Goal: Task Accomplishment & Management: Manage account settings

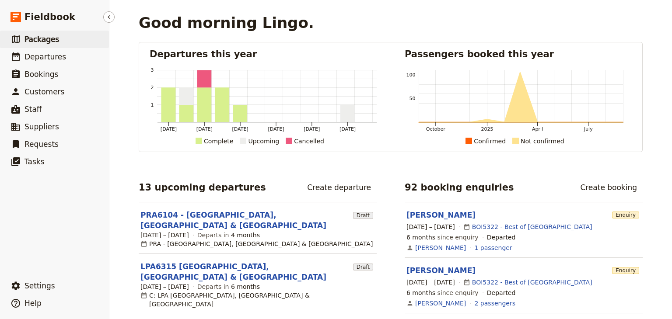
click at [36, 42] on span "Packages" at bounding box center [41, 39] width 35 height 9
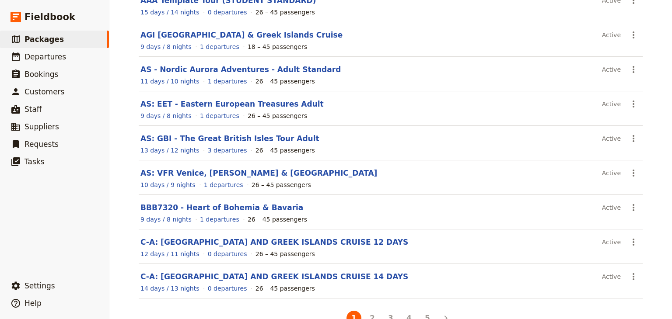
scroll to position [152, 0]
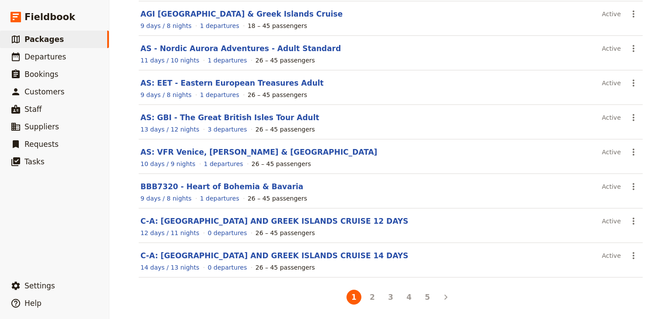
click at [366, 294] on button "2" at bounding box center [372, 297] width 15 height 15
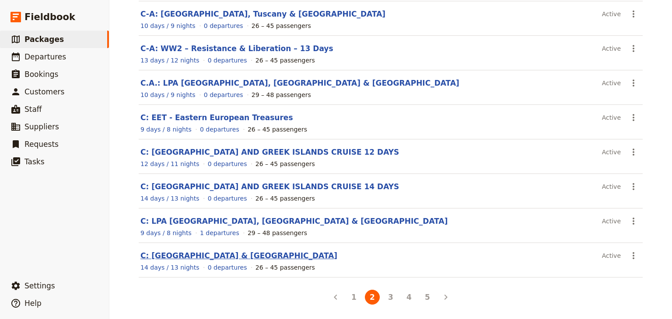
click at [182, 254] on link "C: PORTUGAL & SPAIN" at bounding box center [238, 255] width 197 height 9
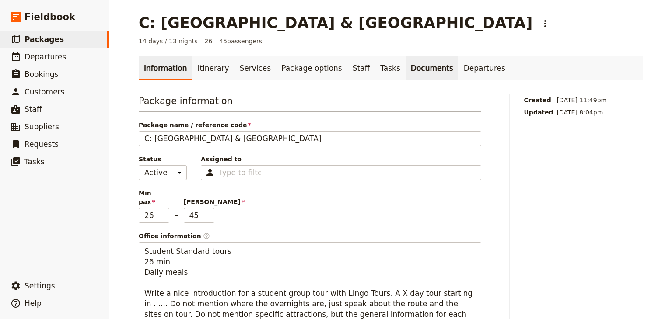
click at [405, 68] on link "Documents" at bounding box center [431, 68] width 53 height 24
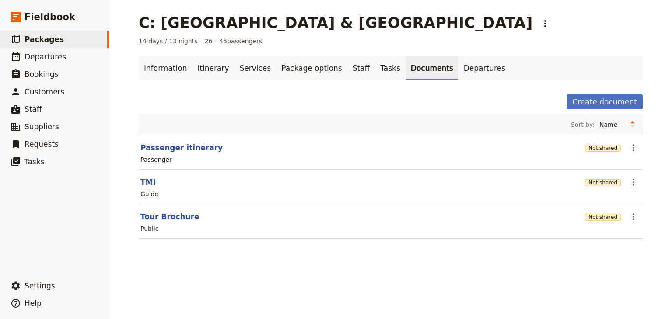
click at [157, 218] on button "Tour Brochure" at bounding box center [169, 217] width 59 height 10
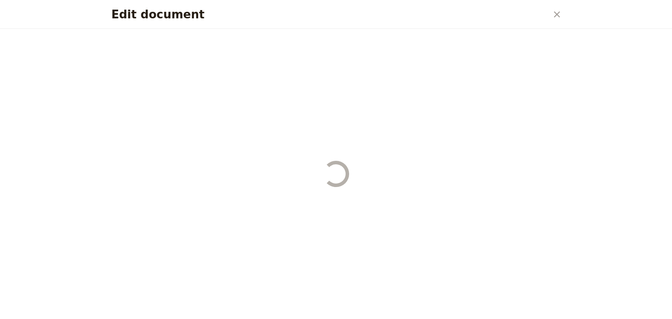
select select "DEFAULT"
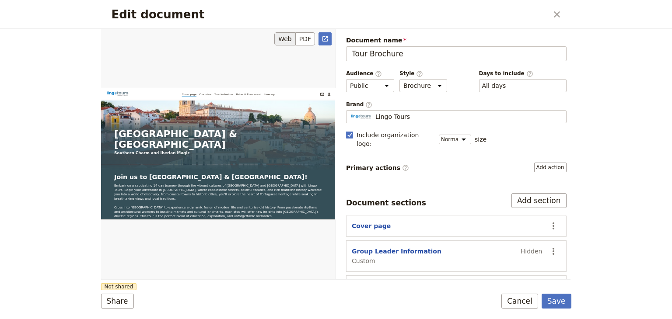
scroll to position [87, 0]
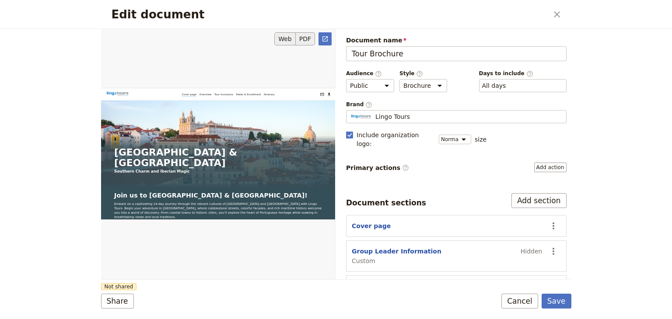
click at [306, 35] on button "PDF" at bounding box center [305, 38] width 19 height 13
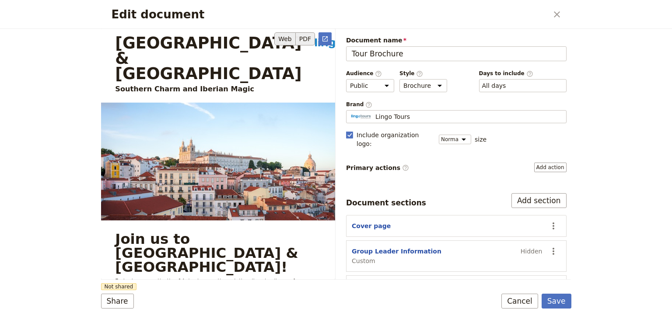
click at [289, 37] on button "Web" at bounding box center [284, 38] width 21 height 13
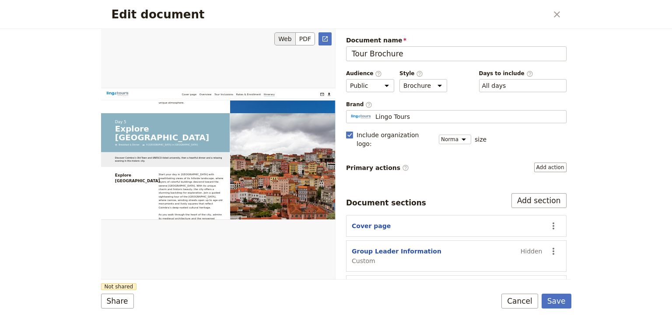
scroll to position [3935, 0]
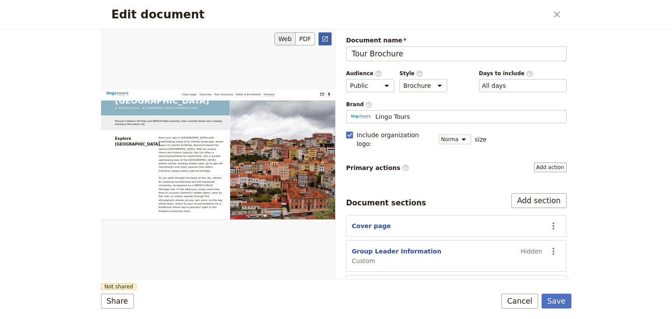
click at [322, 38] on icon "Open full preview" at bounding box center [324, 38] width 7 height 7
click at [305, 36] on button "PDF" at bounding box center [305, 38] width 19 height 13
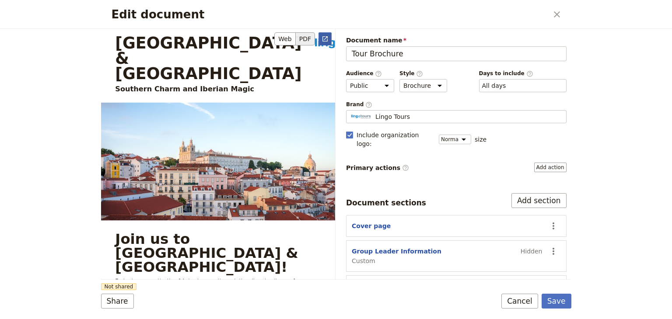
click at [325, 39] on icon "Open full preview" at bounding box center [324, 38] width 7 height 7
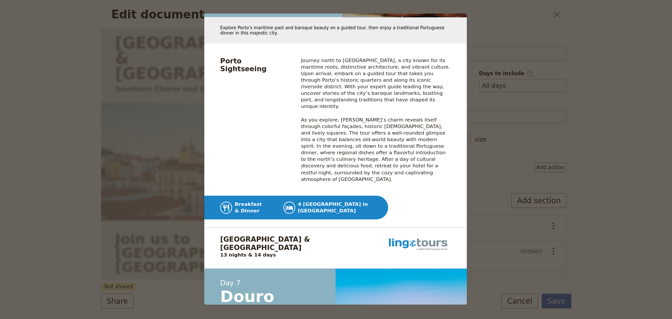
scroll to position [5290, 0]
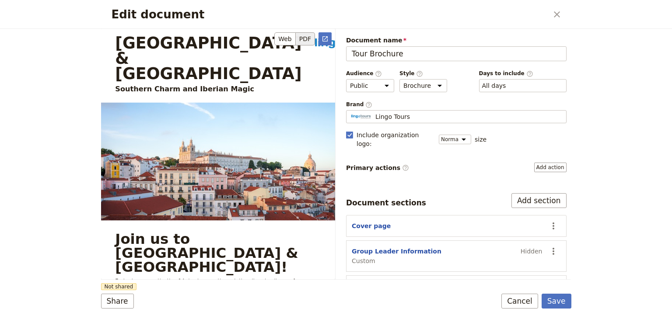
click at [307, 37] on button "PDF" at bounding box center [305, 38] width 19 height 13
click at [323, 41] on icon "Open full preview" at bounding box center [324, 38] width 5 height 5
click at [310, 37] on button "PDF" at bounding box center [305, 38] width 19 height 13
click at [324, 38] on icon "Open full preview" at bounding box center [324, 38] width 7 height 7
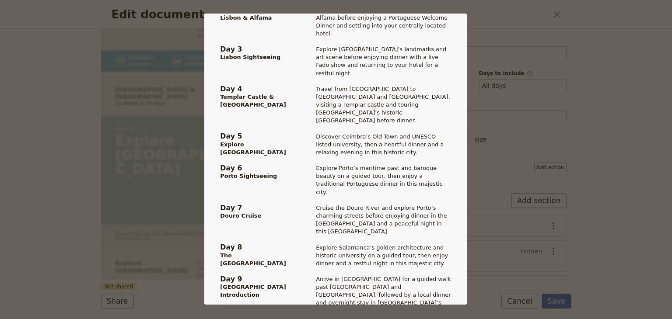
scroll to position [684, 0]
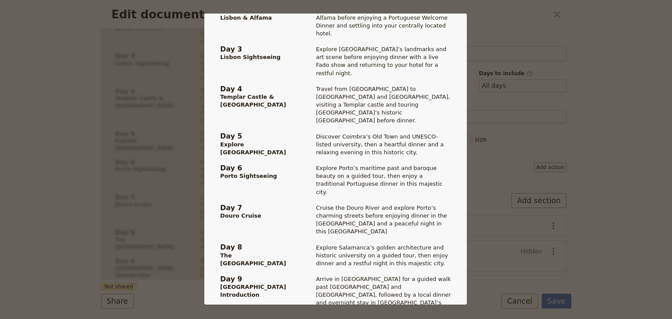
click at [541, 10] on div "Portugal & Spain Southern Charm and Iberian Magic clientservice@lingo-tours.com…" at bounding box center [336, 159] width 672 height 319
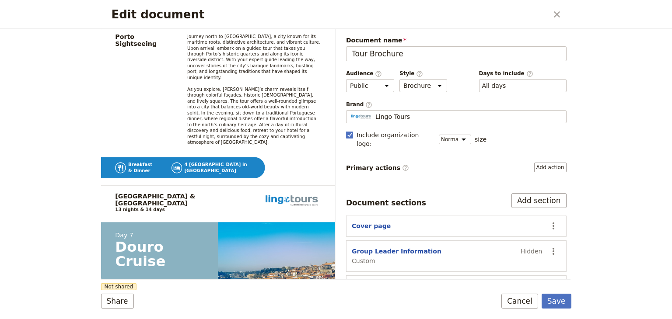
scroll to position [5813, 0]
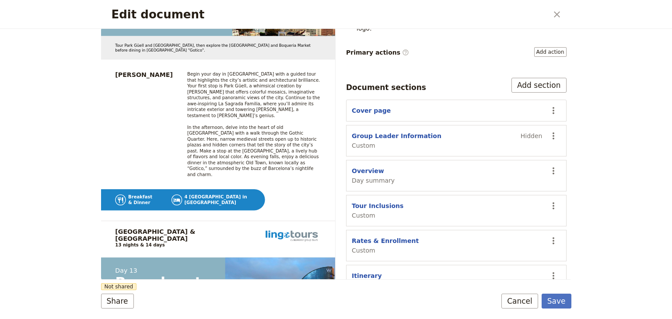
scroll to position [0, 0]
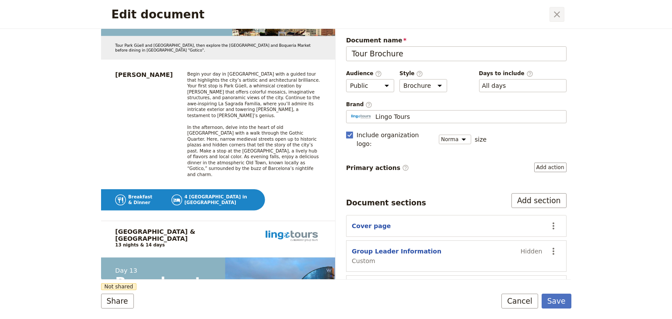
click at [555, 11] on icon "Close dialog" at bounding box center [556, 14] width 10 height 10
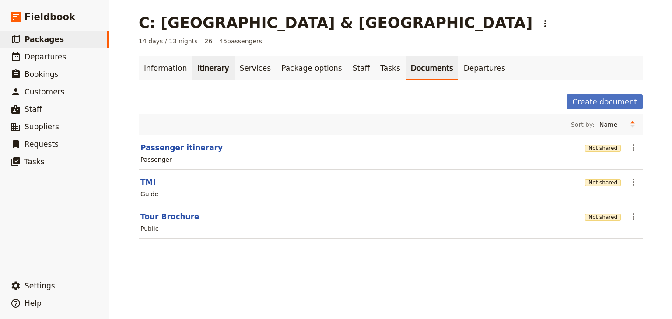
click at [201, 67] on link "Itinerary" at bounding box center [213, 68] width 42 height 24
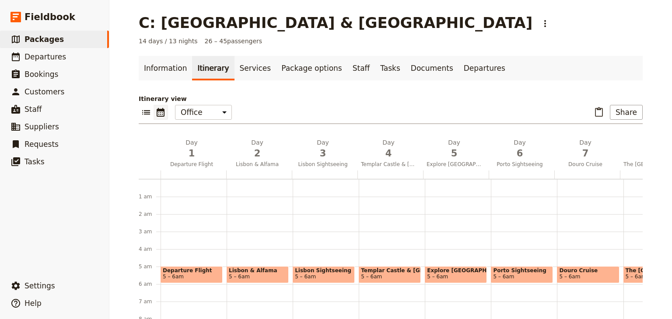
scroll to position [79, 0]
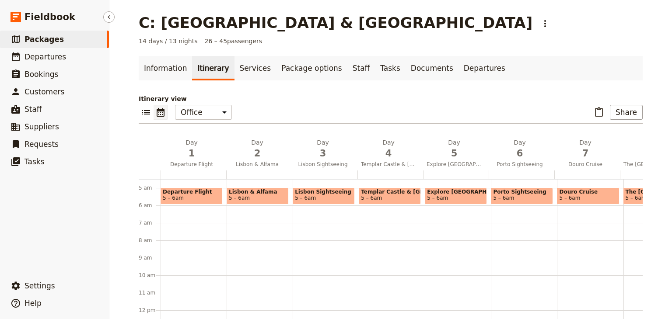
click at [45, 42] on span "Packages" at bounding box center [43, 39] width 39 height 9
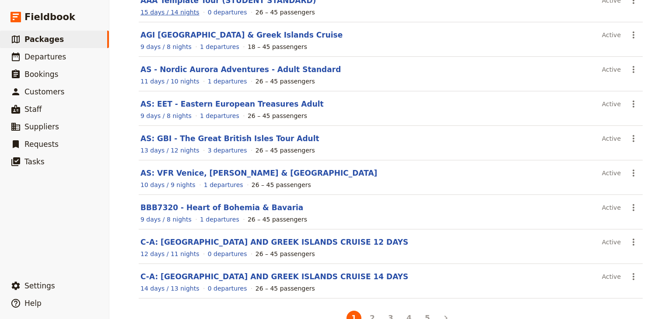
scroll to position [152, 0]
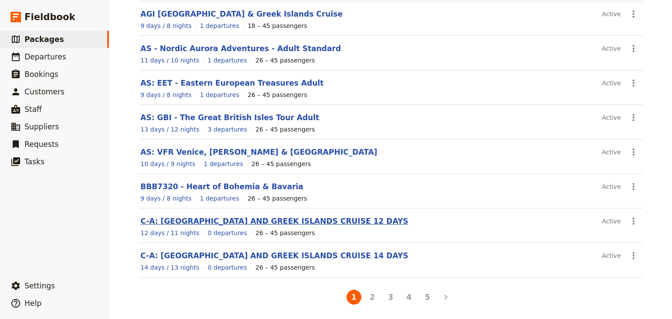
click at [205, 219] on link "C-A: [GEOGRAPHIC_DATA] AND GREEK ISLANDS CRUISE 12 DAYS" at bounding box center [274, 221] width 268 height 9
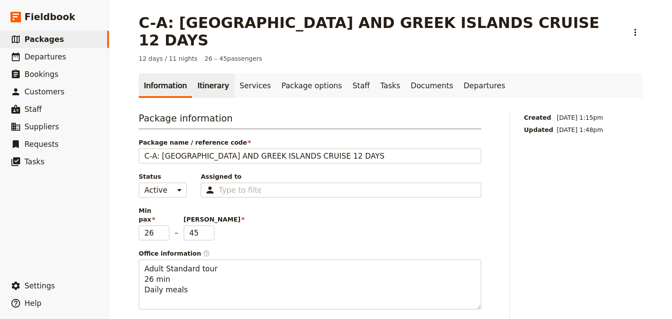
click at [209, 73] on link "Itinerary" at bounding box center [213, 85] width 42 height 24
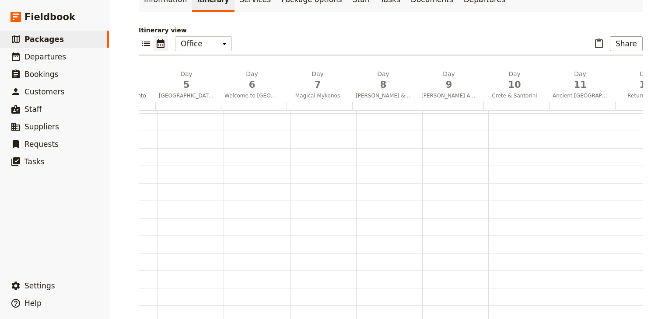
scroll to position [0, 284]
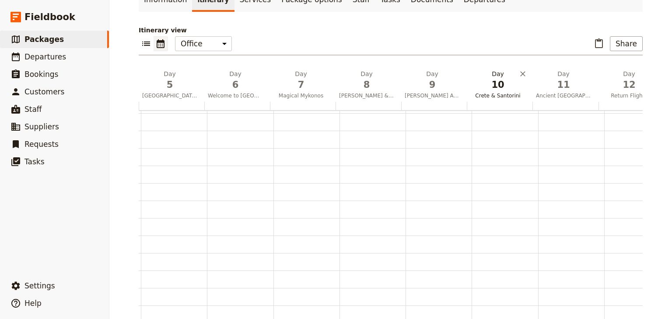
click at [505, 78] on span "10" at bounding box center [497, 84] width 55 height 13
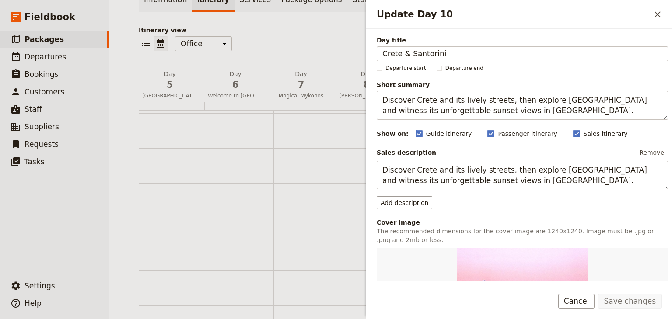
scroll to position [235, 0]
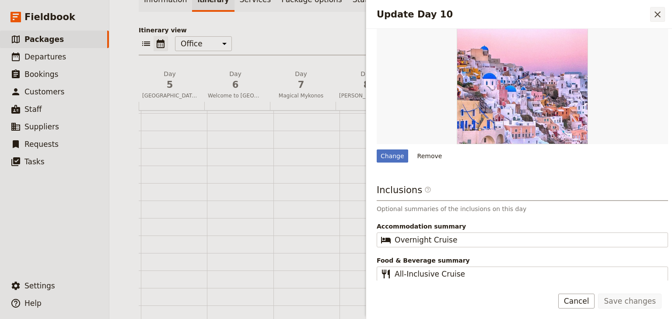
click at [659, 9] on icon "Close drawer" at bounding box center [657, 14] width 10 height 10
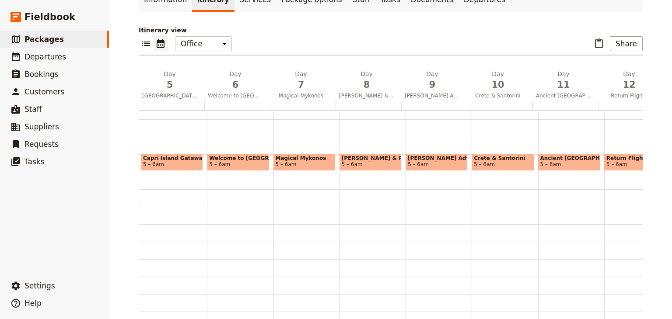
scroll to position [87, 0]
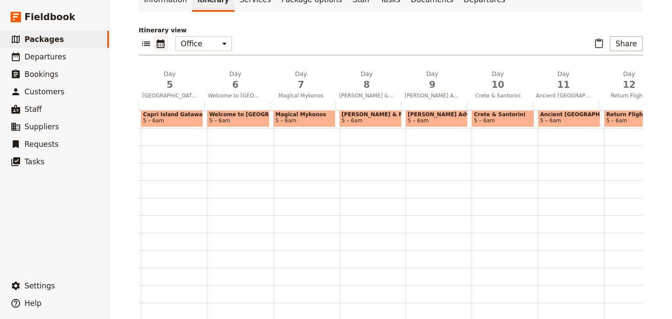
click at [507, 118] on span "5 – 6am" at bounding box center [502, 121] width 58 height 6
select select "10"
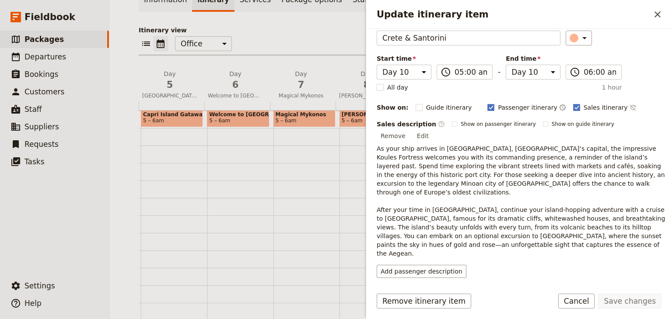
scroll to position [50, 0]
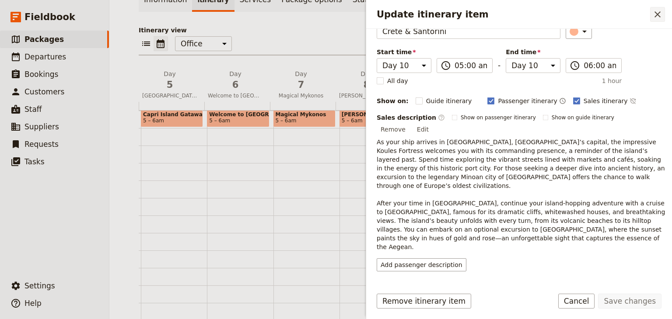
click at [656, 15] on icon "Close drawer" at bounding box center [657, 14] width 6 height 6
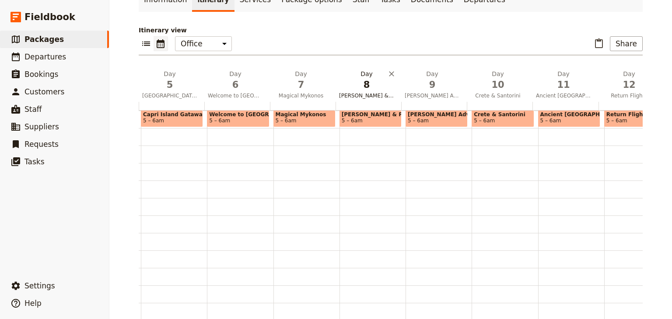
click at [355, 78] on span "8" at bounding box center [366, 84] width 55 height 13
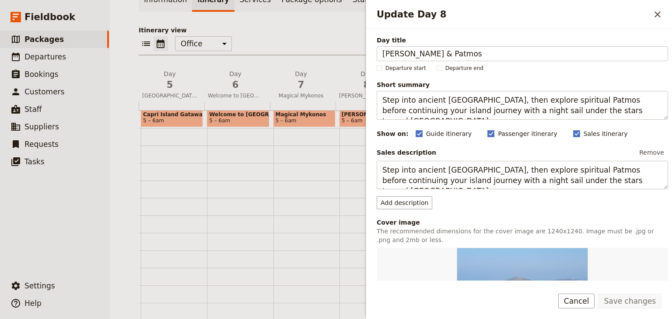
click at [352, 111] on span "Kusadasi & Patmos" at bounding box center [370, 114] width 58 height 6
select select "8"
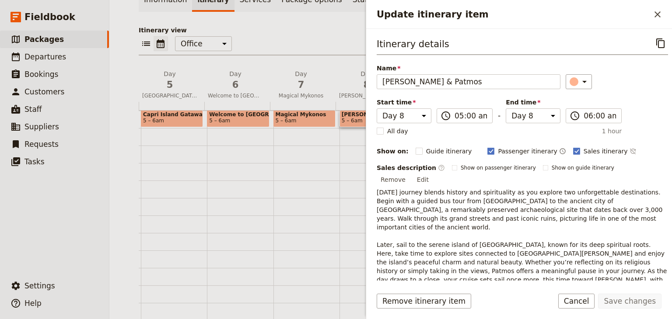
scroll to position [42, 0]
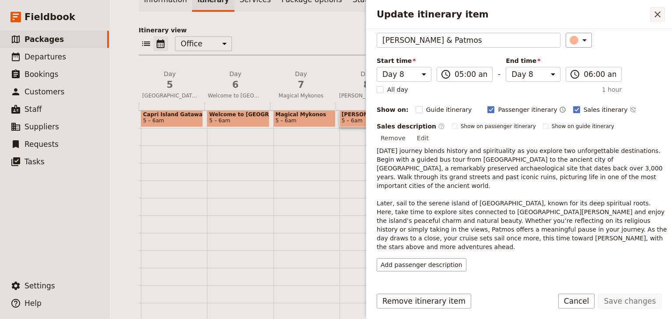
click at [655, 17] on icon "Close drawer" at bounding box center [657, 14] width 10 height 10
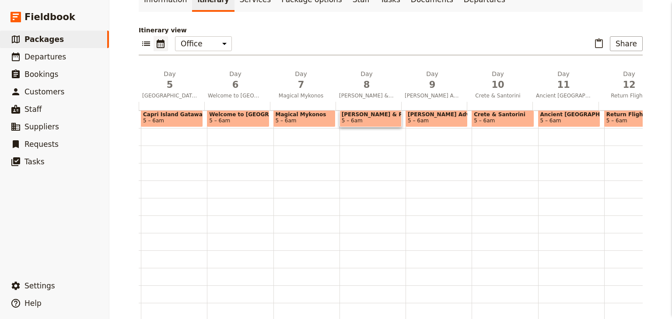
scroll to position [0, 0]
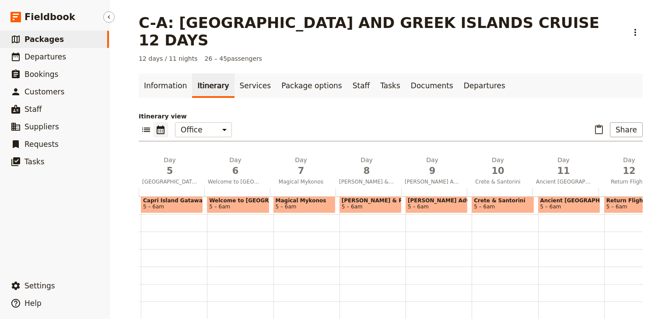
click at [35, 37] on span "Packages" at bounding box center [43, 39] width 39 height 9
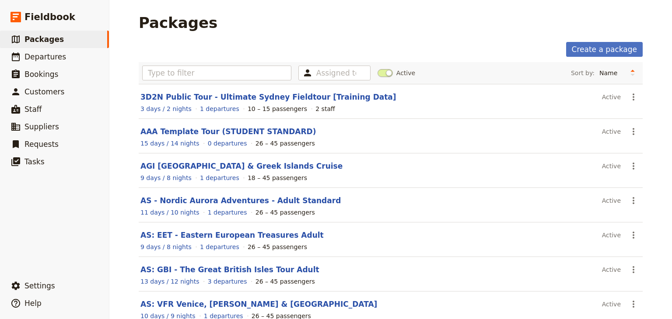
scroll to position [152, 0]
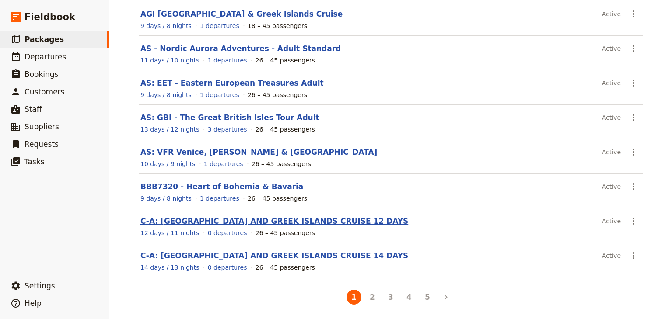
click at [222, 219] on link "C-A: [GEOGRAPHIC_DATA] AND GREEK ISLANDS CRUISE 12 DAYS" at bounding box center [274, 221] width 268 height 9
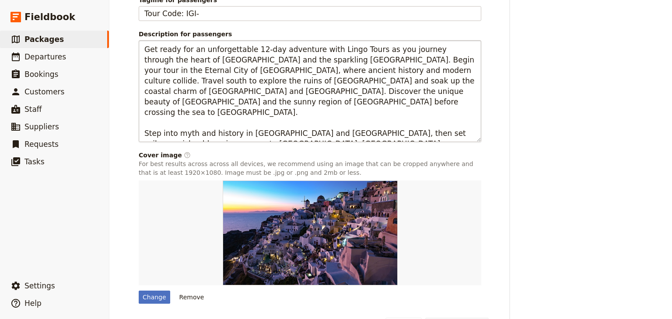
scroll to position [45, 0]
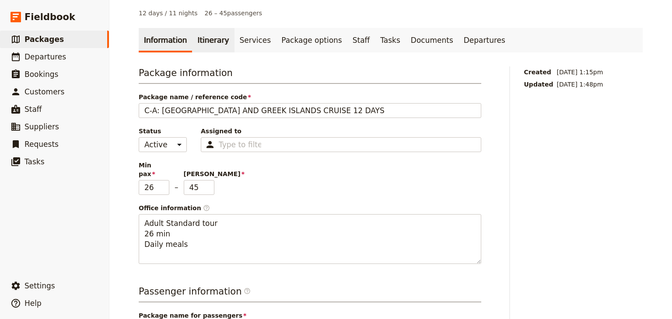
click at [202, 28] on link "Itinerary" at bounding box center [213, 40] width 42 height 24
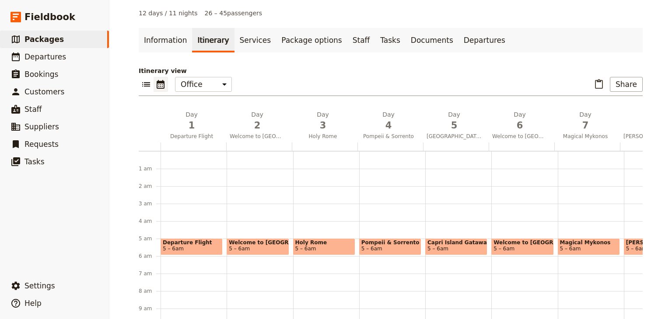
scroll to position [79, 0]
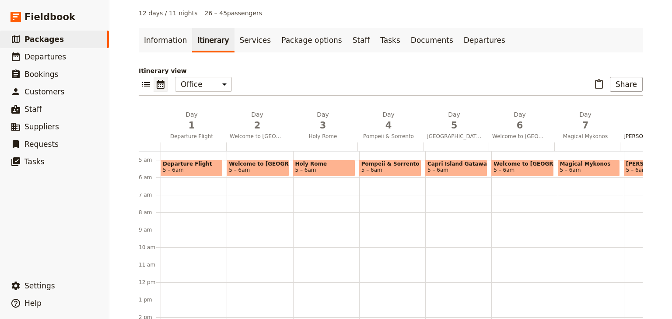
click at [631, 119] on span "8" at bounding box center [650, 125] width 55 height 13
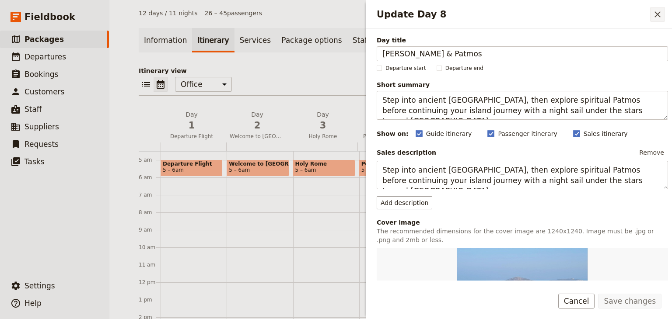
click at [657, 15] on icon "Close drawer" at bounding box center [657, 14] width 10 height 10
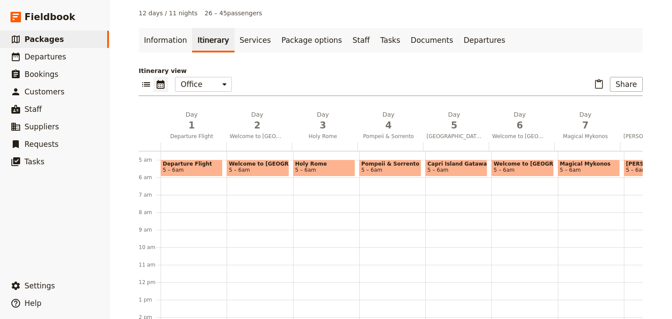
click at [631, 167] on span "5 – 6am" at bounding box center [636, 170] width 21 height 6
select select "8"
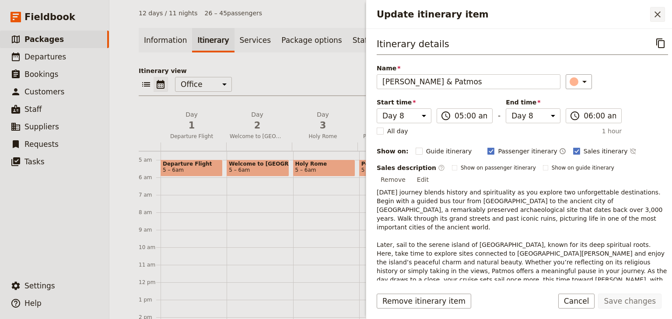
click at [659, 13] on icon "Close drawer" at bounding box center [657, 14] width 10 height 10
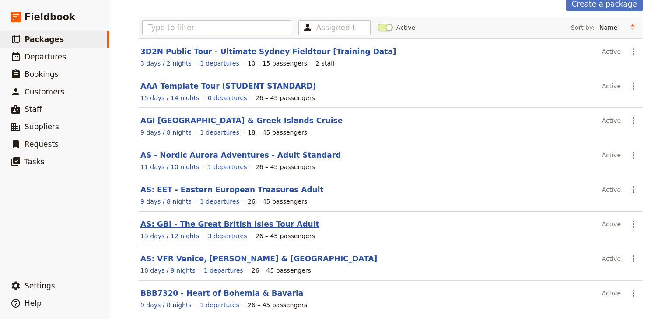
scroll to position [152, 0]
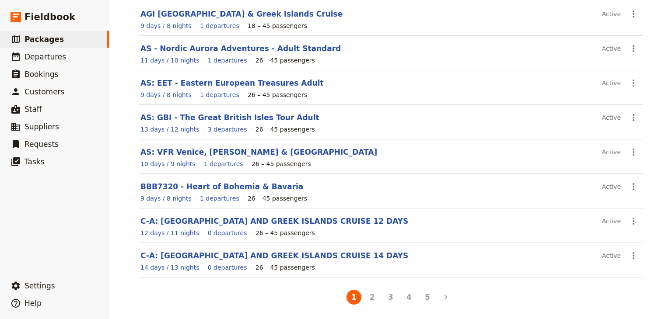
click at [210, 255] on link "C-A: ITALY AND GREEK ISLANDS CRUISE 14 DAYS" at bounding box center [274, 255] width 268 height 9
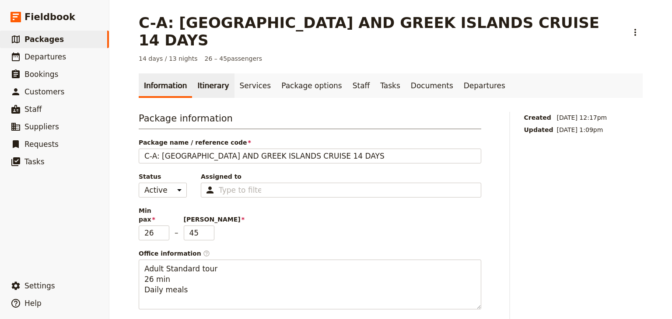
click at [206, 73] on link "Itinerary" at bounding box center [213, 85] width 42 height 24
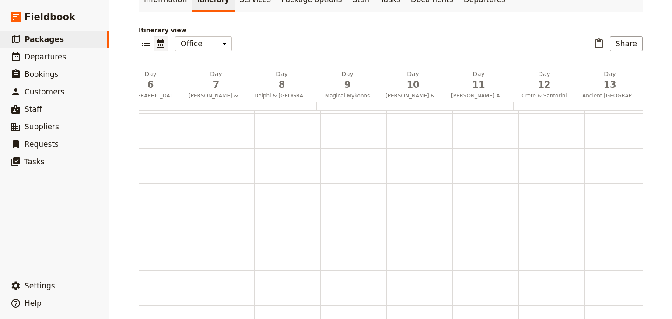
scroll to position [0, 404]
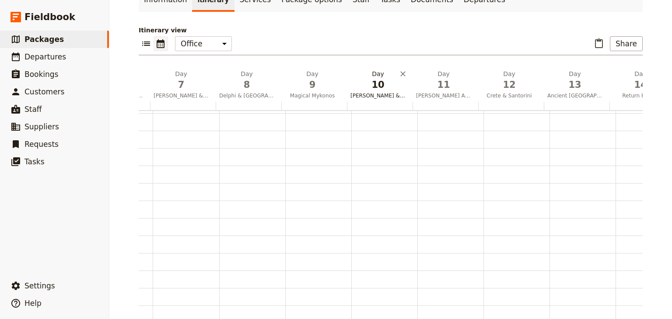
click at [374, 78] on span "10" at bounding box center [377, 84] width 55 height 13
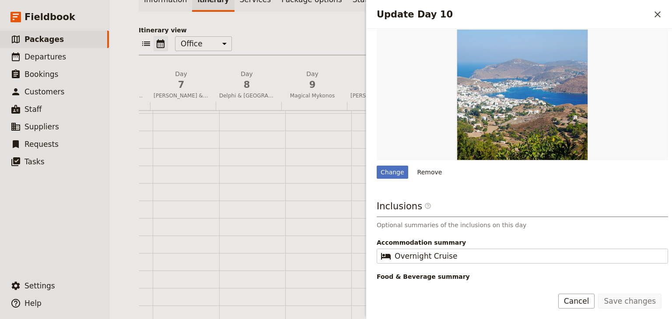
scroll to position [235, 0]
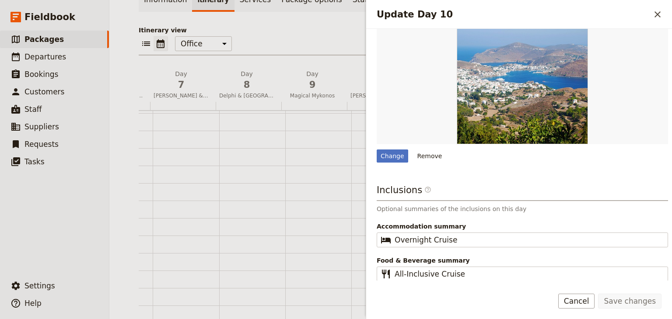
click at [295, 196] on div "Magical Mykonos 5 – 6am" at bounding box center [318, 113] width 66 height 420
select select "9"
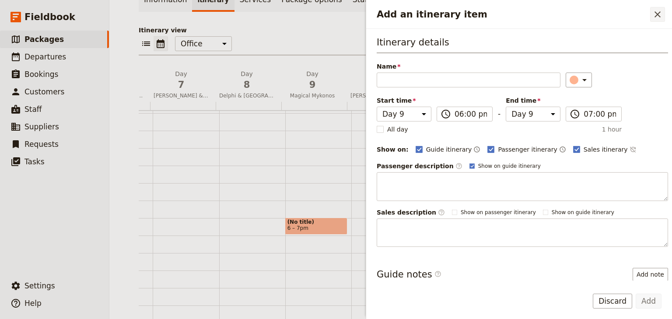
click at [659, 13] on icon "Close drawer" at bounding box center [657, 14] width 10 height 10
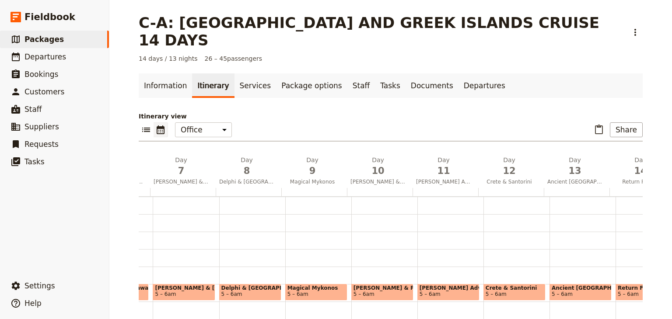
scroll to position [44, 0]
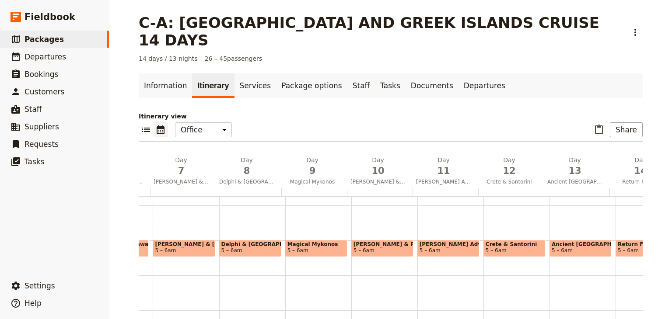
click at [365, 247] on span "5 – 6am" at bounding box center [382, 250] width 58 height 6
select select "10"
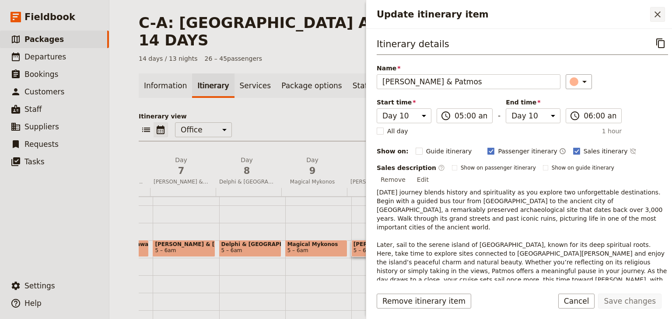
click at [660, 11] on icon "Close drawer" at bounding box center [657, 14] width 10 height 10
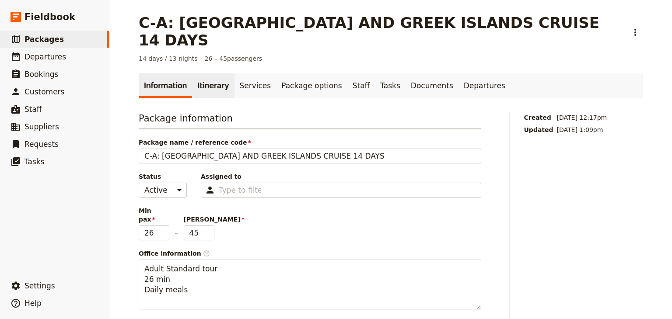
click at [205, 73] on link "Itinerary" at bounding box center [213, 85] width 42 height 24
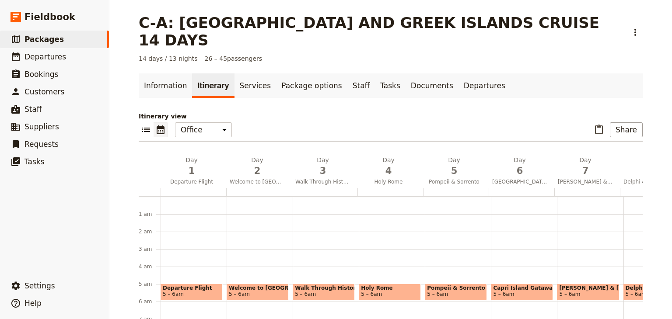
scroll to position [79, 0]
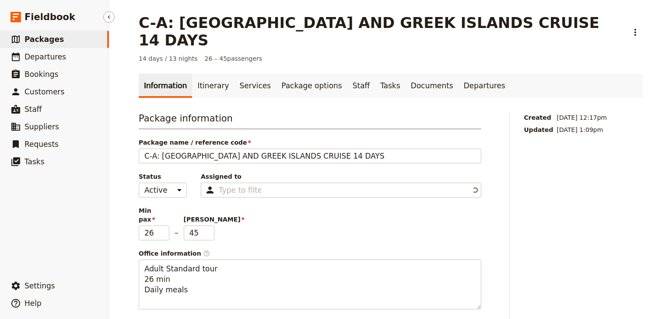
click at [30, 35] on span "Packages" at bounding box center [43, 39] width 39 height 9
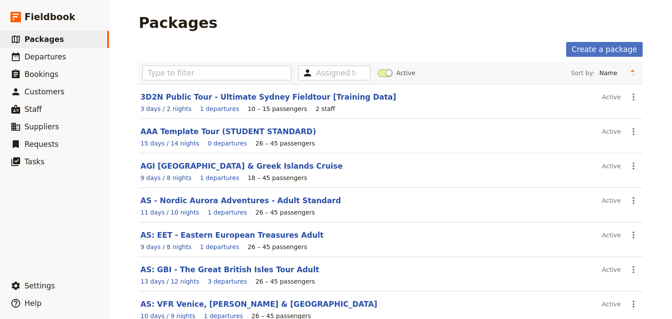
scroll to position [152, 0]
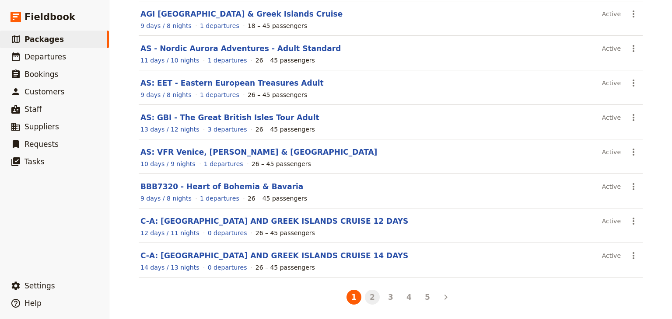
click at [365, 296] on button "2" at bounding box center [372, 297] width 15 height 15
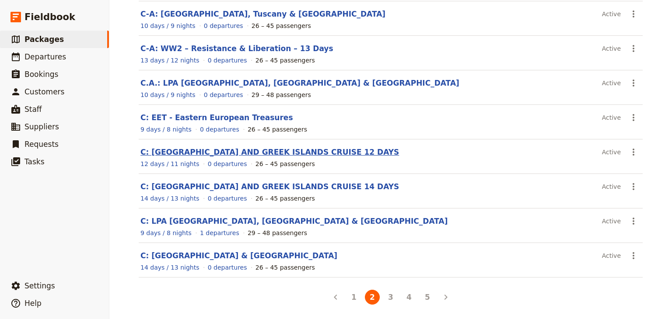
click at [220, 153] on link "C: ITALY AND GREEK ISLANDS CRUISE 12 DAYS" at bounding box center [269, 152] width 258 height 9
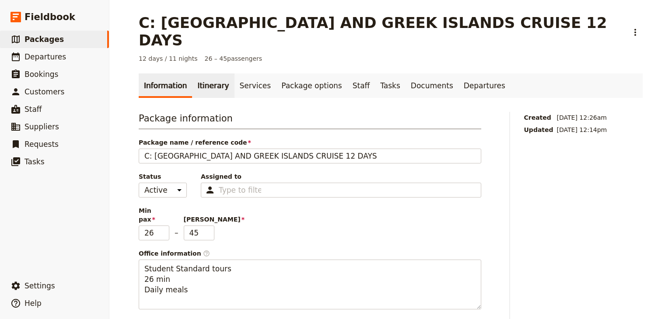
click at [199, 73] on link "Itinerary" at bounding box center [213, 85] width 42 height 24
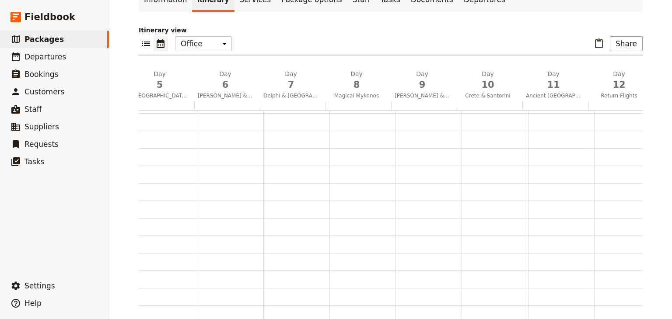
scroll to position [0, 316]
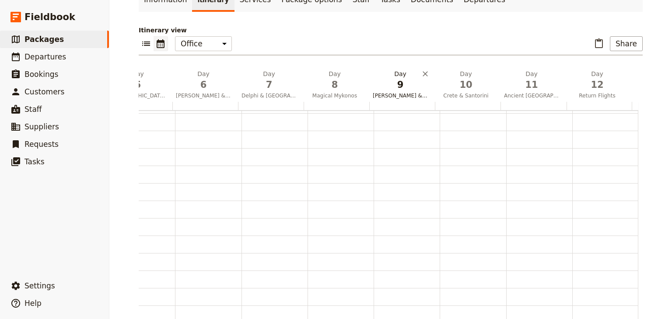
click at [407, 92] on span "Kusadasi & Patmos" at bounding box center [400, 95] width 62 height 7
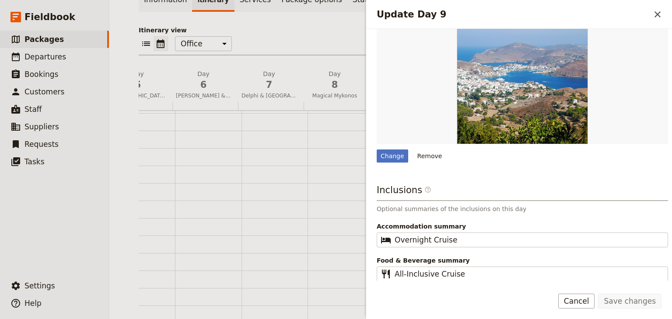
scroll to position [0, 0]
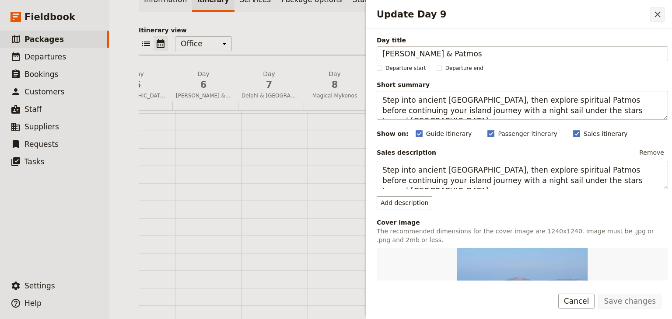
click at [659, 13] on icon "Close drawer" at bounding box center [657, 14] width 10 height 10
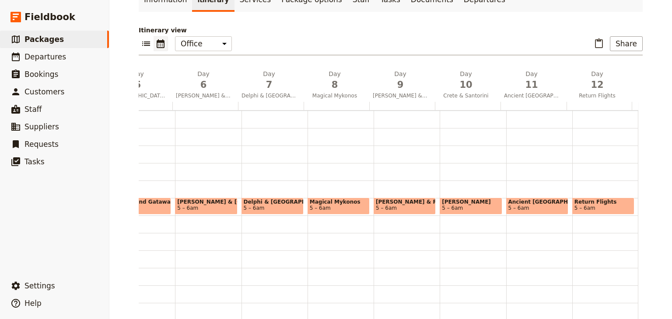
click at [393, 205] on span "5 – 6am" at bounding box center [405, 208] width 58 height 6
select select "9"
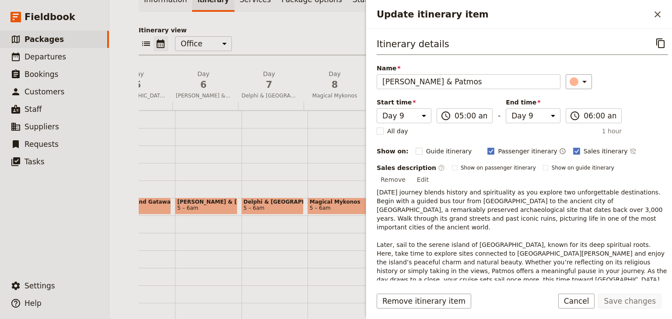
scroll to position [42, 0]
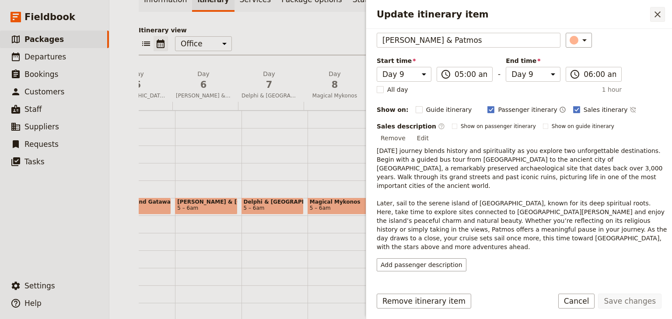
click at [657, 14] on icon "Close drawer" at bounding box center [657, 14] width 6 height 6
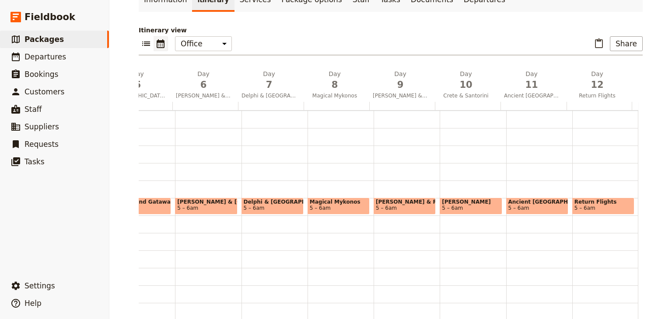
scroll to position [44, 0]
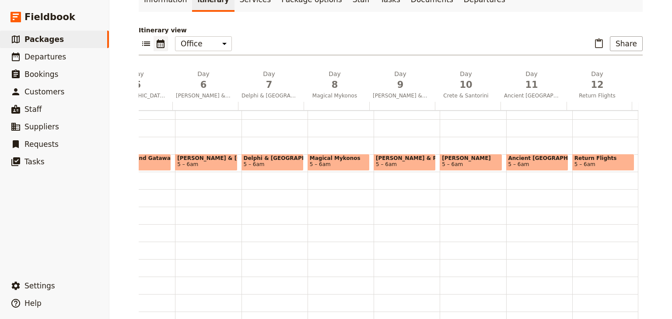
click at [467, 155] on span "Sunny Santorini" at bounding box center [471, 158] width 58 height 6
select select "10"
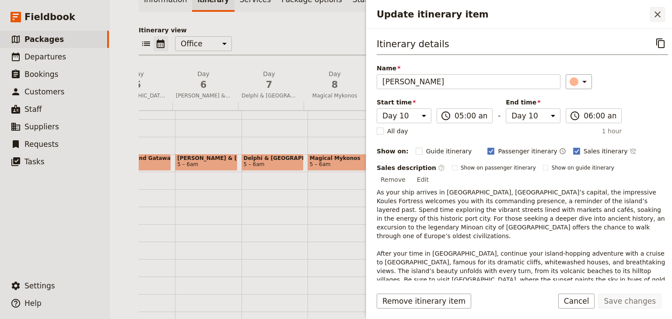
click at [656, 14] on icon "Close drawer" at bounding box center [657, 14] width 6 height 6
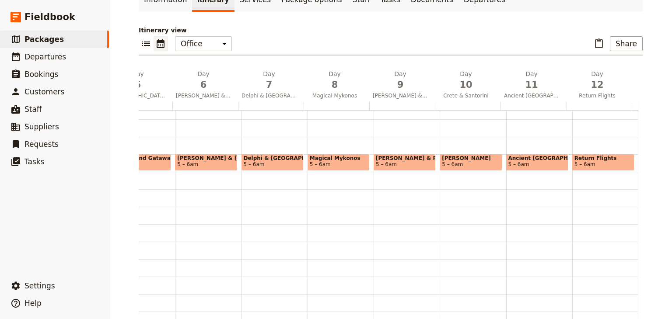
scroll to position [87, 0]
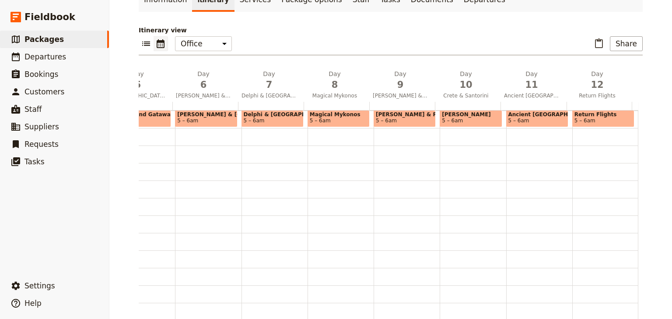
click at [405, 111] on span "Kusadasi & Patmos" at bounding box center [405, 114] width 58 height 6
select select "9"
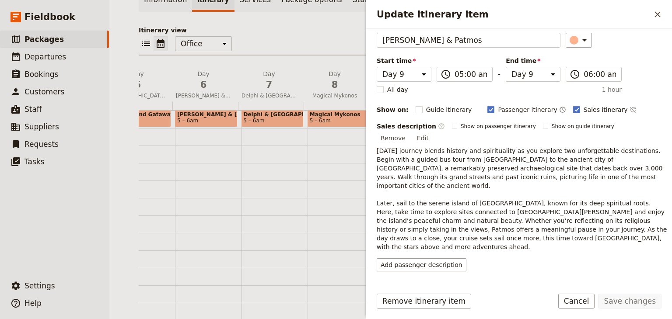
scroll to position [0, 0]
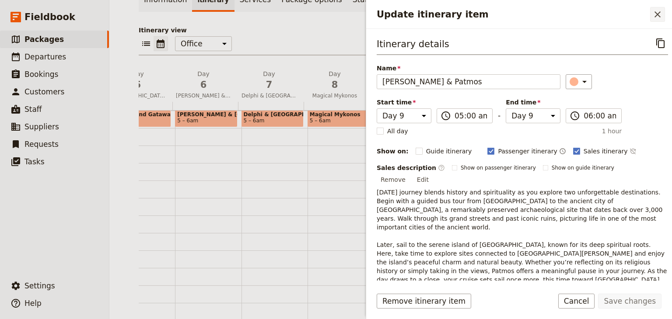
click at [654, 12] on icon "Close drawer" at bounding box center [657, 14] width 6 height 6
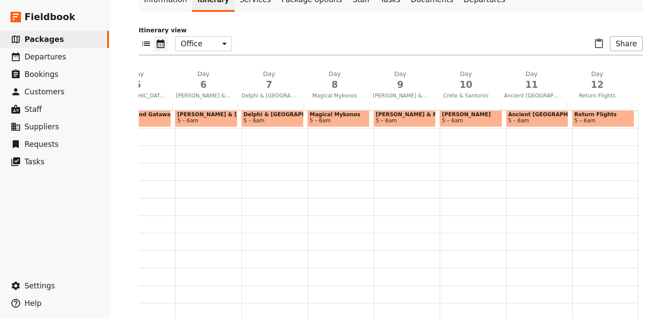
click at [480, 118] on span "5 – 6am" at bounding box center [471, 121] width 58 height 6
select select "10"
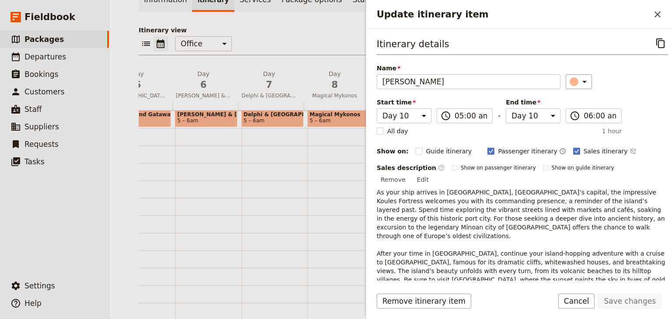
scroll to position [50, 0]
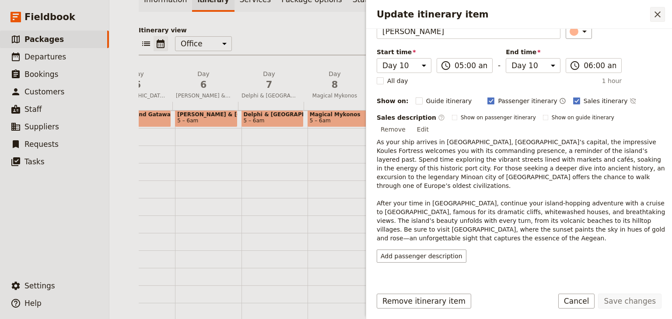
click at [657, 11] on icon "Close drawer" at bounding box center [657, 14] width 10 height 10
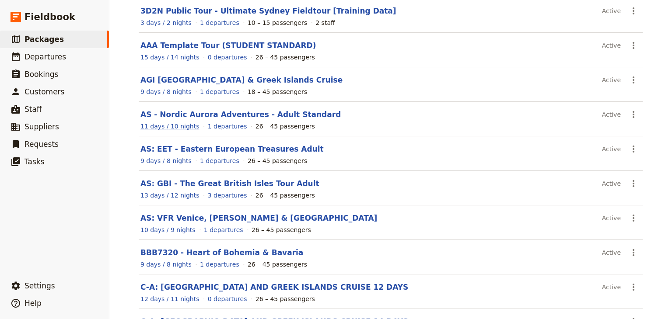
scroll to position [152, 0]
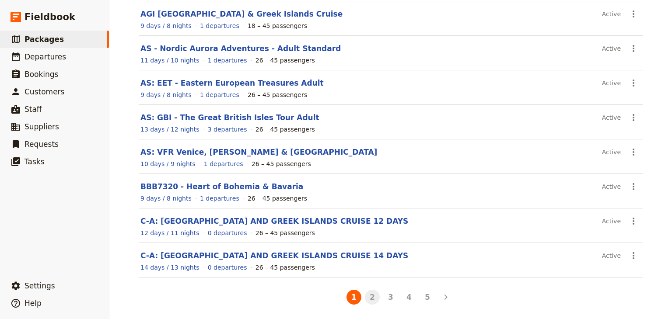
click at [367, 297] on button "2" at bounding box center [372, 297] width 15 height 15
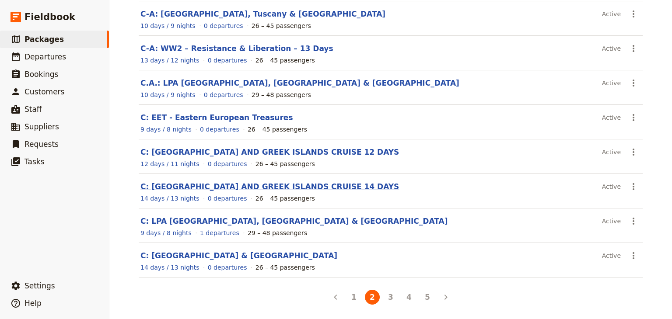
click at [189, 187] on link "C: ITALY AND GREEK ISLANDS CRUISE 14 DAYS" at bounding box center [269, 186] width 258 height 9
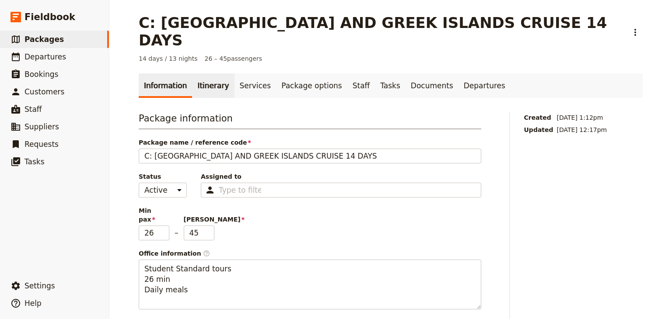
click at [206, 73] on link "Itinerary" at bounding box center [213, 85] width 42 height 24
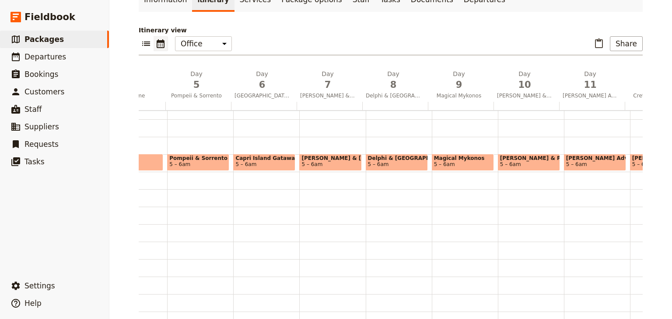
scroll to position [87, 0]
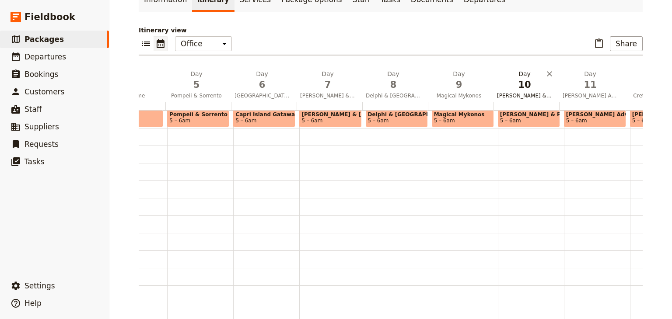
click at [516, 78] on span "10" at bounding box center [524, 84] width 55 height 13
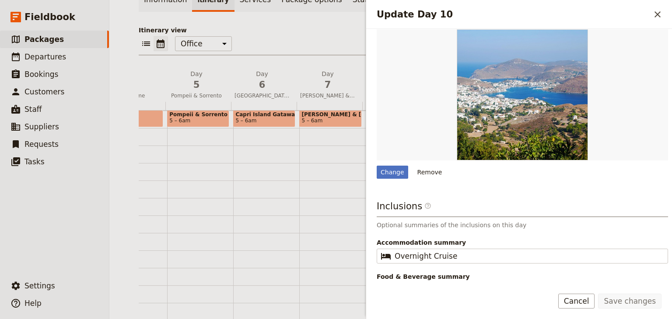
scroll to position [235, 0]
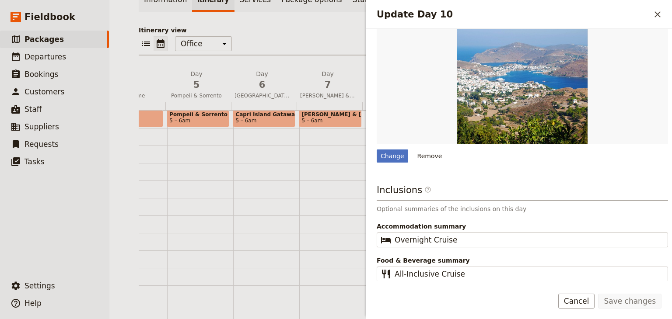
click at [317, 179] on div "Matera & Puglia 5 – 6am" at bounding box center [332, 233] width 66 height 420
select select "7"
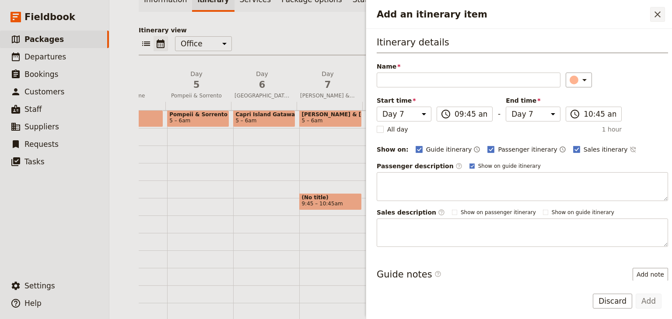
click at [658, 17] on icon "Close drawer" at bounding box center [657, 14] width 10 height 10
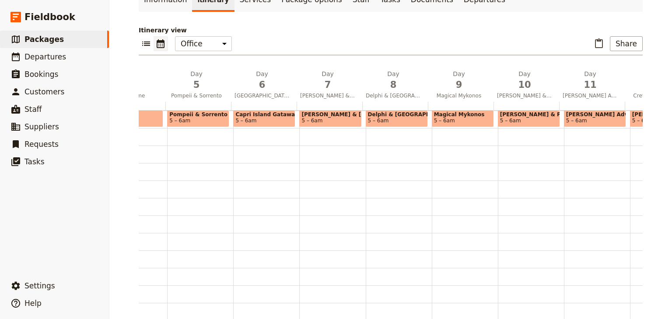
scroll to position [0, 0]
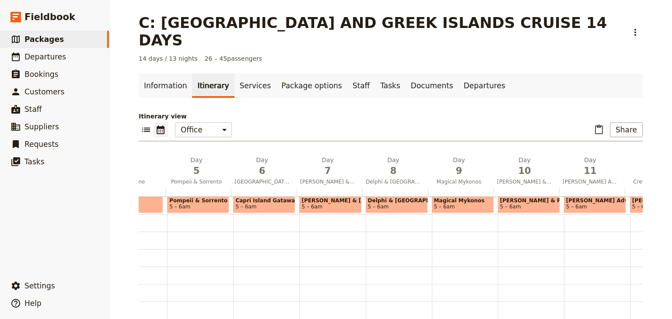
click at [312, 275] on div "Matera & Puglia 5 – 6am" at bounding box center [332, 319] width 66 height 420
select select "7"
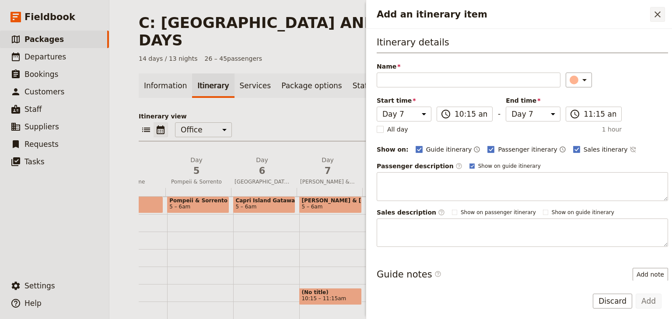
click at [658, 14] on icon "Close drawer" at bounding box center [657, 14] width 6 height 6
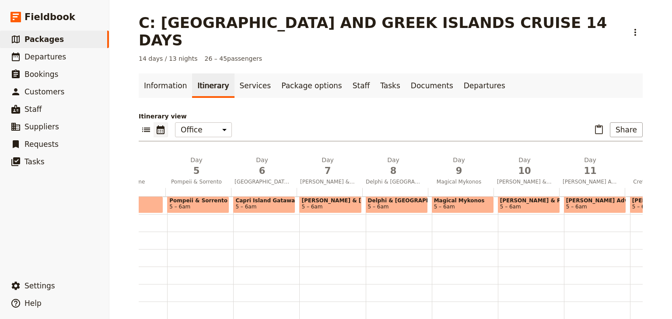
click at [502, 204] on span "5 – 6am" at bounding box center [510, 207] width 21 height 6
select select "10"
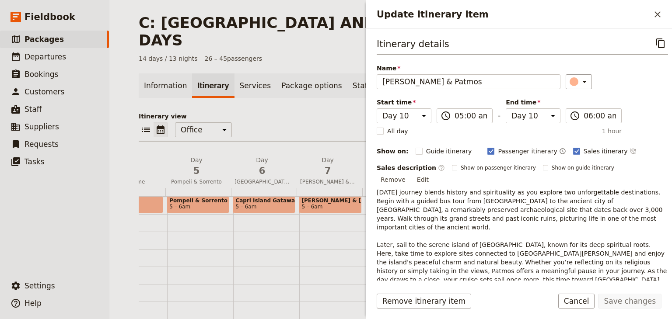
scroll to position [42, 0]
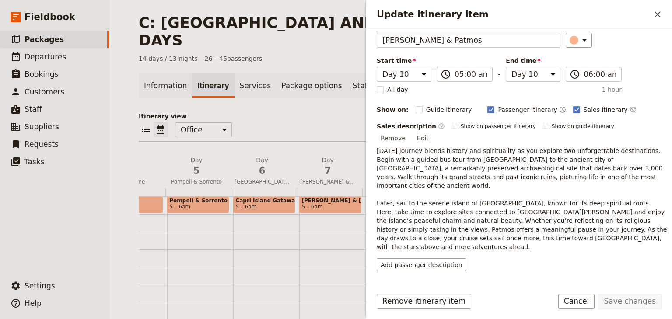
click at [437, 219] on p "Today’s journey blends history and spirituality as you explore two unforgettabl…" at bounding box center [521, 198] width 291 height 105
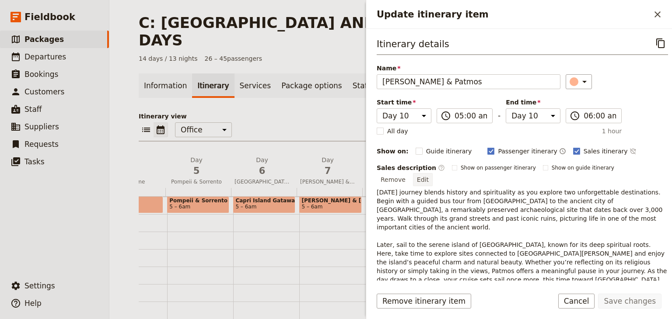
click at [432, 173] on button "Edit" at bounding box center [423, 179] width 20 height 13
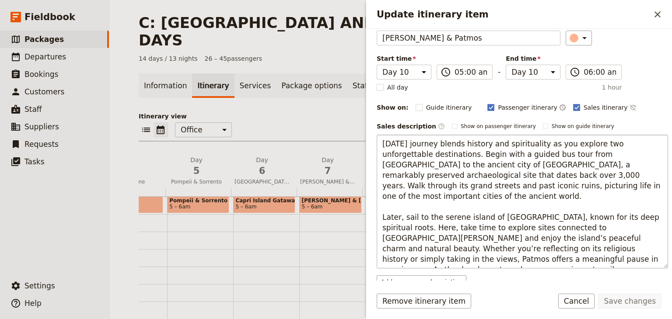
scroll to position [87, 0]
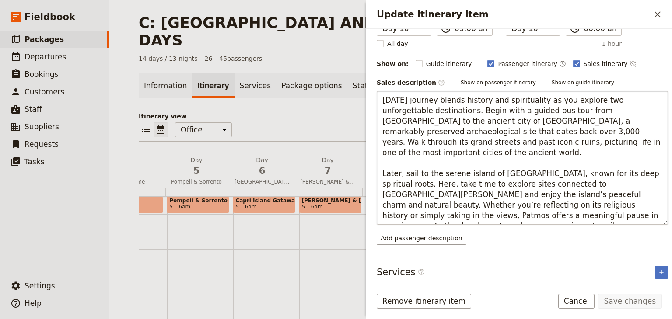
drag, startPoint x: 652, startPoint y: 205, endPoint x: 621, endPoint y: 206, distance: 31.1
click at [621, 206] on textarea "Today’s journey blends history and spirituality as you explore two unforgettabl…" at bounding box center [521, 158] width 291 height 134
type textarea "Today’s journey blends history and spirituality as you explore two unforgettabl…"
click at [630, 301] on button "Save changes" at bounding box center [629, 301] width 63 height 15
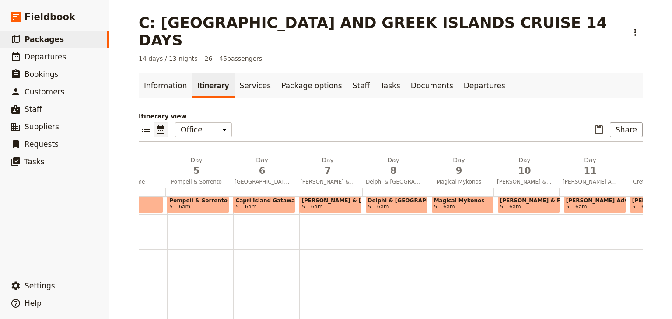
click at [522, 204] on span "5 – 6am" at bounding box center [529, 207] width 58 height 6
select select "10"
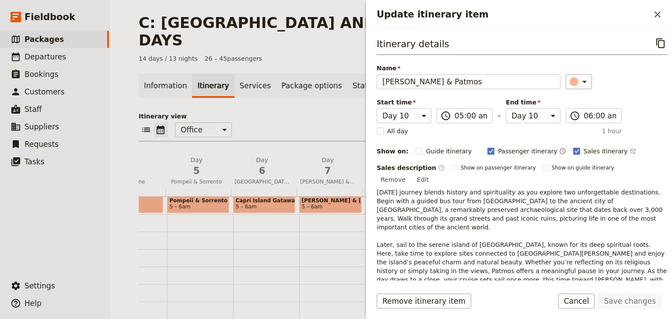
scroll to position [42, 0]
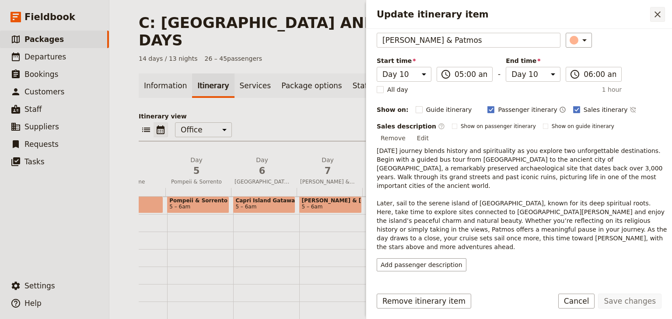
click at [656, 13] on icon "Close drawer" at bounding box center [657, 14] width 6 height 6
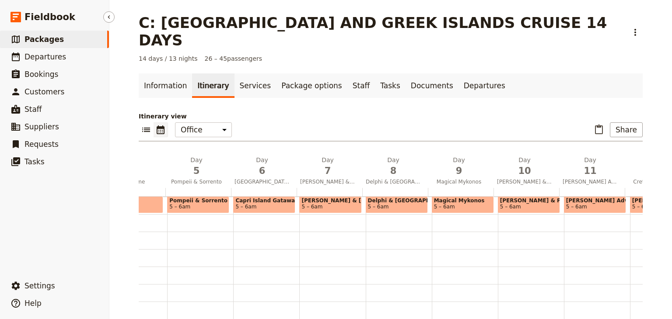
click at [48, 42] on span "Packages" at bounding box center [43, 39] width 39 height 9
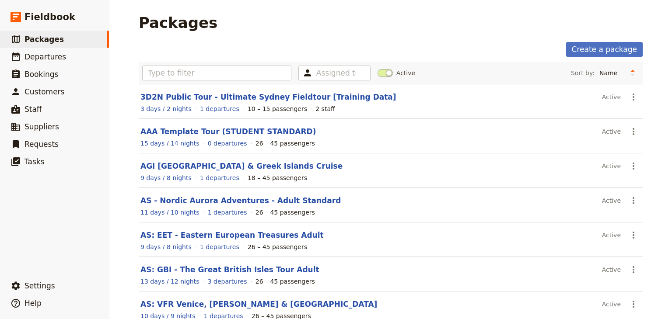
scroll to position [152, 0]
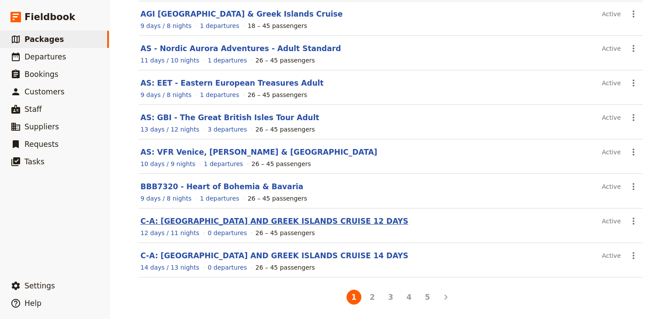
click at [214, 220] on link "C-A: [GEOGRAPHIC_DATA] AND GREEK ISLANDS CRUISE 12 DAYS" at bounding box center [274, 221] width 268 height 9
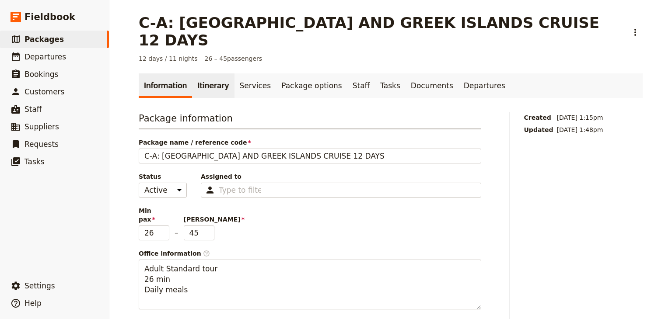
click at [203, 73] on link "Itinerary" at bounding box center [213, 85] width 42 height 24
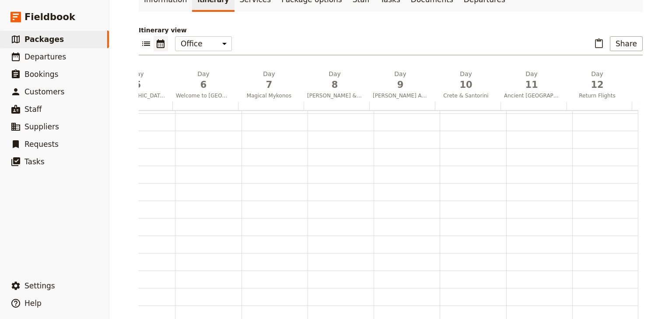
scroll to position [0, 246]
click at [480, 92] on span "Rhodes Adventures" at bounding box center [470, 95] width 62 height 7
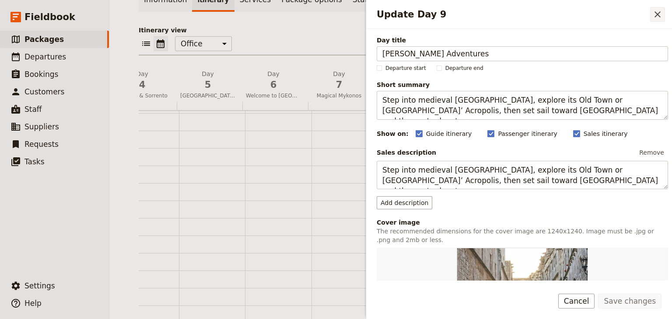
click at [654, 10] on icon "Close drawer" at bounding box center [657, 14] width 10 height 10
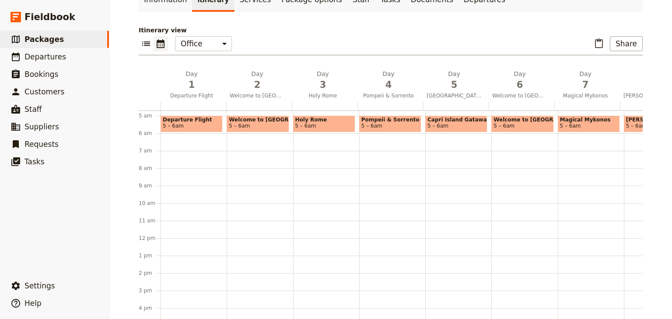
scroll to position [0, 12]
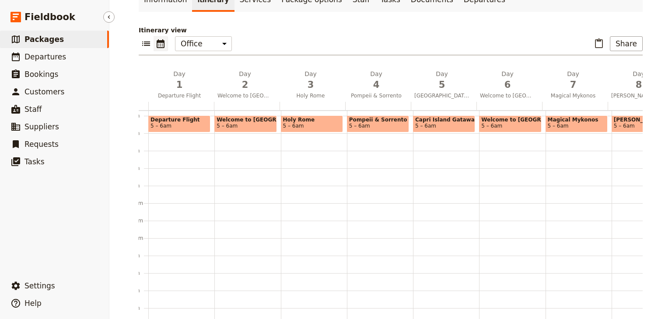
click at [50, 43] on span "Packages" at bounding box center [43, 39] width 39 height 9
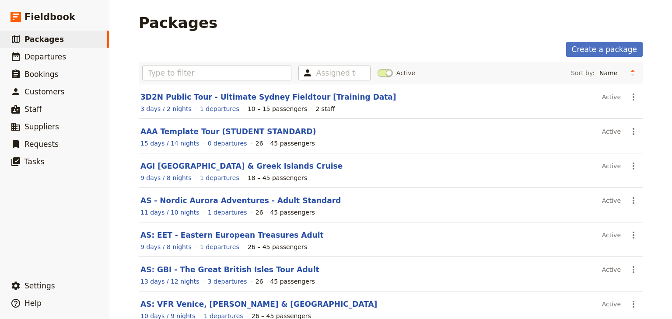
click at [219, 14] on div "Packages" at bounding box center [391, 22] width 504 height 17
drag, startPoint x: 178, startPoint y: 130, endPoint x: 624, endPoint y: 129, distance: 445.9
click at [626, 128] on button "​" at bounding box center [633, 131] width 15 height 15
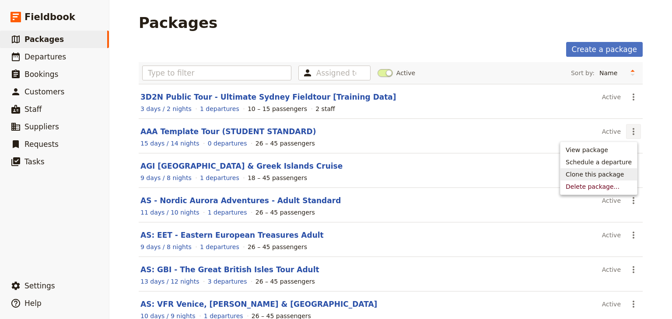
click at [594, 175] on span "Clone this package" at bounding box center [594, 174] width 58 height 9
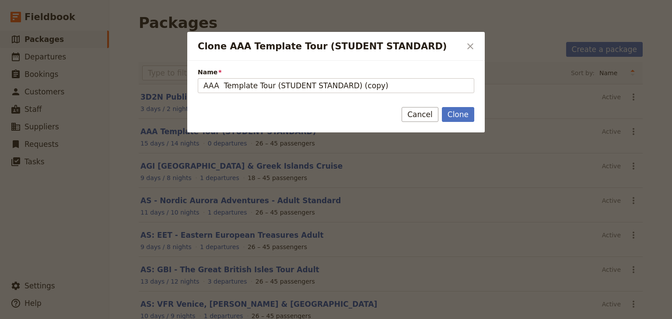
drag, startPoint x: 375, startPoint y: 85, endPoint x: 189, endPoint y: 84, distance: 185.8
click at [189, 84] on div "Name AAA Template Tour (STUDENT STANDARD) (copy)" at bounding box center [335, 77] width 297 height 33
type input "C:"
click at [469, 44] on icon "Close dialog" at bounding box center [470, 46] width 10 height 10
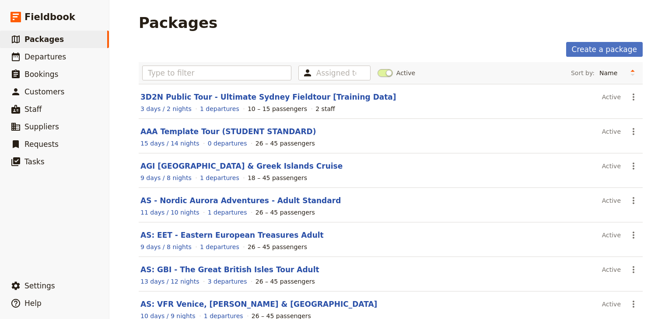
scroll to position [152, 0]
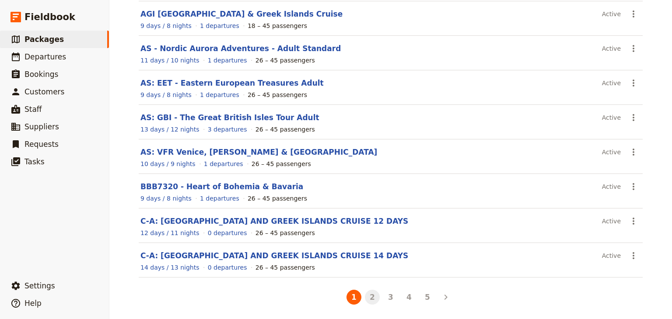
click at [371, 297] on button "2" at bounding box center [372, 297] width 15 height 15
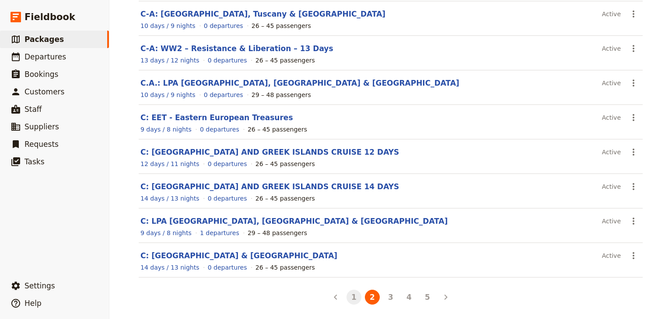
click at [354, 297] on button "1" at bounding box center [353, 297] width 15 height 15
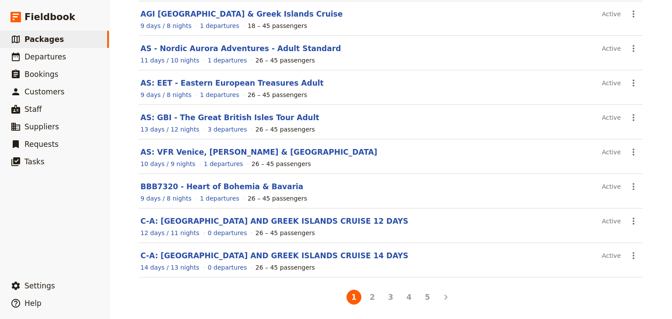
scroll to position [0, 0]
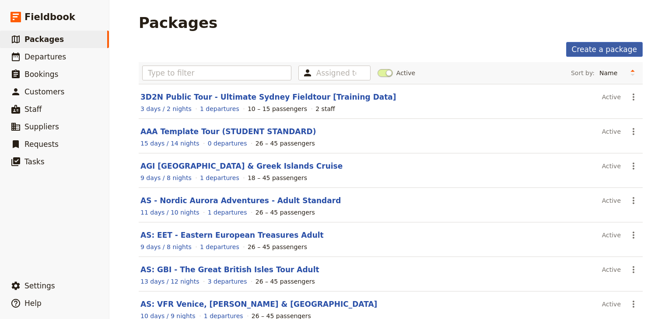
click at [616, 49] on link "Create a package" at bounding box center [604, 49] width 77 height 15
click at [628, 130] on icon "Actions" at bounding box center [633, 131] width 10 height 10
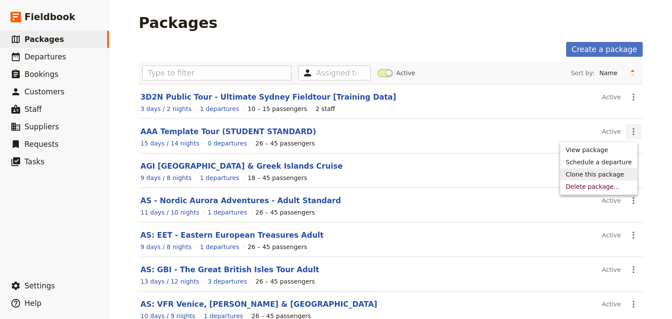
click at [588, 175] on span "Clone this package" at bounding box center [594, 174] width 58 height 9
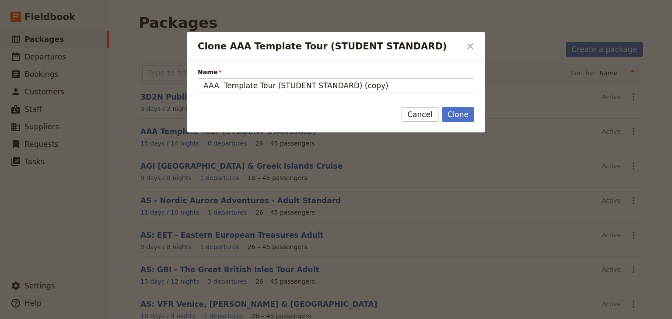
drag, startPoint x: 379, startPoint y: 84, endPoint x: 152, endPoint y: 77, distance: 227.9
click at [152, 319] on div "Clone AAA Template Tour (STUDENT STANDARD) ​ Name AAA Template Tour (STUDENT ST…" at bounding box center [336, 319] width 672 height 0
type input "C: Amazing Greece Tour"
click at [462, 111] on button "Clone" at bounding box center [458, 114] width 32 height 15
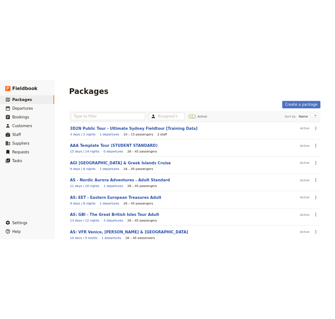
scroll to position [152, 0]
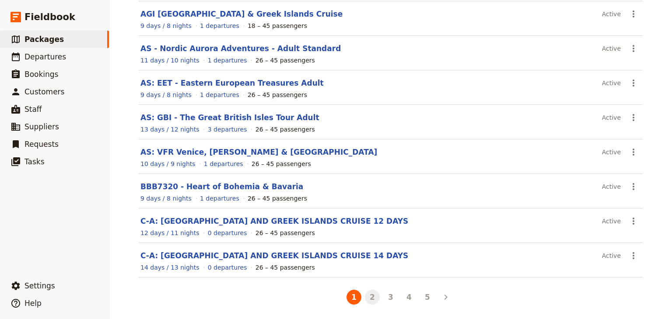
click at [365, 294] on button "2" at bounding box center [372, 297] width 15 height 15
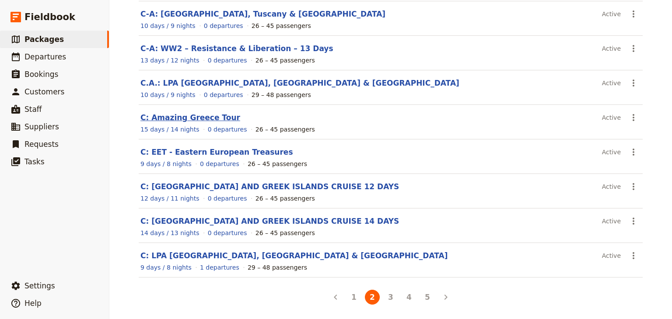
click at [172, 118] on link "C: Amazing Greece Tour" at bounding box center [190, 117] width 100 height 9
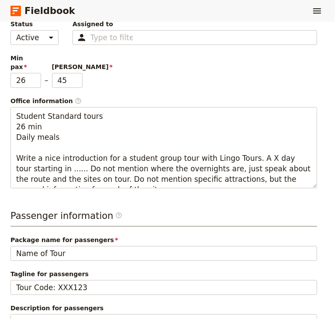
scroll to position [113, 0]
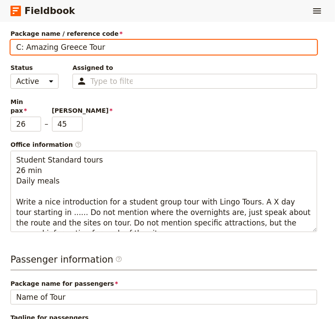
click at [25, 51] on input "C: Amazing Greece Tour" at bounding box center [163, 47] width 307 height 15
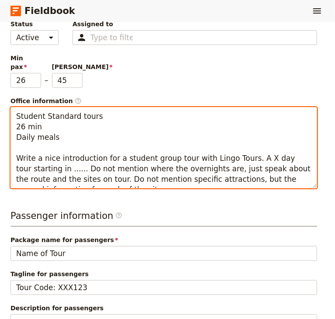
click at [115, 125] on textarea "Student Standard tours 26 min Daily meals Write a nice introduction for a stude…" at bounding box center [163, 147] width 307 height 81
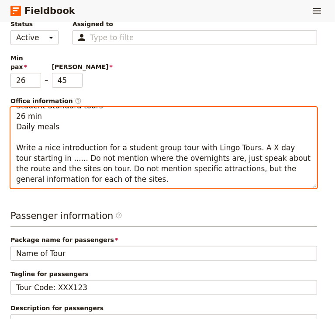
scroll to position [201, 0]
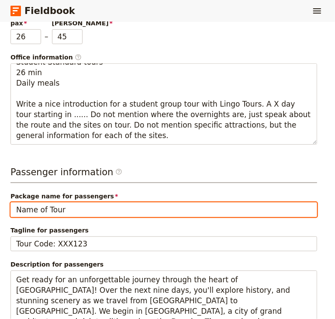
drag, startPoint x: 63, startPoint y: 205, endPoint x: 13, endPoint y: 205, distance: 49.8
click at [13, 205] on input "Name of Tour" at bounding box center [163, 209] width 307 height 15
type input "Amazing Greece Tour"
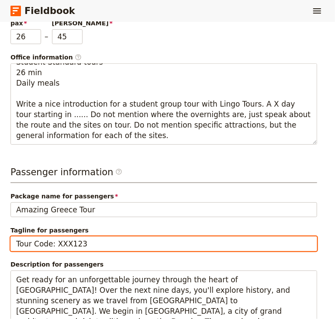
click at [81, 238] on input "Tour Code: XXX123" at bounding box center [163, 244] width 307 height 15
drag, startPoint x: 81, startPoint y: 238, endPoint x: 54, endPoint y: 238, distance: 27.1
click at [54, 238] on input "Tour Code: XXX123" at bounding box center [163, 244] width 307 height 15
paste input "https://app.fieldbook.com/packages"
drag, startPoint x: 178, startPoint y: 242, endPoint x: 53, endPoint y: 240, distance: 125.5
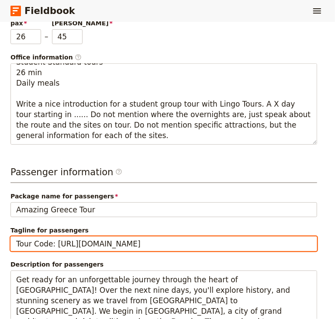
click at [53, 240] on input "Tour Code: https://app.fieldbook.com/packages" at bounding box center [163, 244] width 307 height 15
drag, startPoint x: 182, startPoint y: 240, endPoint x: 52, endPoint y: 240, distance: 129.9
click at [52, 240] on input "Tour Code: https://app.fieldbook.com/packages" at bounding box center [163, 244] width 307 height 15
paste input "AGT5307"
type input "Tour Code: AGT5307"
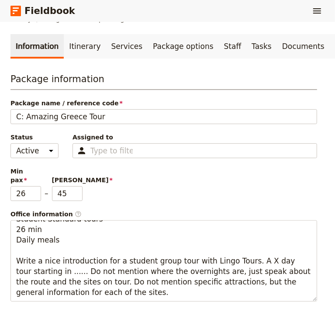
scroll to position [131, 0]
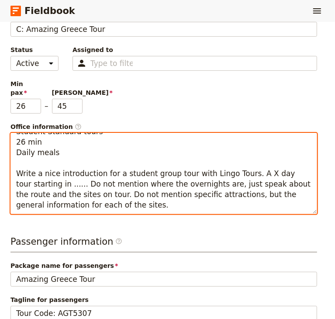
click at [91, 200] on textarea "Student Standard tours 26 min Daily meals Write a nice introduction for a stude…" at bounding box center [163, 173] width 307 height 81
drag, startPoint x: 84, startPoint y: 202, endPoint x: 17, endPoint y: 168, distance: 74.5
click at [17, 168] on textarea "Student Standard tours 26 min Daily meals Write a nice introduction for a stude…" at bounding box center [163, 173] width 307 height 81
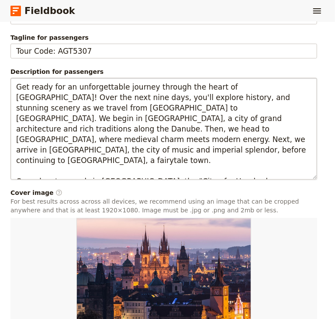
scroll to position [437, 0]
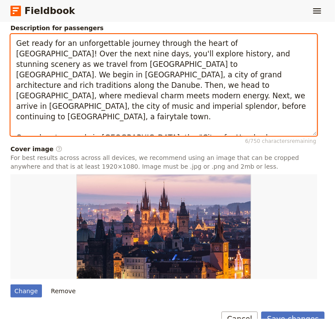
click at [161, 101] on textarea "Get ready for an unforgettable journey through the heart of [GEOGRAPHIC_DATA]! …" at bounding box center [163, 85] width 307 height 102
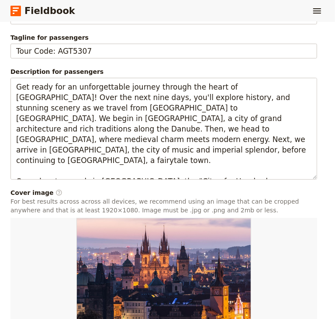
scroll to position [504, 0]
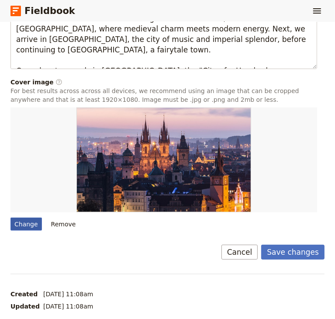
click at [27, 218] on div "Change" at bounding box center [25, 224] width 31 height 13
click at [10, 217] on input "Change" at bounding box center [10, 217] width 0 height 0
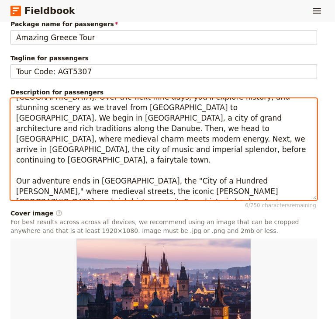
scroll to position [417, 0]
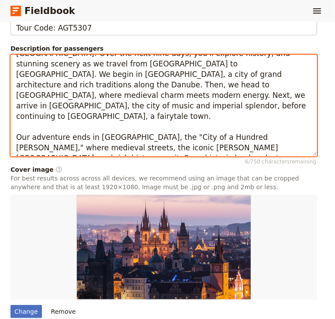
drag, startPoint x: 23, startPoint y: 104, endPoint x: 77, endPoint y: 139, distance: 64.0
click at [77, 139] on textarea "Get ready for an unforgettable journey through the heart of [GEOGRAPHIC_DATA]! …" at bounding box center [163, 106] width 307 height 102
paste textarea "Embark on an unforgettable 9-day journey through the wonders of Ancient and Mod…"
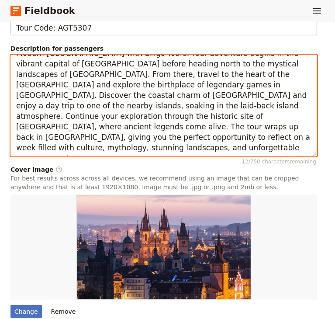
scroll to position [0, 0]
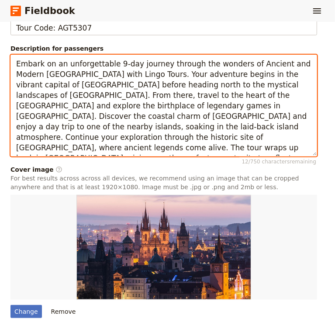
drag, startPoint x: 252, startPoint y: 90, endPoint x: 262, endPoint y: 87, distance: 10.7
click at [252, 90] on textarea "Embark on an unforgettable 9-day journey through the wonders of Ancient and Mod…" at bounding box center [163, 106] width 307 height 102
click at [110, 109] on textarea "Embark on an unforgettable 9-day journey through the wonders of Ancient and Mod…" at bounding box center [163, 106] width 307 height 102
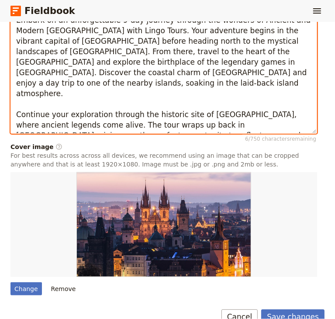
scroll to position [525, 0]
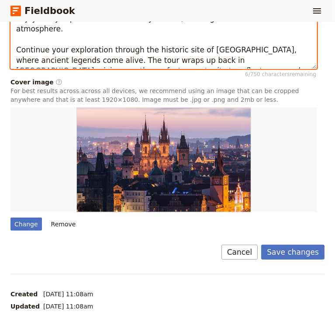
type textarea "Embark on an unforgettable 9-day journey through the wonders of Ancient and Mod…"
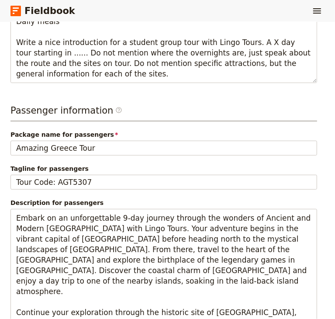
scroll to position [481, 0]
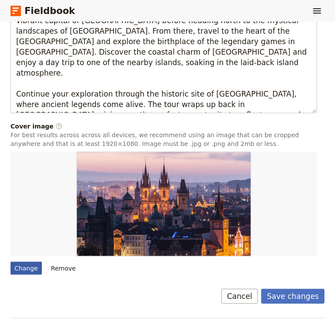
click at [23, 262] on div "Change" at bounding box center [25, 268] width 31 height 13
click at [10, 262] on input "Change" at bounding box center [10, 261] width 0 height 0
type input "C:\fakepath\athens sunset acropolis-7402123_640.jpg"
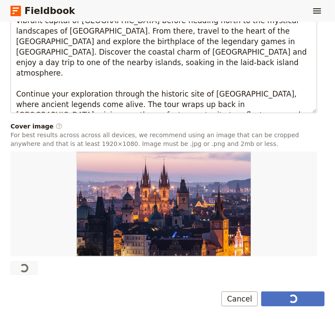
type input "Name of Tour"
type input "Tour Code: XXX123"
type textarea "Get ready for an unforgettable journey through the heart of [GEOGRAPHIC_DATA]! …"
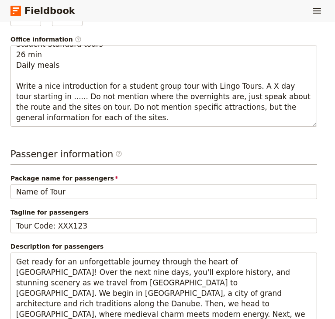
scroll to position [175, 0]
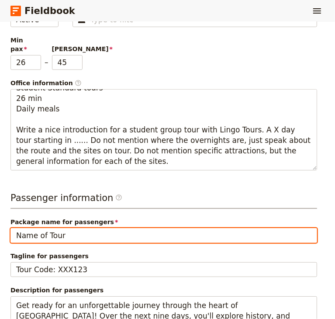
drag, startPoint x: 66, startPoint y: 233, endPoint x: 7, endPoint y: 228, distance: 59.2
click at [7, 228] on main "C: Amazing Greece Tour ​ 15 days / 14 nights 26 – 45 passengers Information Iti…" at bounding box center [167, 261] width 335 height 828
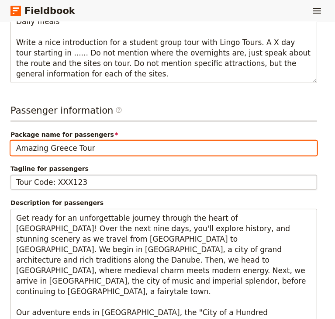
type input "Amazing Greece Tour"
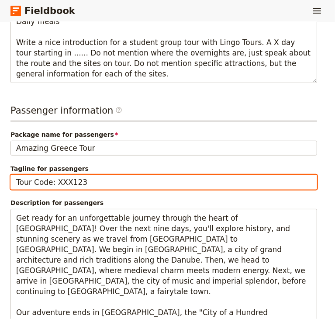
drag, startPoint x: 77, startPoint y: 177, endPoint x: 54, endPoint y: 180, distance: 23.3
click at [54, 180] on input "Tour Code: XXX123" at bounding box center [163, 182] width 307 height 15
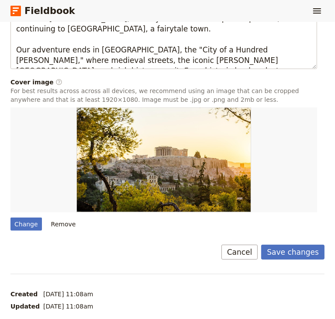
scroll to position [394, 0]
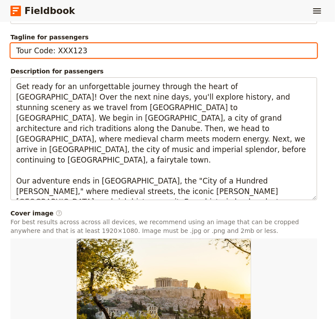
click at [83, 46] on input "Tour Code: XXX123" at bounding box center [163, 50] width 307 height 15
drag, startPoint x: 83, startPoint y: 44, endPoint x: 54, endPoint y: 45, distance: 28.4
click at [54, 45] on input "Tour Code: XXX123" at bounding box center [163, 50] width 307 height 15
paste input "AGT5307"
type input "Tour Code: AGT5307"
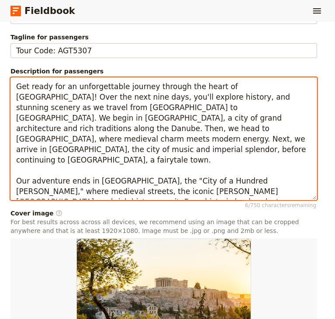
scroll to position [438, 0]
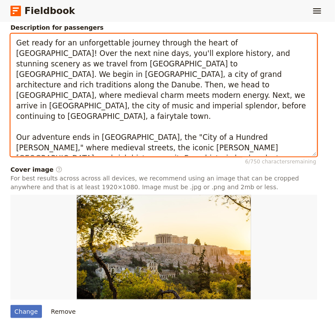
drag, startPoint x: 17, startPoint y: 80, endPoint x: 48, endPoint y: 143, distance: 69.8
click at [48, 143] on textarea "Get ready for an unforgettable journey through the heart of [GEOGRAPHIC_DATA]! …" at bounding box center [163, 95] width 307 height 123
paste textarea "Embark on an unforgettable 9-day journey through the wonders of Ancient and Mod…"
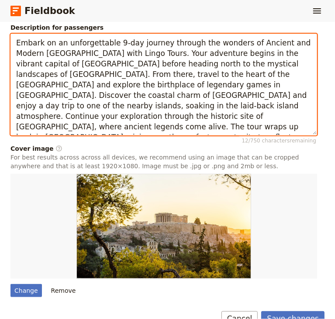
click at [152, 69] on textarea "Embark on an unforgettable 9-day journey through the wonders of Ancient and Mod…" at bounding box center [163, 85] width 307 height 102
click at [266, 70] on textarea "Embark on an unforgettable 9-day journey through the wonders of Ancient and Mod…" at bounding box center [163, 85] width 307 height 102
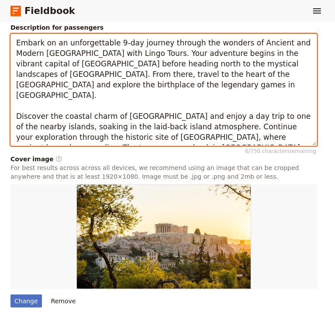
type textarea "Embark on an unforgettable 9-day journey through the wonders of Ancient and Mod…"
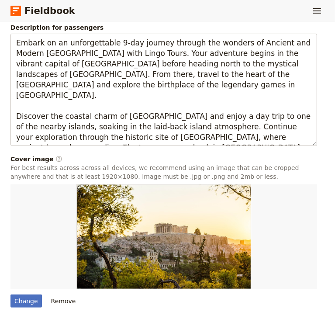
scroll to position [515, 0]
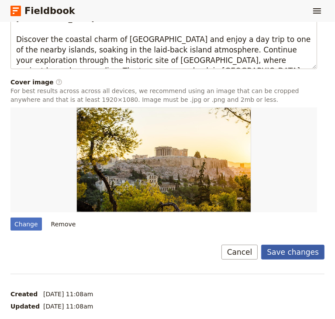
click at [288, 245] on button "Save changes" at bounding box center [292, 252] width 63 height 15
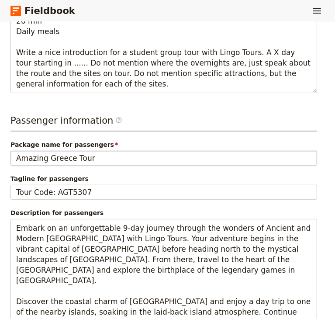
scroll to position [0, 0]
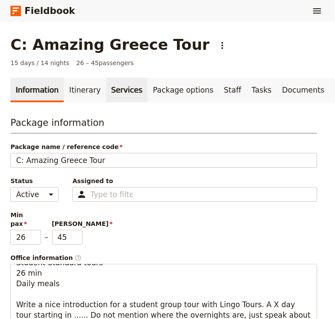
drag, startPoint x: 75, startPoint y: 90, endPoint x: 114, endPoint y: 90, distance: 38.9
click at [75, 90] on link "Itinerary" at bounding box center [85, 90] width 42 height 24
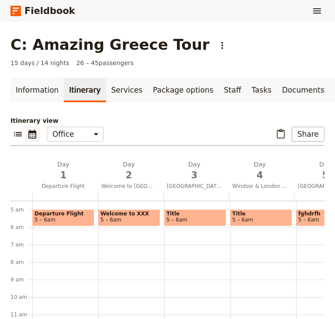
scroll to position [87, 0]
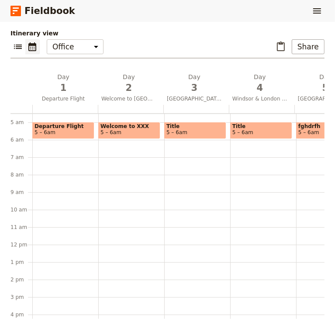
click at [69, 129] on span "Departure Flight" at bounding box center [64, 126] width 58 height 6
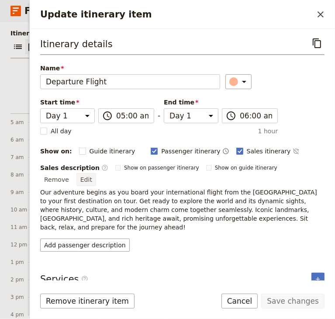
click at [96, 173] on button "Edit" at bounding box center [87, 179] width 20 height 13
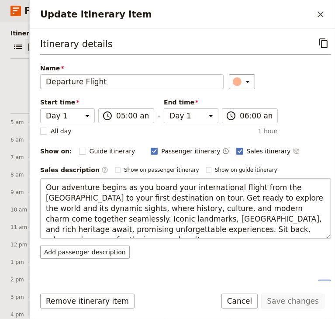
drag, startPoint x: 94, startPoint y: 198, endPoint x: 296, endPoint y: 188, distance: 202.7
click at [296, 188] on textarea "Our adventure begins as you board your international flight from the USA to you…" at bounding box center [185, 208] width 291 height 60
click at [121, 198] on textarea "Our adventure begins as you board your international flight from the USA to you…" at bounding box center [185, 208] width 291 height 60
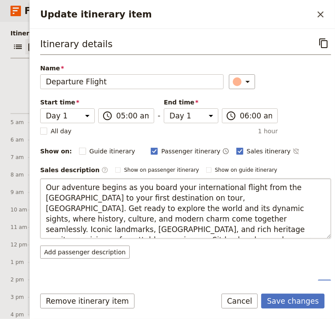
type textarea "Our adventure begins as you board your international flight from the USA to you…"
click at [303, 303] on button "Save changes" at bounding box center [292, 301] width 63 height 15
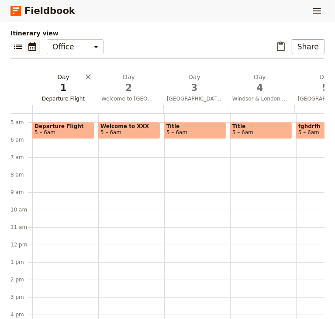
click at [52, 94] on span "1" at bounding box center [63, 87] width 55 height 13
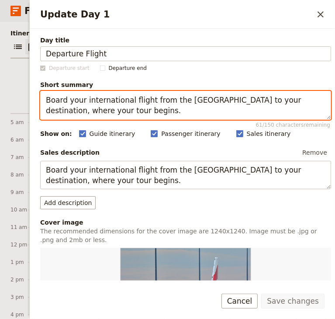
drag, startPoint x: 251, startPoint y: 100, endPoint x: 201, endPoint y: 102, distance: 50.7
click at [201, 102] on textarea "Board your international flight from the USA to your destination, where your to…" at bounding box center [185, 105] width 291 height 29
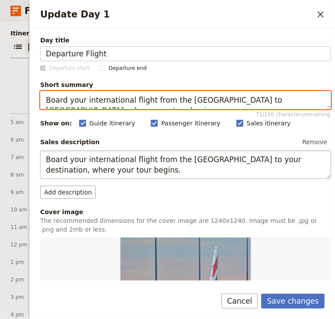
type textarea "Board your international flight from the USA to Athens, where your tour begins."
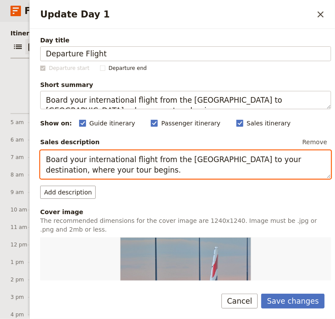
drag, startPoint x: 251, startPoint y: 160, endPoint x: 201, endPoint y: 161, distance: 50.7
click at [201, 161] on textarea "Board your international flight from the USA to your destination, where your to…" at bounding box center [185, 164] width 291 height 29
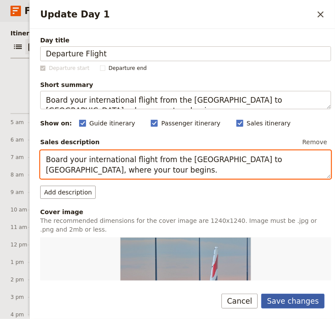
type textarea "Board your international flight from the USA to Athens, where your tour begins."
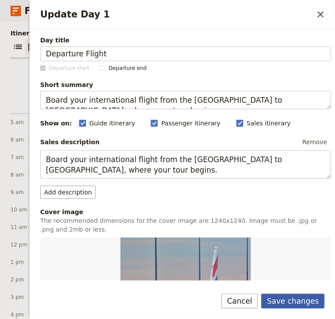
click at [296, 300] on button "Save changes" at bounding box center [292, 301] width 63 height 15
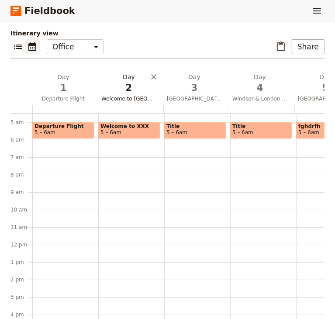
click at [141, 101] on span "Welcome to London" at bounding box center [129, 98] width 62 height 7
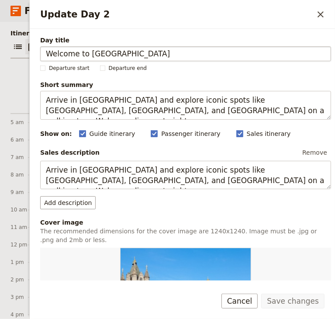
drag, startPoint x: 116, startPoint y: 52, endPoint x: 87, endPoint y: 58, distance: 29.3
click at [87, 58] on input "Welcome to London" at bounding box center [185, 53] width 291 height 15
type input "Welcome to Athens"
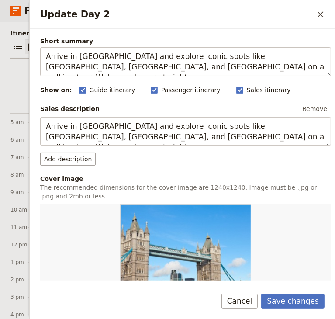
scroll to position [0, 0]
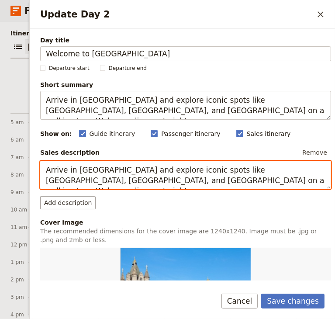
click at [235, 184] on textarea "Arrive in London and explore iconic spots like Soho, Covent Garden, and Trafalg…" at bounding box center [185, 175] width 291 height 29
type textarea "Arrive in London and explore iconic spots like Soho, Covent Garden, and Trafalg…"
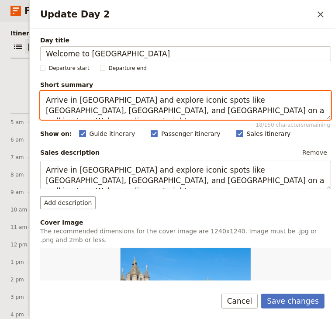
click at [235, 109] on textarea "Arrive in London and explore iconic spots like Soho, Covent Garden, and Trafalg…" at bounding box center [185, 105] width 291 height 29
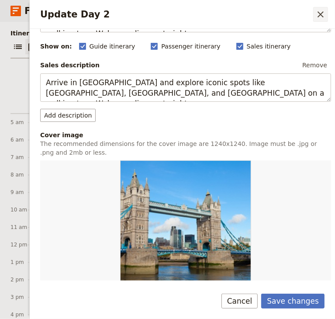
click at [315, 15] on button "​" at bounding box center [320, 14] width 15 height 15
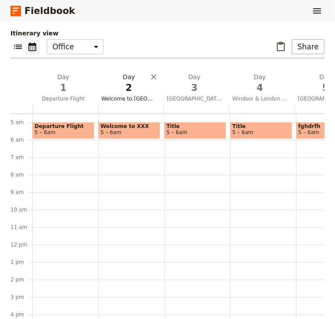
click at [121, 94] on span "2" at bounding box center [128, 87] width 55 height 13
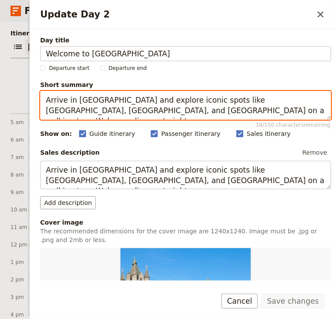
drag, startPoint x: 216, startPoint y: 113, endPoint x: 47, endPoint y: 102, distance: 170.0
click at [47, 102] on textarea "Arrive in London and explore iconic spots like Soho, Covent Garden, and Trafalg…" at bounding box center [185, 105] width 291 height 29
paste textarea "Athens and meet your Tour Manager before exploring the vibrant Plaka district. …"
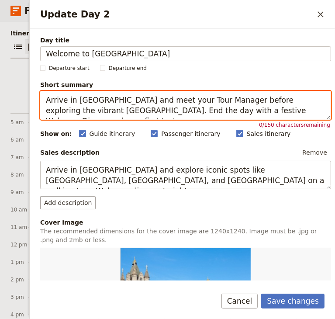
type textarea "Arrive in Athens and meet your Tour Manager before exploring the vibrant Plaka …"
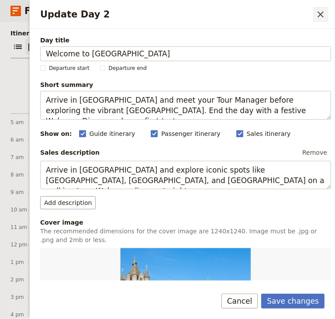
click at [320, 16] on icon "Close drawer" at bounding box center [321, 14] width 6 height 6
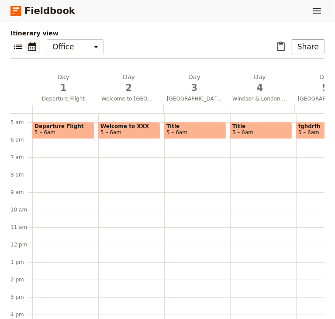
click at [111, 134] on span "5 – 6am" at bounding box center [111, 132] width 21 height 6
select select "2"
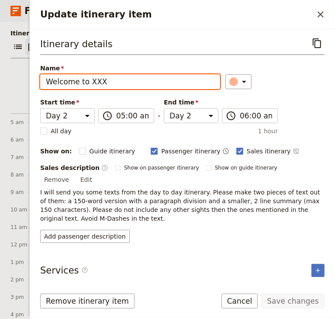
drag, startPoint x: 105, startPoint y: 82, endPoint x: 88, endPoint y: 84, distance: 17.6
click at [88, 84] on input "Welcome to XXX" at bounding box center [130, 81] width 180 height 15
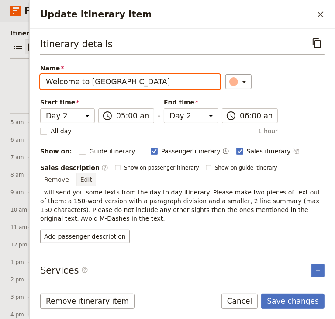
type input "Welcome to Athens"
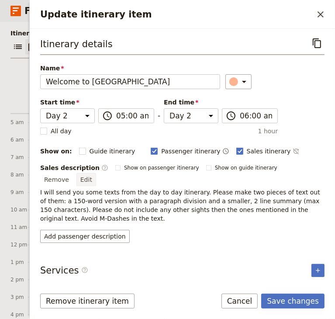
click at [96, 173] on button "Edit" at bounding box center [87, 179] width 20 height 13
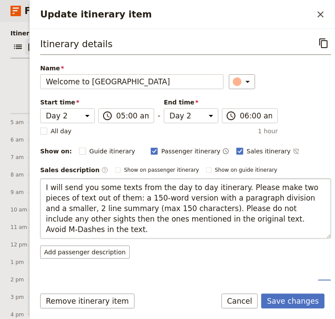
drag, startPoint x: 43, startPoint y: 185, endPoint x: 249, endPoint y: 222, distance: 208.7
click at [249, 222] on textarea "I will send you some texts from the day to day itinerary. Please make two piece…" at bounding box center [185, 208] width 291 height 60
type textarea "Upon arrival in Athens, Greece, you’ll be warmly greeted by your dedicated Tour…"
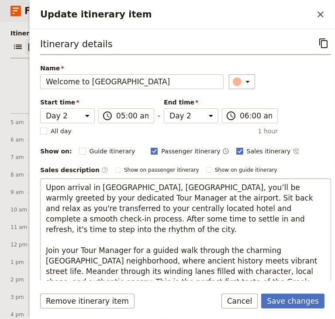
scroll to position [16, 0]
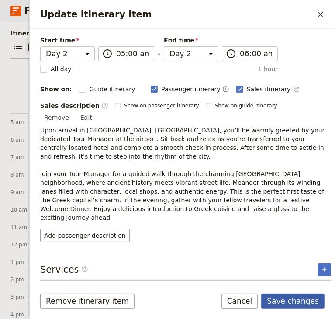
click at [302, 302] on button "Save changes" at bounding box center [292, 301] width 63 height 15
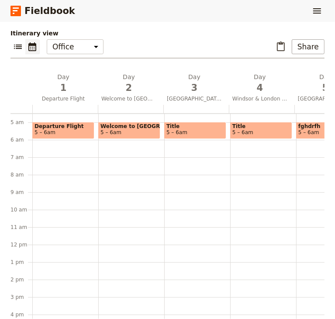
click at [141, 135] on span "5 – 6am" at bounding box center [130, 132] width 58 height 6
select select "2"
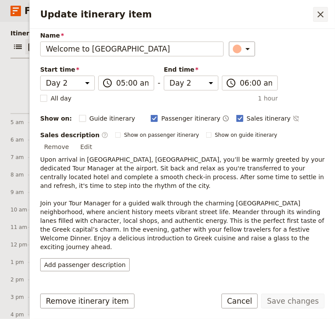
click at [322, 13] on icon "Close drawer" at bounding box center [321, 14] width 6 height 6
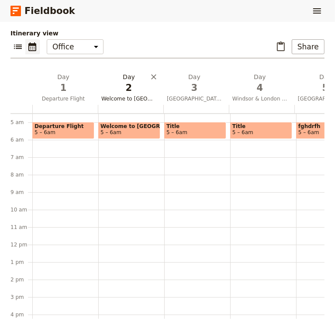
click at [134, 101] on span "Welcome to London" at bounding box center [129, 98] width 62 height 7
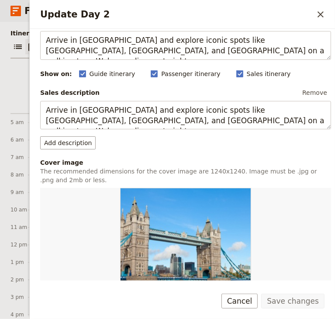
scroll to position [0, 0]
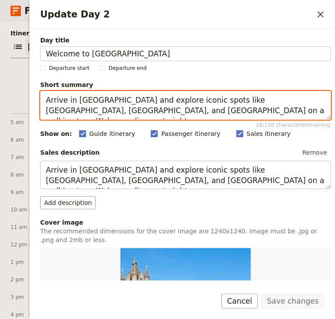
drag, startPoint x: 212, startPoint y: 112, endPoint x: 48, endPoint y: 88, distance: 166.6
click at [48, 88] on label "Short summary Arrive in London and explore iconic spots like Soho, Covent Garde…" at bounding box center [185, 99] width 291 height 39
click at [218, 111] on textarea "Arrive in London and explore iconic spots like Soho, Covent Garden, and Trafalg…" at bounding box center [185, 105] width 291 height 29
drag, startPoint x: 218, startPoint y: 111, endPoint x: 42, endPoint y: 97, distance: 177.2
click at [42, 97] on textarea "Arrive in London and explore iconic spots like Soho, Covent Garden, and Trafalg…" at bounding box center [185, 105] width 291 height 29
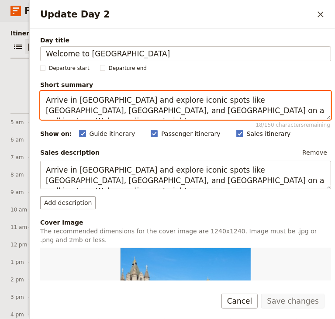
paste textarea "Athens, stroll through the historic Plaka district, and enjoy a festive Welcome…"
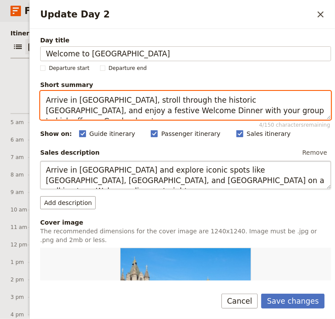
type textarea "Arrive in Athens, stroll through the historic Plaka district, and enjoy a festi…"
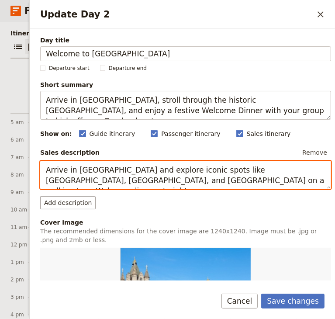
drag, startPoint x: 47, startPoint y: 170, endPoint x: 226, endPoint y: 178, distance: 179.0
click at [226, 178] on textarea "Arrive in London and explore iconic spots like Soho, Covent Garden, and Trafalg…" at bounding box center [185, 175] width 291 height 29
paste textarea "Athens, stroll through the historic Plaka district, and enjoy a festive Welcome…"
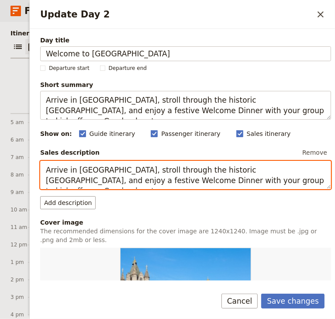
type textarea "Arrive in Athens, stroll through the historic Plaka district, and enjoy a festi…"
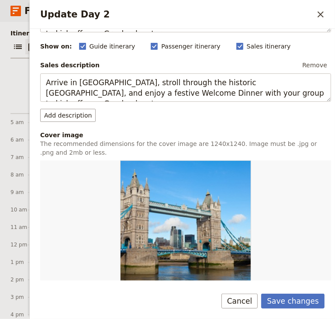
scroll to position [131, 0]
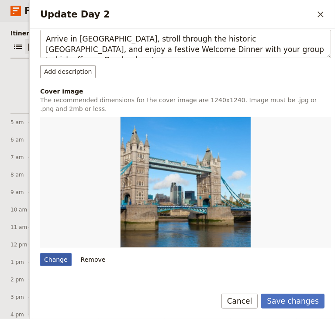
click at [56, 257] on div "Change" at bounding box center [55, 259] width 31 height 13
click at [40, 253] on input "Change" at bounding box center [40, 253] width 0 height 0
type input "C:\fakepath\Athens.jpg"
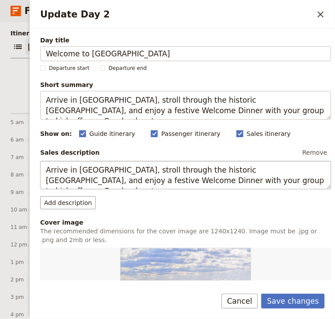
scroll to position [219, 0]
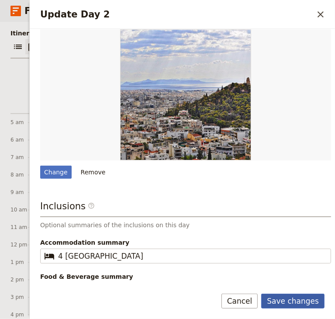
click at [284, 302] on button "Save changes" at bounding box center [292, 301] width 63 height 15
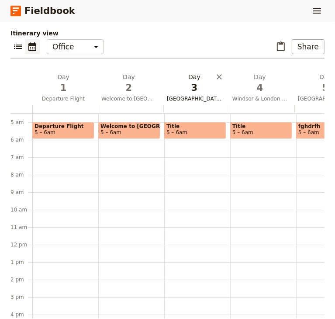
click at [189, 98] on button "Day 3 Dover Castle" at bounding box center [197, 89] width 66 height 32
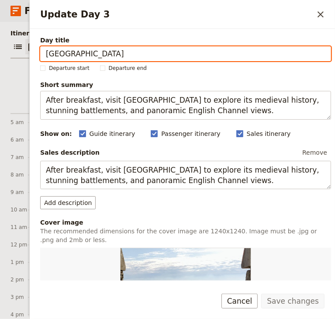
drag, startPoint x: 109, startPoint y: 54, endPoint x: 45, endPoint y: 52, distance: 63.9
click at [45, 52] on input "Dover Castle" at bounding box center [185, 53] width 291 height 15
paste input "Ancient Marvels"
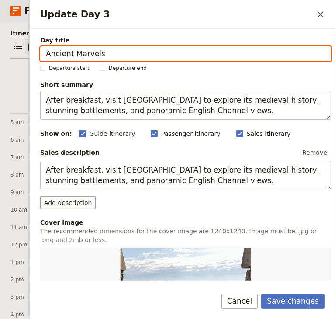
type input "Ancient Marvels"
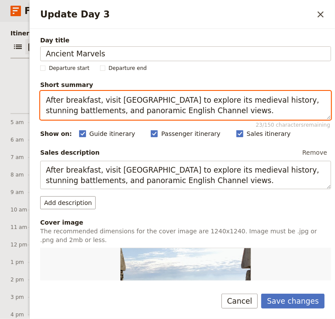
drag, startPoint x: 218, startPoint y: 111, endPoint x: 34, endPoint y: 95, distance: 184.7
click at [34, 95] on div "Day title Ancient Marvels Departure start Departure end Short summary After bre…" at bounding box center [183, 155] width 306 height 252
paste textarea "Explore ancient Athens on a guided tour, including the Acropolis, then enjoy a …"
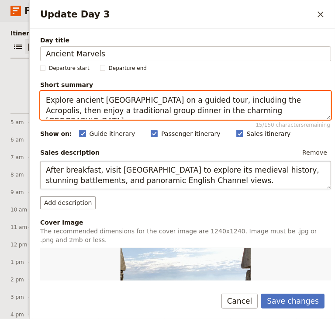
type textarea "Explore ancient Athens on a guided tour, including the Acropolis, then enjoy a …"
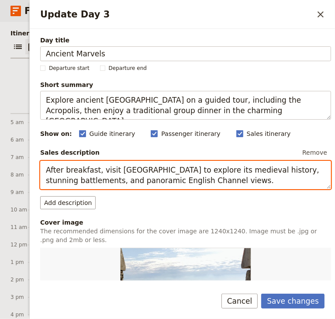
drag, startPoint x: 220, startPoint y: 182, endPoint x: 35, endPoint y: 157, distance: 186.6
click at [35, 157] on div "Day title Ancient Marvels Departure start Departure end Short summary Explore a…" at bounding box center [183, 155] width 306 height 252
paste textarea "Explore ancient Athens on a guided tour, including the Acropolis, then enjoy a …"
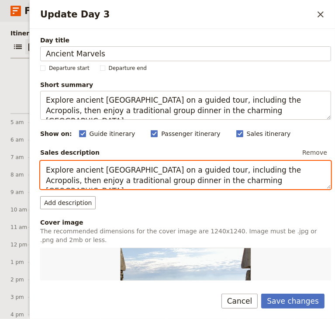
type textarea "Explore ancient Athens on a guided tour, including the Acropolis, then enjoy a …"
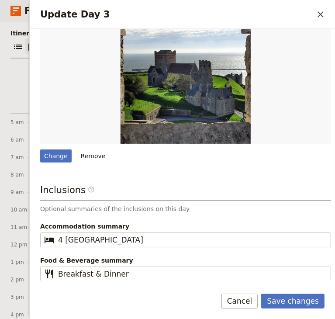
scroll to position [147, 0]
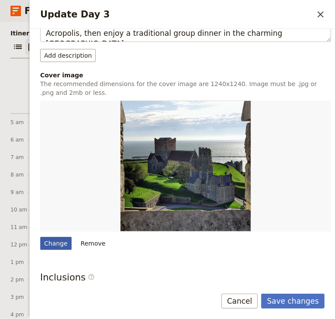
click at [51, 241] on div "Change" at bounding box center [55, 243] width 31 height 13
click at [40, 237] on input "Change" at bounding box center [40, 237] width 0 height 0
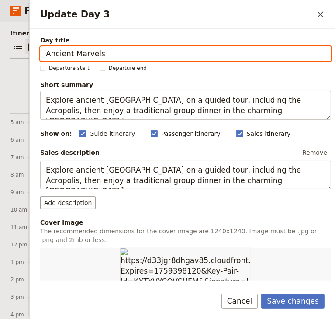
scroll to position [175, 0]
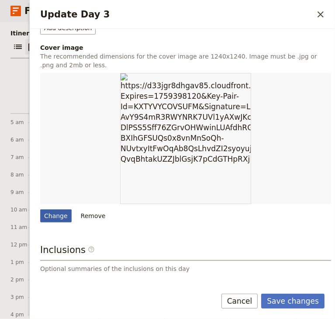
click at [56, 212] on div "Change" at bounding box center [55, 215] width 31 height 13
click at [40, 209] on input "Change" at bounding box center [40, 209] width 0 height 0
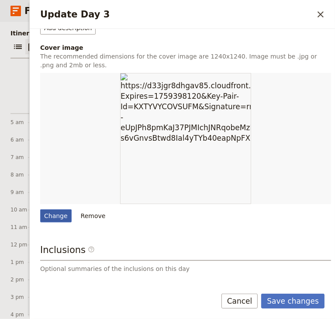
click at [64, 215] on div "Change" at bounding box center [55, 215] width 31 height 13
click at [40, 209] on input "Change" at bounding box center [40, 209] width 0 height 0
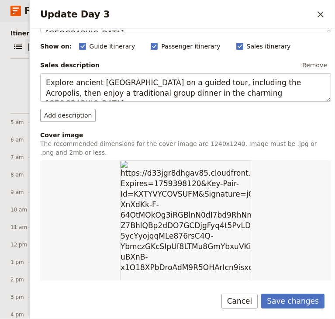
scroll to position [219, 0]
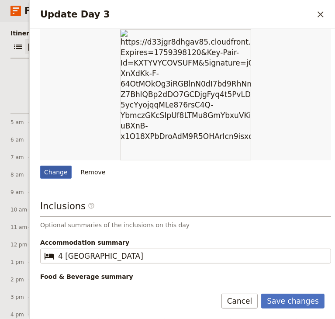
click at [60, 176] on div "Change" at bounding box center [55, 172] width 31 height 13
click at [40, 166] on input "Change" at bounding box center [40, 165] width 0 height 0
type input "C:\fakepath\Athens - greek-theatre-2144095_1280.jpg"
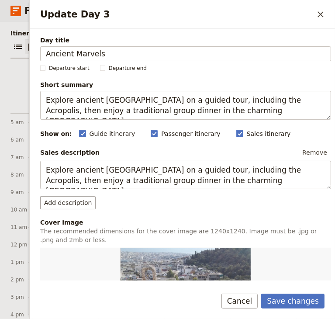
scroll to position [235, 0]
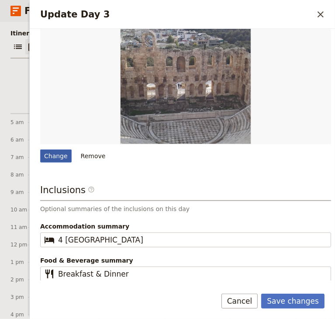
click at [64, 153] on div "Change" at bounding box center [55, 156] width 31 height 13
click at [40, 150] on input "Change" at bounding box center [40, 149] width 0 height 0
click at [49, 157] on div "Change" at bounding box center [55, 156] width 31 height 13
click at [40, 150] on input "Change" at bounding box center [40, 149] width 0 height 0
type input "C:\fakepath\greek-theater-2144095_640.jpg"
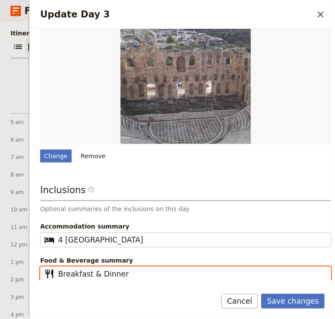
drag, startPoint x: 134, startPoint y: 275, endPoint x: 90, endPoint y: 278, distance: 43.4
click at [90, 278] on input "Breakfast & Dinner" at bounding box center [192, 274] width 268 height 10
click at [141, 271] on input "Breakfast & Dinner" at bounding box center [192, 274] width 268 height 10
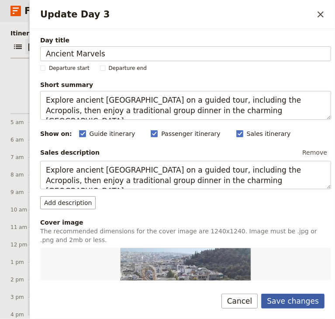
click at [290, 302] on button "Save changes" at bounding box center [292, 301] width 63 height 15
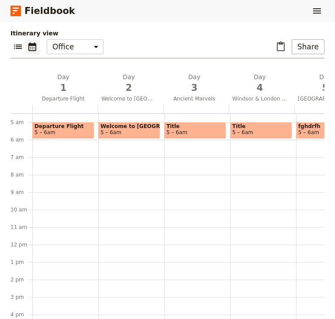
click at [141, 129] on span "Welcome to Athens" at bounding box center [130, 126] width 58 height 6
select select "2"
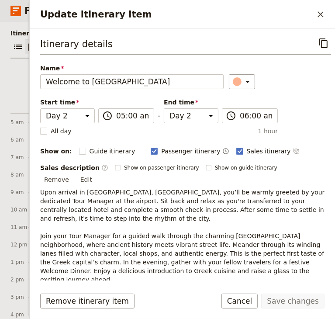
scroll to position [33, 0]
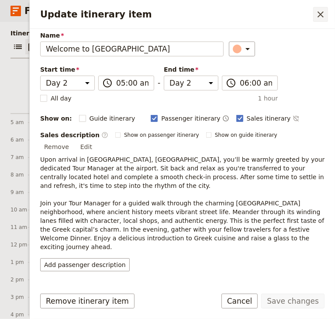
click at [320, 13] on icon "Close drawer" at bounding box center [321, 14] width 6 height 6
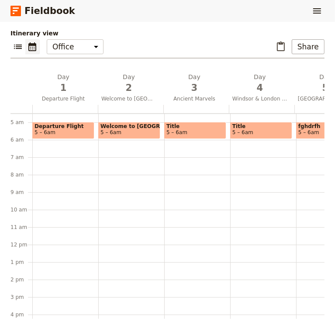
click at [198, 129] on span "Title" at bounding box center [196, 126] width 58 height 6
select select "3"
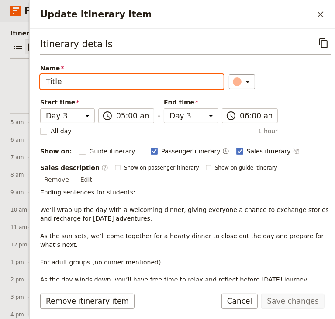
drag, startPoint x: 69, startPoint y: 77, endPoint x: 40, endPoint y: 80, distance: 29.5
click at [40, 80] on div "Itinerary details ​ Name Title ​ Start time Day 1 Day 2 Day 3 Day 4 Day 5 Day 6…" at bounding box center [183, 155] width 306 height 252
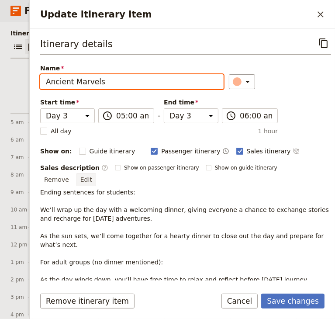
type input "Ancient Marvels"
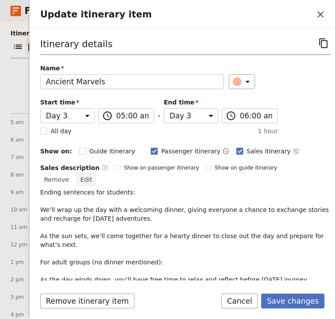
click at [96, 173] on button "Edit" at bounding box center [87, 179] width 20 height 13
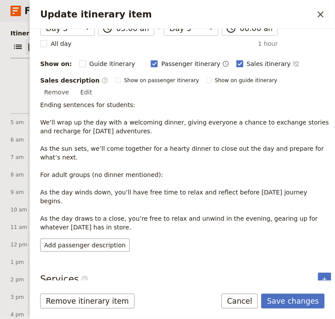
scroll to position [77, 0]
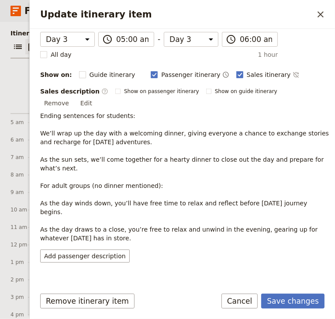
click at [96, 97] on button "Edit" at bounding box center [87, 103] width 20 height 13
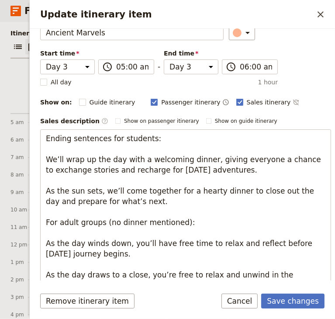
scroll to position [129, 0]
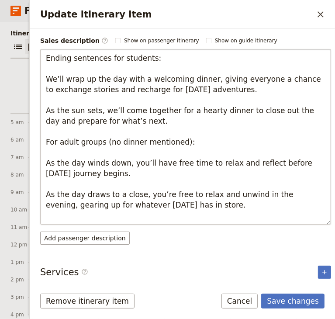
drag, startPoint x: 47, startPoint y: 186, endPoint x: 184, endPoint y: 207, distance: 138.9
click at [184, 207] on textarea "Ending sentences for students: We’ll wrap up the day with a welcoming dinner, g…" at bounding box center [185, 137] width 291 height 176
type textarea "Immerse yourself in the rich history and captivating beauty of Athens with a gu…"
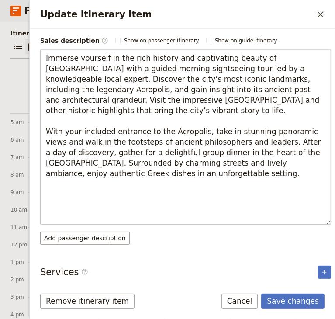
scroll to position [87, 0]
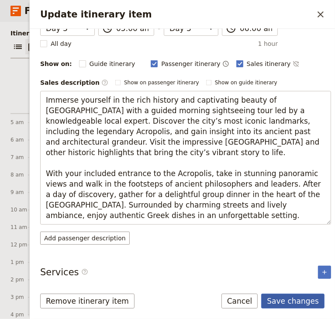
click at [309, 302] on button "Save changes" at bounding box center [292, 301] width 63 height 15
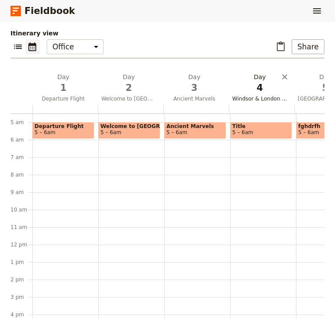
click at [256, 94] on span "4" at bounding box center [260, 87] width 55 height 13
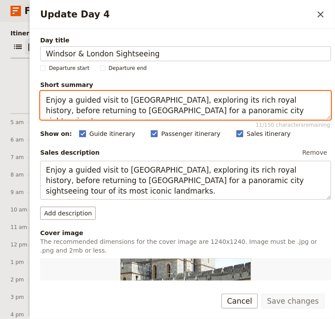
drag, startPoint x: 245, startPoint y: 113, endPoint x: 45, endPoint y: 102, distance: 199.7
click at [45, 102] on textarea "Enjoy a guided visit to Windsor Castle, exploring its rich royal history, befor…" at bounding box center [185, 105] width 291 height 29
paste textarea "Travel to Delphi for a guided visit, enjoy lunch and coastal views en route to …"
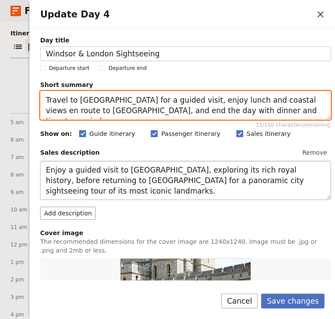
type textarea "Travel to Delphi for a guided visit, enjoy lunch and coastal views en route to …"
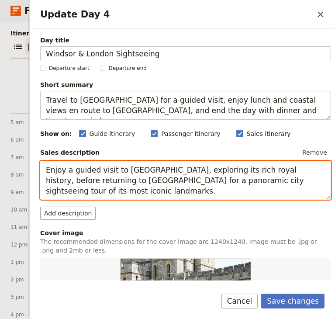
drag, startPoint x: 87, startPoint y: 190, endPoint x: 46, endPoint y: 171, distance: 45.6
click at [47, 171] on textarea "Enjoy a guided visit to Windsor Castle, exploring its rich royal history, befor…" at bounding box center [185, 180] width 291 height 39
paste textarea "Travel to Delphi for a guided visit, enjoy lunch and coastal views en route to …"
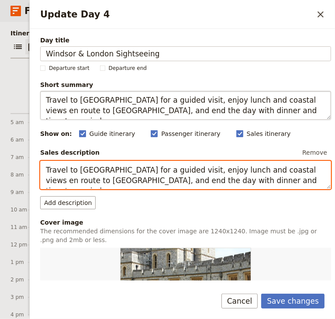
type textarea "Travel to Delphi for a guided visit, enjoy lunch and coastal views en route to …"
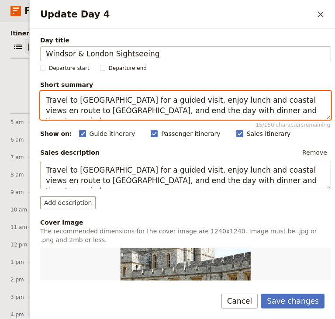
click at [261, 103] on textarea "Travel to Delphi for a guided visit, enjoy lunch and coastal views en route to …" at bounding box center [185, 105] width 291 height 29
click at [261, 102] on textarea "Travel to Delphi for a guided visit, enjoy lunch and coastal views en route to …" at bounding box center [185, 105] width 291 height 29
click at [262, 100] on textarea "Travel to Delphi for a guided visit, enjoy lunch and coastal views en route to …" at bounding box center [185, 105] width 291 height 29
type textarea "Travel to Delphi for a guided visit, enjoy lunch and coastal views on the route…"
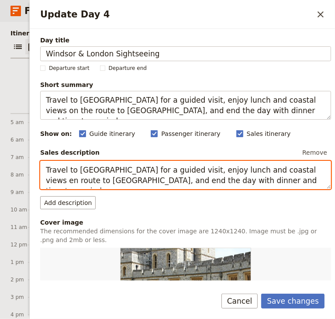
click at [263, 171] on textarea "Travel to Delphi for a guided visit, enjoy lunch and coastal views en route to …" at bounding box center [185, 175] width 291 height 29
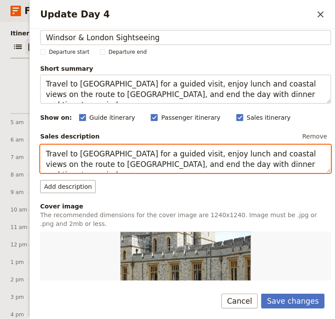
scroll to position [0, 0]
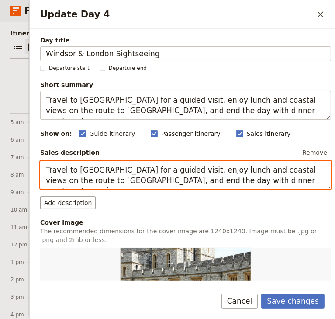
type textarea "Travel to Delphi for a guided visit, enjoy lunch and coastal views on the route…"
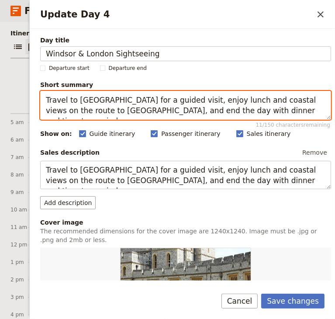
drag, startPoint x: 243, startPoint y: 110, endPoint x: 32, endPoint y: 103, distance: 210.8
click at [32, 103] on div "Day title Windsor & London Sightseeing Departure start Departure end Short summ…" at bounding box center [183, 155] width 306 height 252
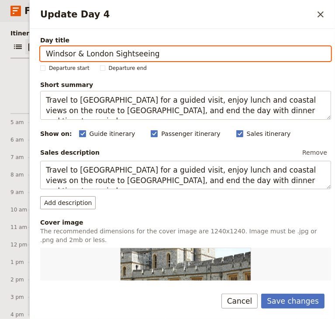
drag, startPoint x: 151, startPoint y: 53, endPoint x: 37, endPoint y: 50, distance: 114.6
click at [37, 50] on div "Day title Windsor & London Sightseeing Departure start Departure end Short summ…" at bounding box center [183, 155] width 306 height 252
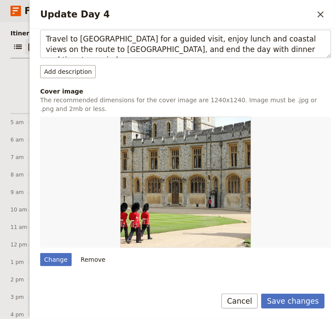
scroll to position [175, 0]
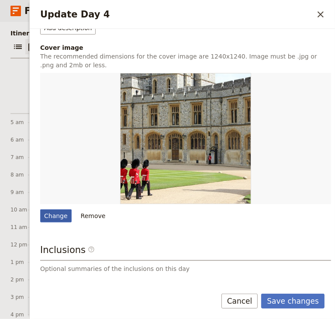
type input "Sacred Delphi"
click at [54, 219] on div "Change" at bounding box center [55, 215] width 31 height 13
click at [40, 209] on input "Change" at bounding box center [40, 209] width 0 height 0
type input "C:\fakepath\ruins Greece.jpg"
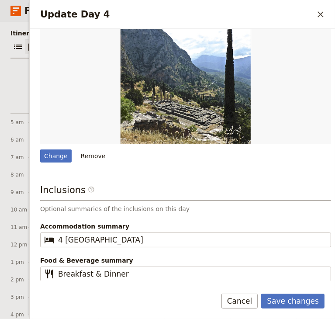
scroll to position [0, 0]
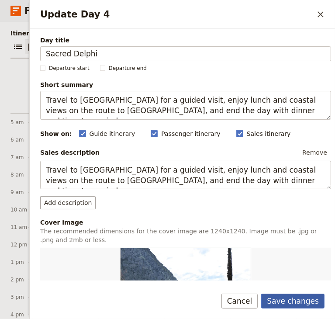
click at [306, 301] on button "Save changes" at bounding box center [292, 301] width 63 height 15
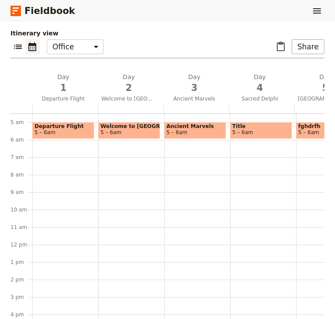
click at [251, 133] on span "5 – 6am" at bounding box center [262, 132] width 58 height 6
select select "4"
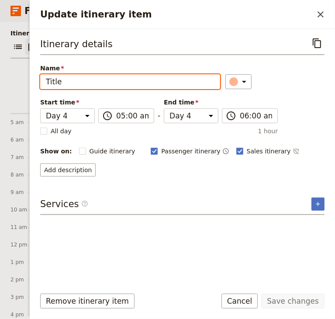
drag, startPoint x: 76, startPoint y: 79, endPoint x: 12, endPoint y: 78, distance: 63.8
click at [12, 79] on div "C: Amazing Greece Tour ​ 15 days / 14 nights 26 – 45 passengers Information Iti…" at bounding box center [167, 170] width 335 height 297
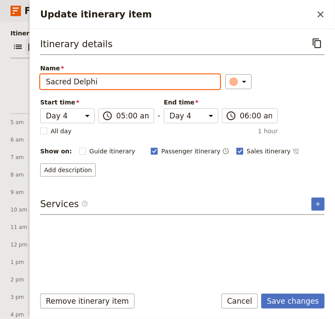
type input "Sacred Delphi"
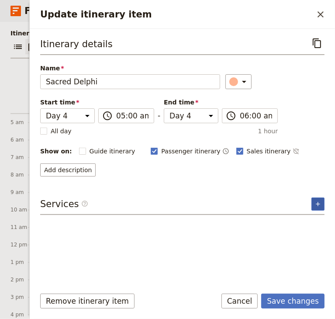
click at [317, 201] on icon "Add service inclusion" at bounding box center [318, 204] width 7 height 7
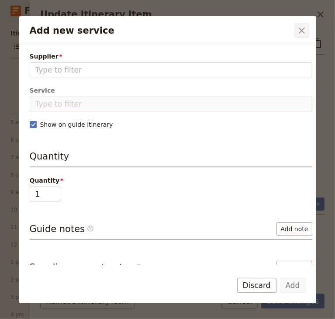
click at [302, 30] on icon "Close dialog" at bounding box center [302, 31] width 6 height 6
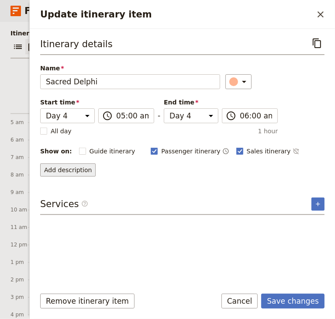
click at [79, 168] on button "Add description" at bounding box center [68, 170] width 56 height 13
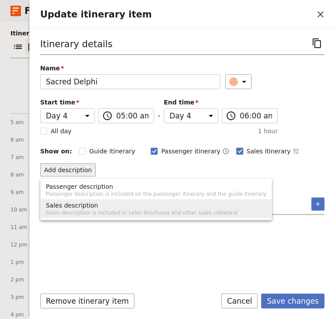
click at [82, 212] on span "Sales description is included in sales brochures and other sales collatoral" at bounding box center [156, 212] width 221 height 7
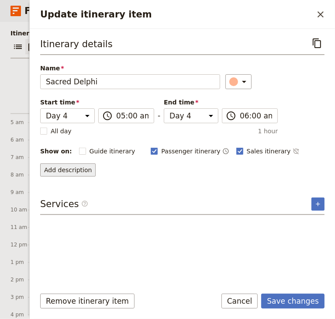
click at [80, 168] on button "Add description" at bounding box center [68, 170] width 56 height 13
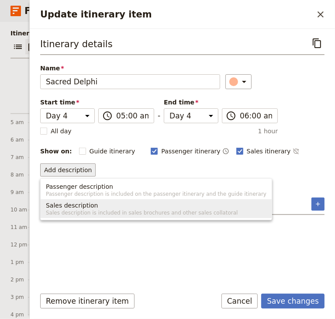
click at [100, 209] on span "Sales description is included in sales brochures and other sales collatoral" at bounding box center [156, 212] width 221 height 7
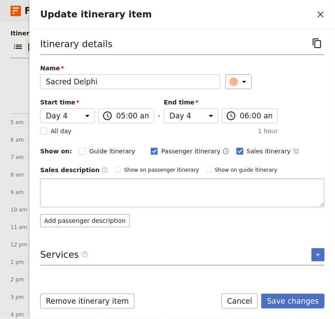
type textarea "It’s time to explore the classics of Greece! Begin your day traveling to Delphi…"
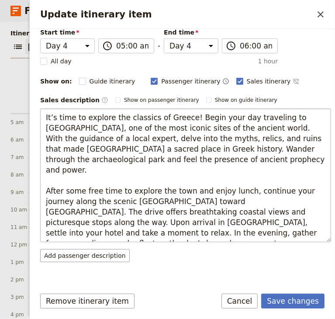
scroll to position [87, 0]
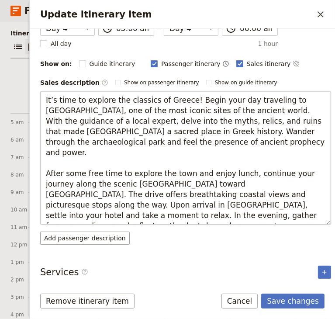
drag, startPoint x: 46, startPoint y: 160, endPoint x: 154, endPoint y: 219, distance: 123.4
click at [154, 219] on textarea "It’s time to explore the classics of Greece! Begin your day traveling to Delphi…" at bounding box center [185, 158] width 291 height 134
click at [151, 216] on textarea "It’s time to explore the classics of Greece! Begin your day traveling to Delphi…" at bounding box center [185, 158] width 291 height 134
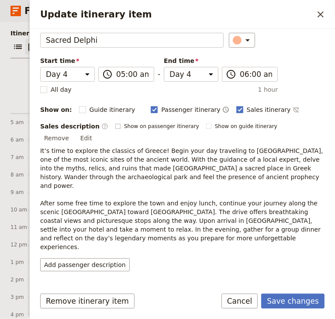
click at [115, 126] on rect "Update itinerary item" at bounding box center [117, 126] width 5 height 5
click at [115, 123] on input "Show on passenger itinerary" at bounding box center [115, 122] width 0 height 0
checkbox input "true"
click at [206, 128] on rect "Update itinerary item" at bounding box center [208, 126] width 5 height 5
click at [206, 123] on input "Show on guide itinerary" at bounding box center [206, 122] width 0 height 0
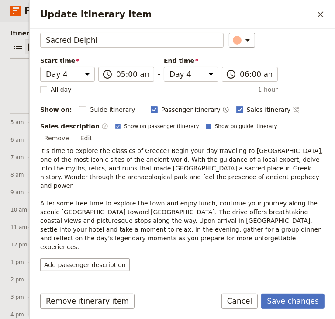
checkbox input "true"
click at [308, 303] on button "Save changes" at bounding box center [292, 301] width 63 height 15
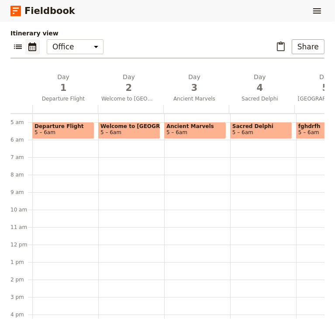
click at [189, 129] on span "Ancient Marvels" at bounding box center [196, 126] width 58 height 6
select select "3"
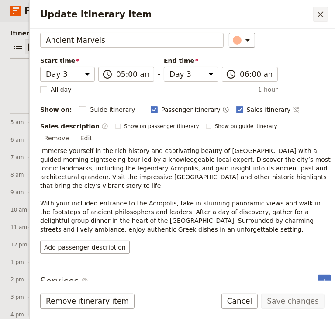
click at [318, 14] on icon "Close drawer" at bounding box center [321, 14] width 10 height 10
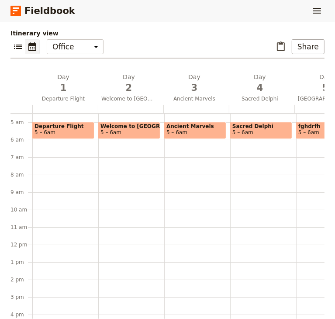
click at [251, 134] on span "5 – 6am" at bounding box center [262, 132] width 58 height 6
select select "4"
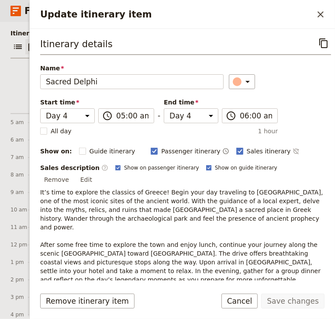
click at [207, 169] on polygon "Update itinerary item" at bounding box center [208, 167] width 3 height 3
click at [206, 164] on input "Show on guide itinerary" at bounding box center [206, 164] width 0 height 0
checkbox input "false"
click at [115, 168] on rect "Update itinerary item" at bounding box center [117, 167] width 5 height 5
click at [115, 164] on input "Show on passenger itinerary" at bounding box center [115, 164] width 0 height 0
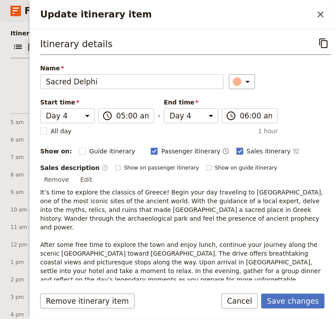
checkbox input "false"
click at [323, 15] on icon "Close drawer" at bounding box center [321, 14] width 10 height 10
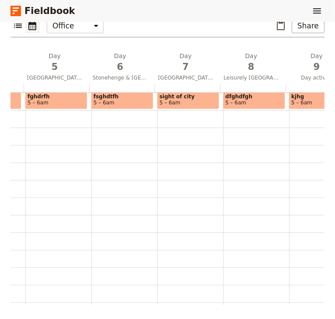
scroll to position [131, 0]
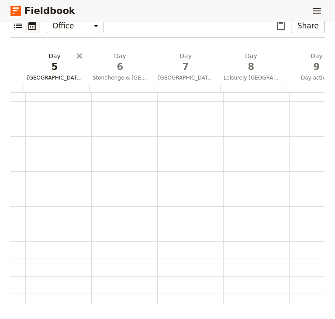
click at [60, 74] on span "Globe Theatre" at bounding box center [55, 77] width 62 height 7
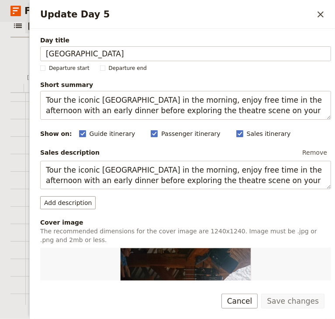
drag, startPoint x: 104, startPoint y: 52, endPoint x: 39, endPoint y: 50, distance: 65.2
click at [39, 50] on div "Day title Globe Theatre Departure start Departure end Short summary Tour the ic…" at bounding box center [183, 155] width 306 height 252
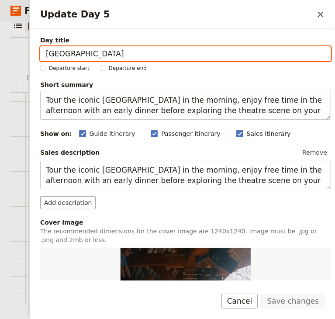
click at [128, 52] on input "Globe Theatre" at bounding box center [185, 53] width 291 height 15
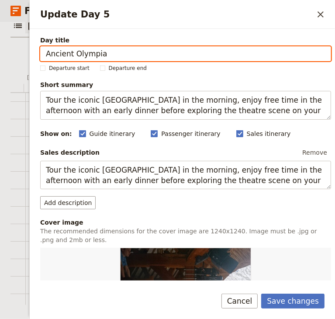
type input "Ancient Olympia"
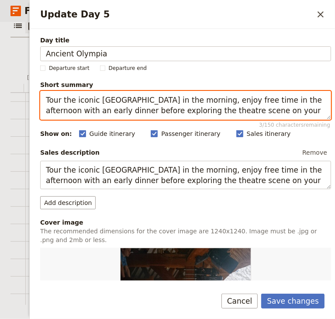
drag, startPoint x: 260, startPoint y: 112, endPoint x: 45, endPoint y: 99, distance: 215.1
click at [46, 99] on textarea "Tour the iconic Globe Theatre in the morning, enjoy free time in the afternoon …" at bounding box center [185, 105] width 291 height 29
paste textarea "Explore ancient Olympia, visit the mountain temple of Apollo Epicurius, then ar…"
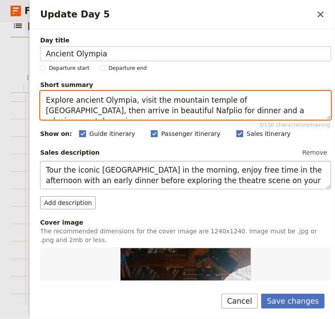
type textarea "Explore ancient Olympia, visit the mountain temple of Apollo Epicurius, then ar…"
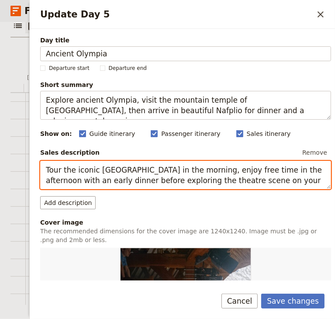
drag, startPoint x: 64, startPoint y: 173, endPoint x: 263, endPoint y: 186, distance: 199.4
click at [263, 186] on textarea "Tour the iconic Globe Theatre in the morning, enjoy free time in the afternoon …" at bounding box center [185, 175] width 291 height 29
paste textarea "Explore ancient Olympia, visit the mountain temple of Apollo Epicurius, then ar…"
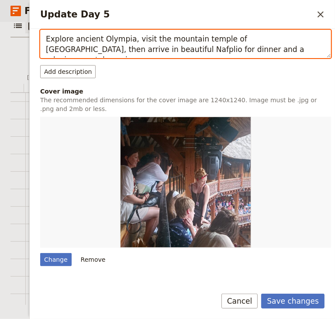
scroll to position [219, 0]
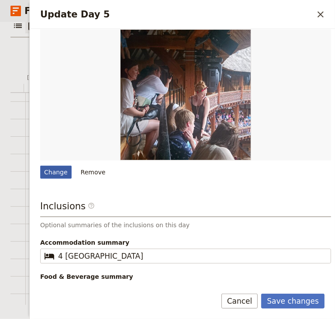
type textarea "Explore ancient Olympia, visit the mountain temple of Apollo Epicurius, then ar…"
click at [56, 171] on div "Change" at bounding box center [55, 172] width 31 height 13
click at [40, 166] on input "Change" at bounding box center [40, 165] width 0 height 0
type input "C:\fakepath\Olympia greece-2721244_1280.jpg"
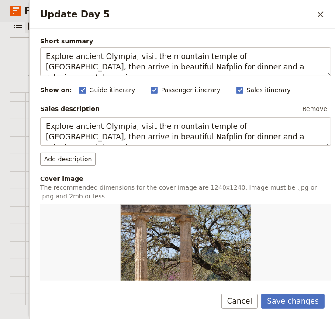
scroll to position [131, 0]
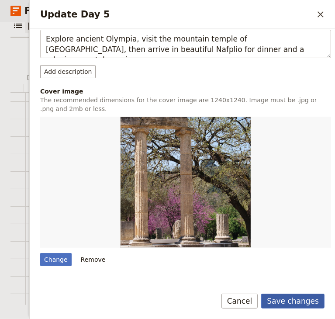
click at [291, 302] on button "Save changes" at bounding box center [292, 301] width 63 height 15
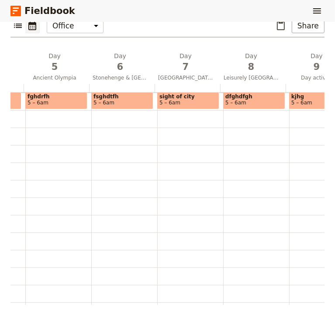
scroll to position [0, 0]
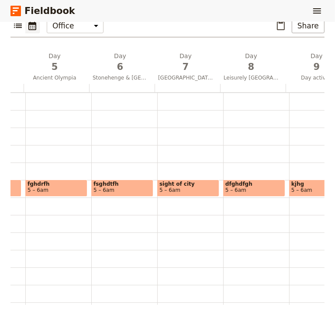
click at [50, 143] on div "fghdrfh 5 – 6am" at bounding box center [58, 303] width 66 height 420
select select "5"
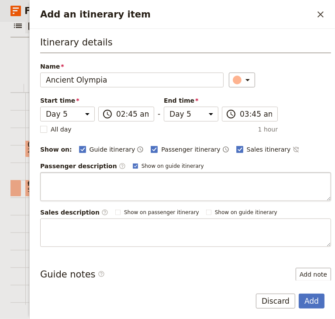
type input "Ancient Olympia"
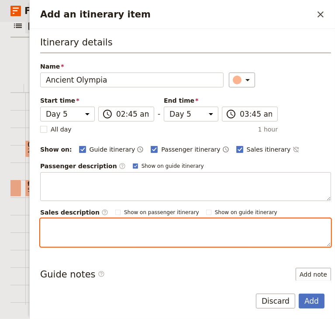
click at [86, 233] on textarea "Add an itinerary item" at bounding box center [185, 233] width 291 height 29
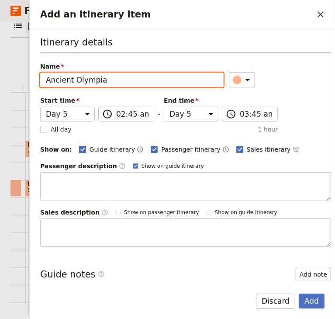
click at [80, 148] on polygon "Add an itinerary item" at bounding box center [82, 148] width 4 height 5
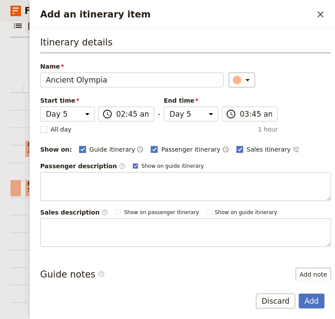
click at [79, 145] on input "Guide itinerary" at bounding box center [79, 145] width 0 height 0
checkbox input "false"
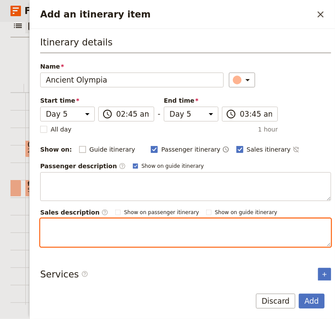
click at [116, 238] on textarea "Add an itinerary item" at bounding box center [185, 233] width 291 height 29
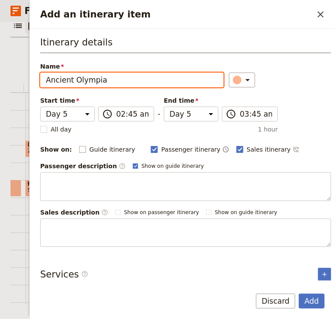
click at [133, 166] on rect "Add an itinerary item" at bounding box center [135, 166] width 5 height 5
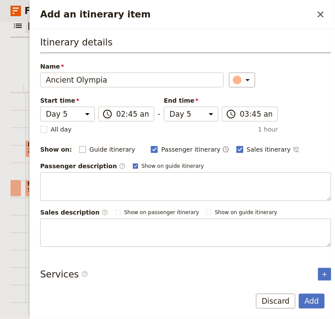
click at [132, 163] on input "Show on guide itinerary" at bounding box center [132, 162] width 0 height 0
checkbox input "false"
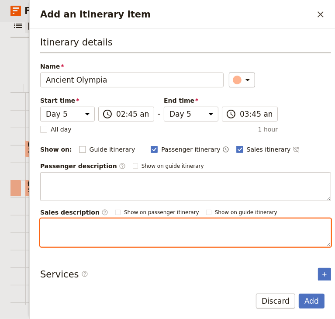
click at [121, 226] on textarea "Add an itinerary item" at bounding box center [185, 233] width 291 height 29
click at [114, 226] on textarea "Add an itinerary item" at bounding box center [185, 233] width 291 height 29
paste textarea "Begin the day with a journey into the heart of ancient athleticism as you explo…"
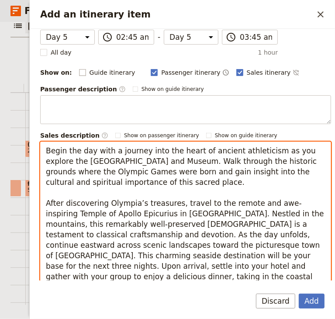
scroll to position [119, 0]
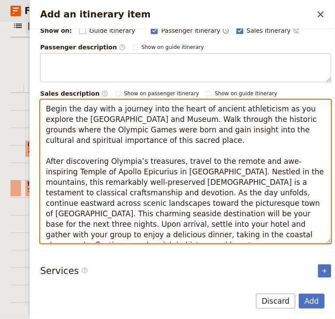
type textarea "Begin the day with a journey into the heart of ancient athleticism as you explo…"
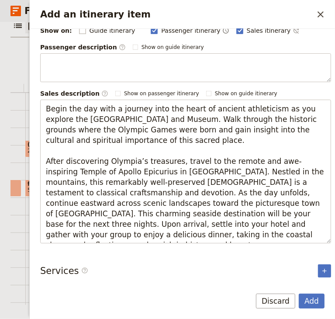
drag, startPoint x: 268, startPoint y: 303, endPoint x: 272, endPoint y: 301, distance: 4.7
click at [268, 303] on button "Discard" at bounding box center [275, 301] width 39 height 15
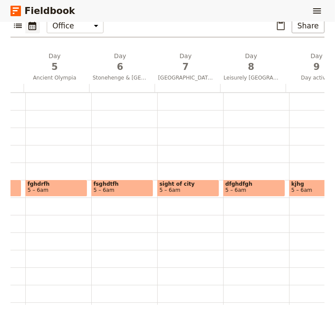
scroll to position [44, 0]
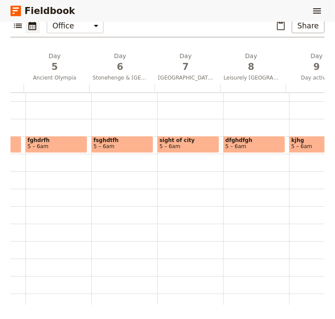
click at [63, 149] on span at bounding box center [56, 150] width 61 height 3
select select "5"
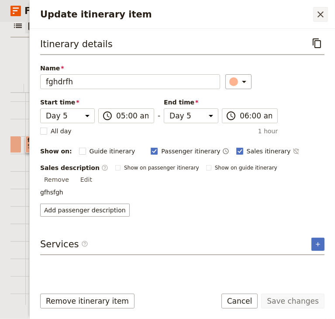
click at [324, 12] on icon "Close drawer" at bounding box center [321, 14] width 10 height 10
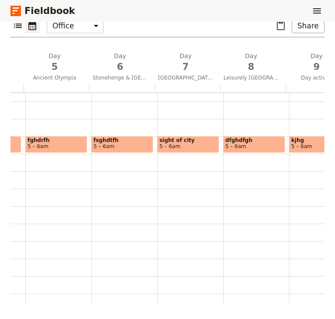
click at [54, 147] on span "5 – 6am" at bounding box center [57, 146] width 58 height 6
select select "5"
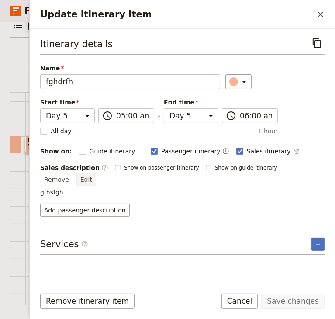
click at [96, 173] on button "Edit" at bounding box center [87, 179] width 20 height 13
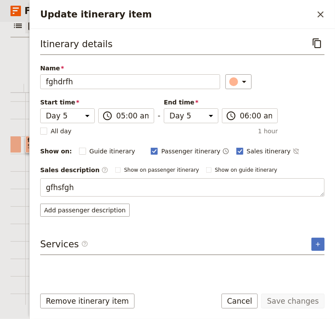
drag, startPoint x: 76, startPoint y: 188, endPoint x: 39, endPoint y: 187, distance: 36.3
click at [39, 187] on div "Itinerary details ​ Name fghdrfh ​ Start time Day 1 Day 2 Day 3 Day 4 Day 5 Day…" at bounding box center [183, 155] width 306 height 252
type textarea "Begin the day with a journey into the heart of ancient athleticism as you explo…"
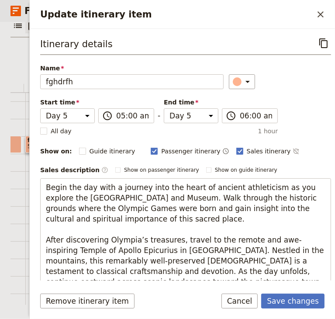
scroll to position [37, 0]
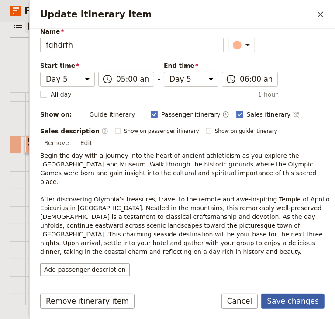
click at [285, 299] on button "Save changes" at bounding box center [292, 301] width 63 height 15
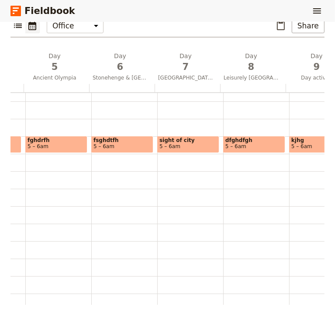
click at [57, 139] on span "fghdrfh" at bounding box center [57, 140] width 58 height 6
select select "5"
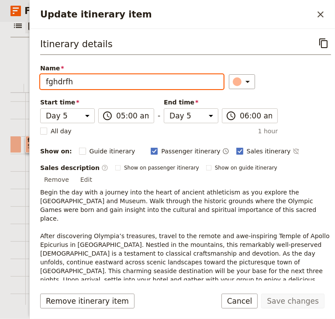
drag, startPoint x: 73, startPoint y: 79, endPoint x: 35, endPoint y: 76, distance: 38.2
click at [34, 77] on div "Itinerary details ​ Name fghdrfh ​ Start time Day 1 Day 2 Day 3 Day 4 Day 5 Day…" at bounding box center [183, 155] width 306 height 252
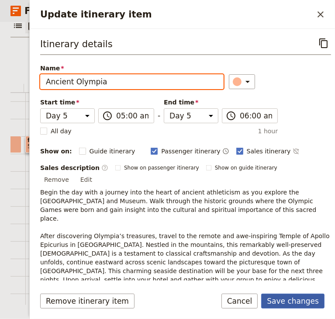
type input "Ancient Olympia"
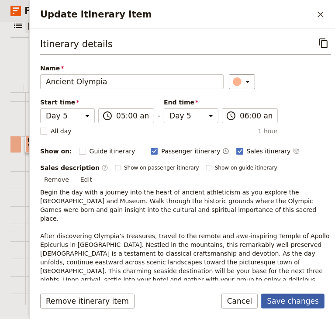
click at [294, 297] on button "Save changes" at bounding box center [292, 301] width 63 height 15
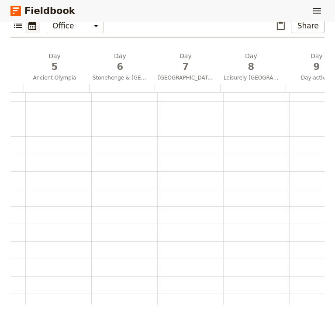
scroll to position [87, 0]
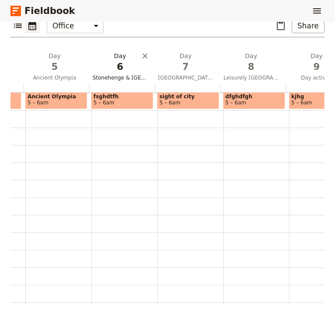
click at [111, 75] on span "Stonehenge & Oxford" at bounding box center [120, 77] width 62 height 7
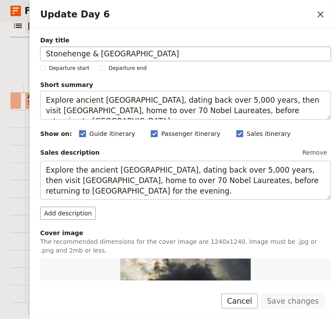
drag, startPoint x: 117, startPoint y: 55, endPoint x: 44, endPoint y: 56, distance: 73.5
click at [44, 56] on input "Stonehenge & Oxford" at bounding box center [185, 53] width 291 height 15
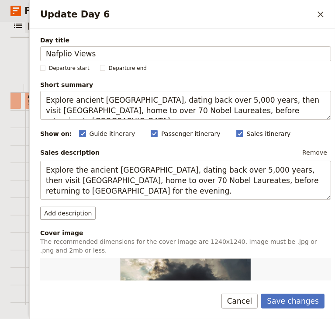
type input "Nafplio Views"
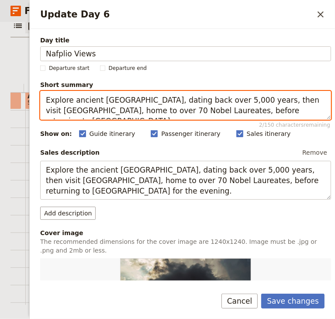
drag, startPoint x: 287, startPoint y: 111, endPoint x: 47, endPoint y: 96, distance: 240.0
click at [47, 96] on textarea "Explore ancient Stonehenge, dating back over 5,000 years, then visit Oxford Uni…" at bounding box center [185, 105] width 291 height 29
paste textarea "Bourtzi by boat, wander Nafplio’s charming streets, and end the day with a deli…"
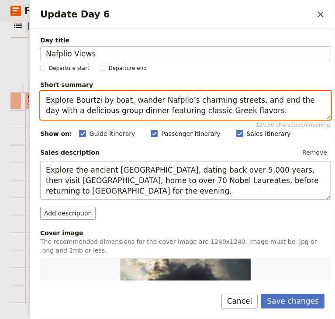
type textarea "Explore Bourtzi by boat, wander Nafplio’s charming streets, and end the day wit…"
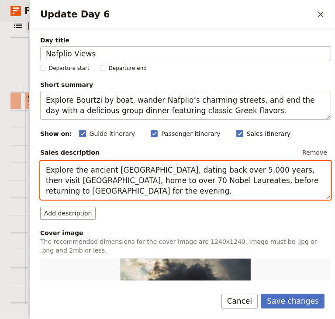
drag, startPoint x: 84, startPoint y: 193, endPoint x: 45, endPoint y: 172, distance: 44.4
click at [45, 172] on textarea "Explore the ancient Stonehenge, dating back over 5,000 years, then visit Oxford…" at bounding box center [185, 180] width 291 height 39
paste textarea "Bourtzi by boat, wander Nafplio’s charming streets, and end the day with a deli…"
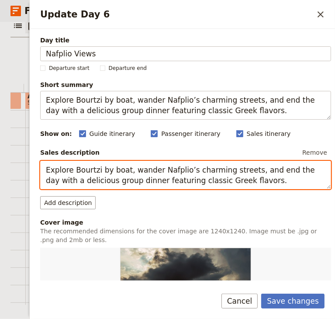
type textarea "Explore Bourtzi by boat, wander Nafplio’s charming streets, and end the day wit…"
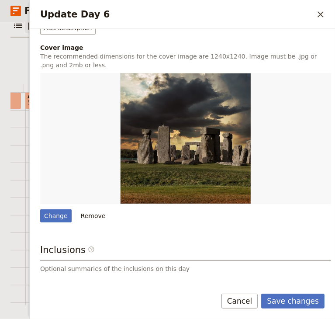
scroll to position [235, 0]
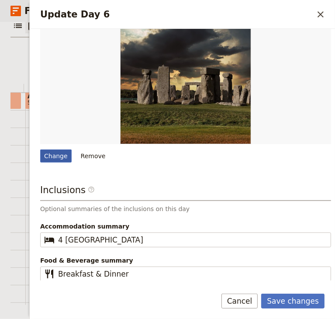
click at [57, 155] on div "Change" at bounding box center [55, 156] width 31 height 13
click at [40, 150] on input "Change" at bounding box center [40, 149] width 0 height 0
type input "C:\fakepath\Nafplio-382583_640.jpg"
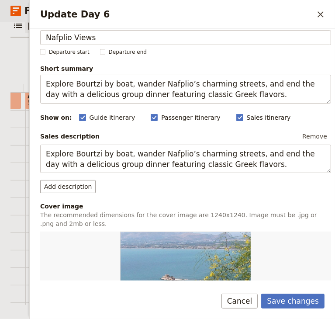
scroll to position [0, 0]
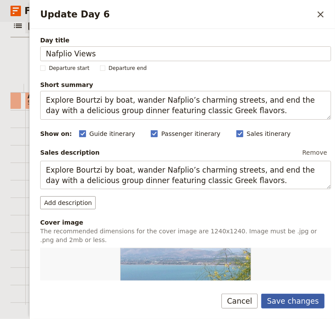
click at [306, 301] on button "Save changes" at bounding box center [292, 301] width 63 height 15
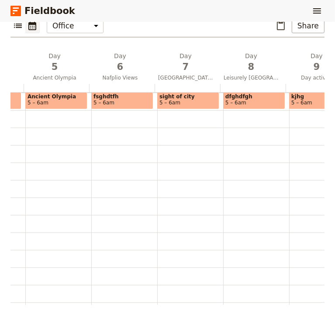
click at [105, 100] on span "5 – 6am" at bounding box center [104, 103] width 21 height 6
select select "6"
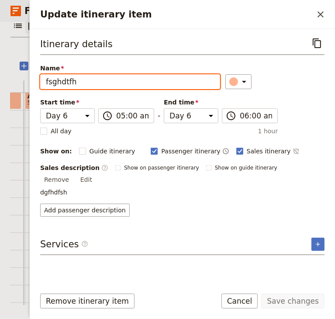
drag, startPoint x: 79, startPoint y: 80, endPoint x: 28, endPoint y: 81, distance: 51.2
click at [28, 81] on div "C: Amazing Greece Tour ​ 15 days / 14 nights 26 – 45 passengers Information Iti…" at bounding box center [167, 170] width 335 height 297
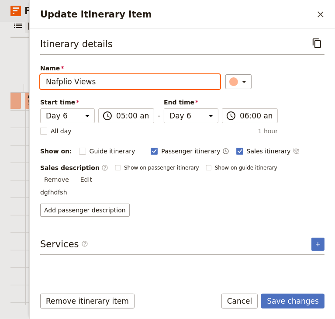
type input "Nafplio Views"
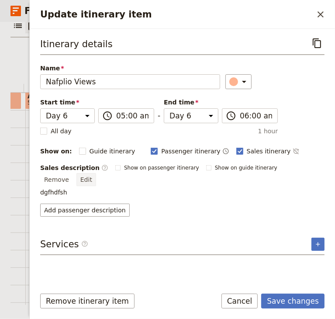
click at [96, 173] on button "Edit" at bounding box center [87, 179] width 20 height 13
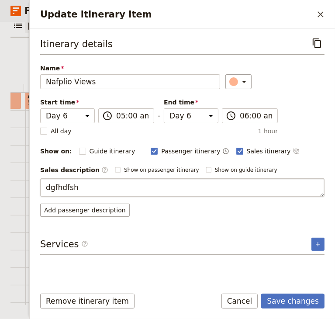
drag, startPoint x: 83, startPoint y: 182, endPoint x: 44, endPoint y: 184, distance: 39.4
click at [44, 184] on textarea "dgfhdfsh" at bounding box center [182, 187] width 285 height 18
type textarea "Get out on the water and experience the serene beauty of Nafplio from a unique …"
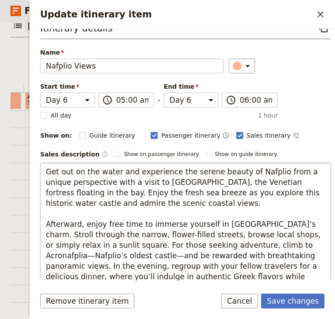
scroll to position [77, 0]
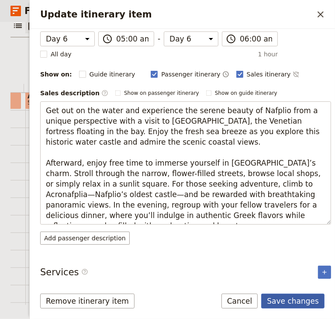
click at [303, 303] on button "Save changes" at bounding box center [292, 301] width 63 height 15
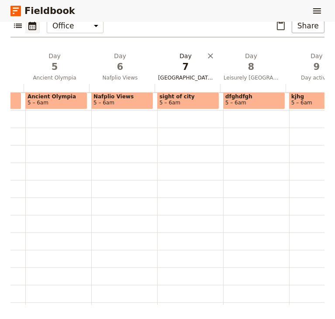
click at [180, 70] on span "7" at bounding box center [185, 66] width 55 height 13
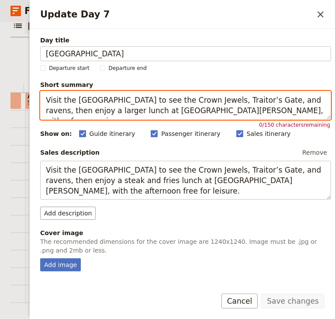
drag, startPoint x: 256, startPoint y: 115, endPoint x: 43, endPoint y: 99, distance: 213.5
click at [41, 101] on textarea "Visit the Tower of London to see the Crown Jewels, Traitor’s Gate, and ravens, …" at bounding box center [185, 105] width 291 height 29
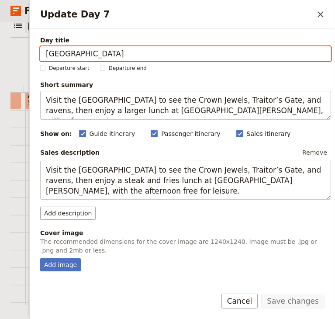
drag, startPoint x: 104, startPoint y: 54, endPoint x: 45, endPoint y: 55, distance: 58.6
click at [45, 55] on input "Tower of London" at bounding box center [185, 53] width 291 height 15
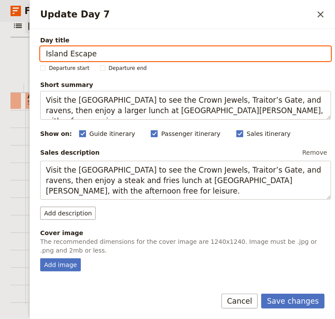
type input "Island Escape"
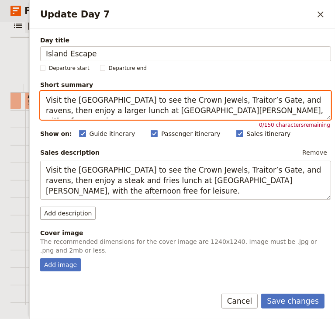
drag, startPoint x: 256, startPoint y: 111, endPoint x: 46, endPoint y: 102, distance: 210.0
click at [46, 102] on textarea "Visit the Tower of London to see the Crown Jewels, Traitor’s Gate, and ravens, …" at bounding box center [185, 105] width 291 height 29
paste textarea "Take a day trip to a nearby island, explore at your own pace, and return to Naf…"
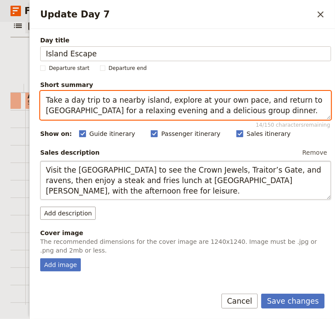
type textarea "Take a day trip to a nearby island, explore at your own pace, and return to Naf…"
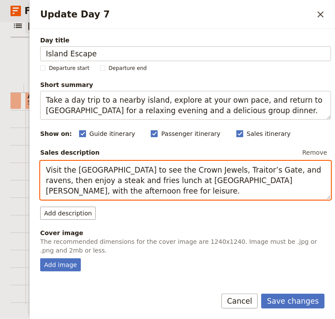
drag, startPoint x: 73, startPoint y: 190, endPoint x: 42, endPoint y: 170, distance: 36.8
click at [42, 170] on textarea "Visit the Tower of London to see the Crown Jewels, Traitor’s Gate, and ravens, …" at bounding box center [185, 180] width 291 height 39
paste textarea "Take a day trip to a nearby island, explore at your own pace, and return to Naf…"
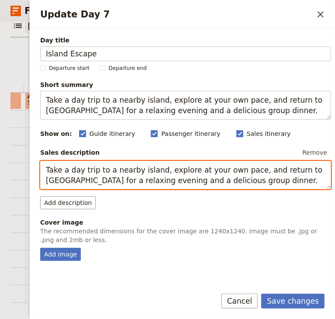
scroll to position [87, 0]
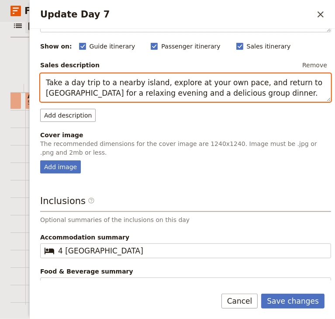
type textarea "Take a day trip to a nearby island, explore at your own pace, and return to Naf…"
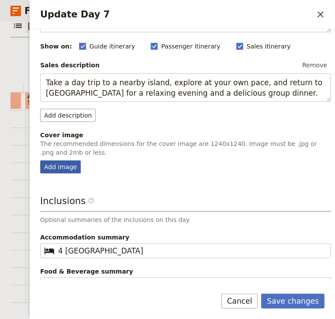
click at [62, 168] on div "Add image" at bounding box center [60, 166] width 41 height 13
click at [40, 160] on input "Add image" at bounding box center [40, 160] width 0 height 0
type input "C:\fakepath\tavern & Island vibe-7411977_640.jpg"
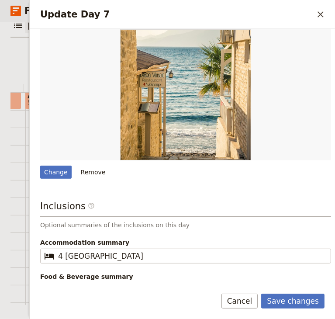
scroll to position [235, 0]
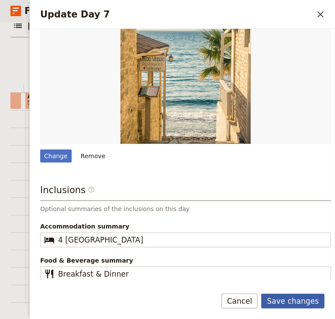
click at [302, 301] on button "Save changes" at bounding box center [292, 301] width 63 height 15
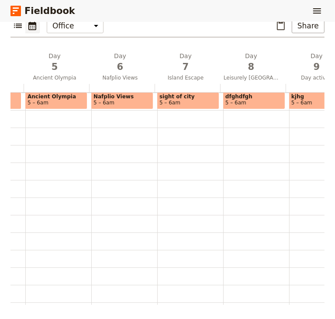
click at [119, 102] on span "5 – 6am" at bounding box center [123, 103] width 58 height 6
select select "6"
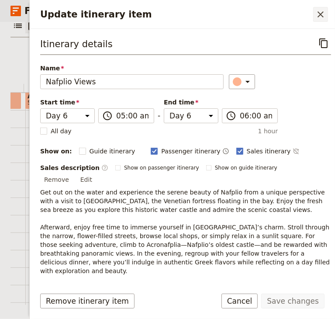
click at [321, 11] on icon "Close drawer" at bounding box center [321, 14] width 10 height 10
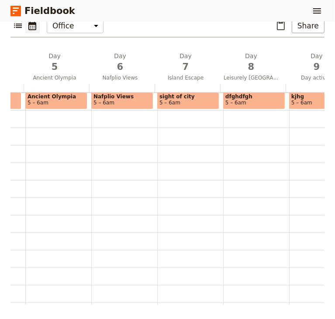
click at [184, 99] on span "sight of city" at bounding box center [189, 97] width 58 height 6
select select "7"
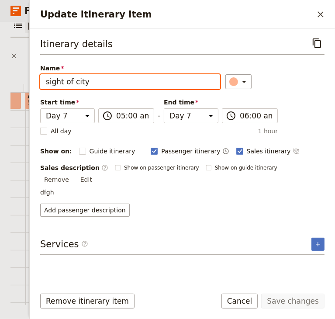
drag, startPoint x: 107, startPoint y: 79, endPoint x: 16, endPoint y: 81, distance: 91.0
click at [16, 81] on div "C: Amazing Greece Tour ​ 15 days / 14 nights 26 – 45 passengers Information Iti…" at bounding box center [167, 170] width 335 height 297
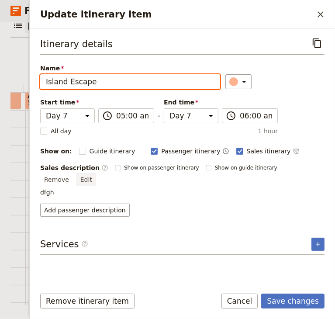
type input "Island Escape"
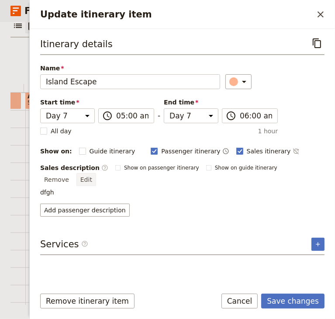
click at [96, 173] on button "Edit" at bounding box center [87, 179] width 20 height 13
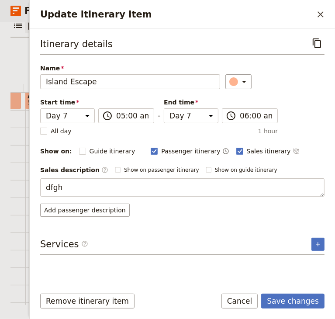
drag, startPoint x: 56, startPoint y: 185, endPoint x: 32, endPoint y: 185, distance: 24.0
click at [32, 185] on div "Itinerary details ​ Name Island Escape ​ Start time Day 1 Day 2 Day 3 Day 4 Day…" at bounding box center [183, 155] width 306 height 252
type textarea "Embark on an adventure beyond Nafplio as we journey through the picturesque cou…"
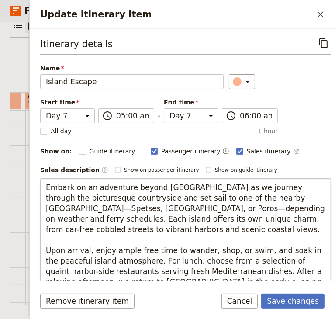
scroll to position [77, 0]
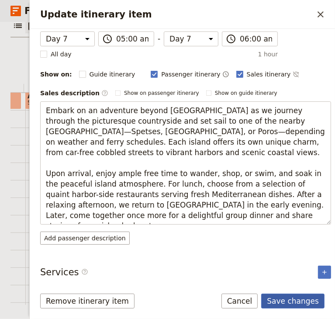
click at [294, 306] on button "Save changes" at bounding box center [292, 301] width 63 height 15
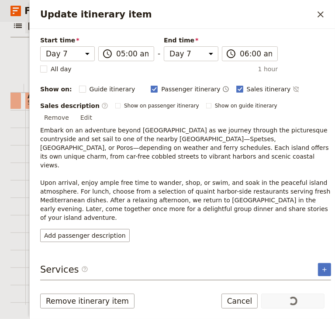
scroll to position [33, 0]
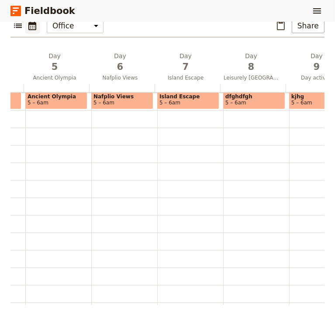
click at [175, 103] on span "5 – 6am" at bounding box center [189, 103] width 58 height 6
select select "7"
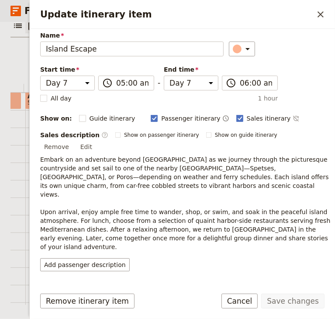
scroll to position [0, 0]
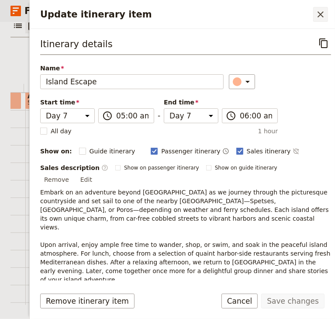
click at [322, 14] on icon "Close drawer" at bounding box center [321, 14] width 10 height 10
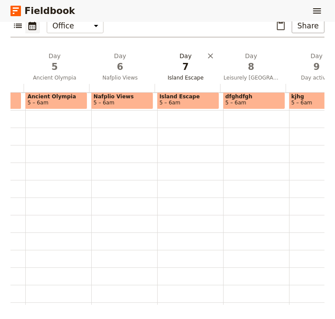
click at [193, 77] on span "Island Escape" at bounding box center [186, 77] width 62 height 7
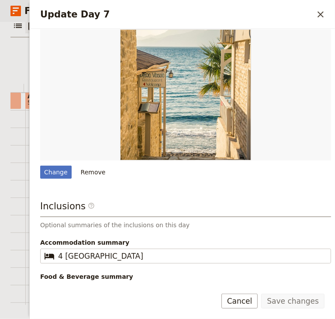
scroll to position [235, 0]
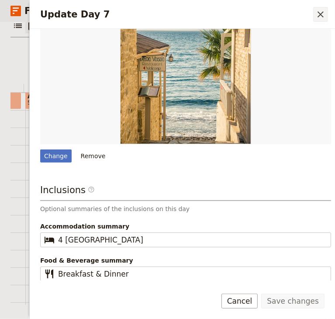
click at [320, 15] on icon "Close drawer" at bounding box center [321, 14] width 6 height 6
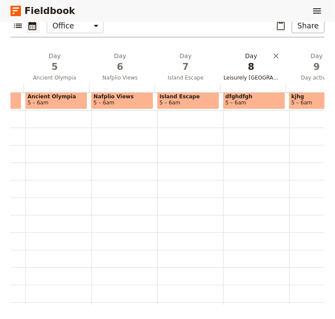
click at [247, 77] on span "Leisurely London" at bounding box center [251, 77] width 62 height 7
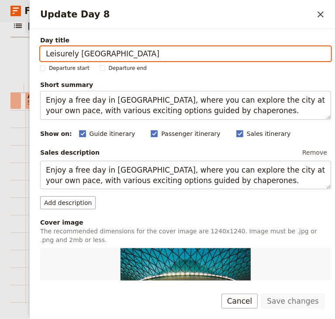
drag, startPoint x: 111, startPoint y: 48, endPoint x: 41, endPoint y: 51, distance: 70.9
click at [42, 51] on input "Leisurely London" at bounding box center [185, 53] width 291 height 15
paste input "Peloponnese"
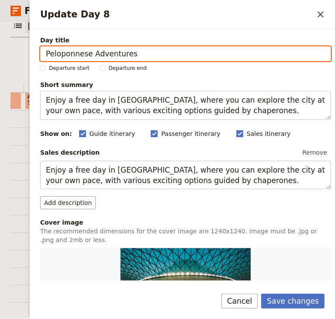
type input "Peloponnese Adventures"
drag, startPoint x: 138, startPoint y: 55, endPoint x: 37, endPoint y: 55, distance: 101.4
click at [37, 55] on div "Day title Peloponnese Adventures Departure start Departure end Short summary En…" at bounding box center [183, 155] width 306 height 252
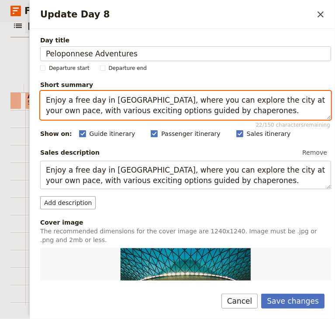
drag, startPoint x: 46, startPoint y: 100, endPoint x: 206, endPoint y: 110, distance: 159.9
click at [206, 110] on textarea "Enjoy a free day in London, where you can explore the city at your own pace, wi…" at bounding box center [185, 105] width 291 height 29
paste textarea "Visit ancient Mycenae, return to Athens, and enjoy a festive farewell dinner wi…"
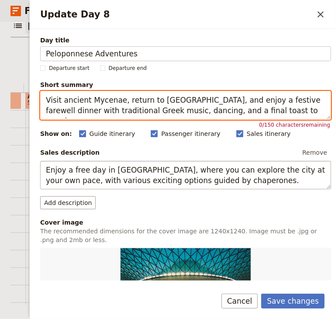
type textarea "Visit ancient Mycenae, return to Athens, and enjoy a festive farewell dinner wi…"
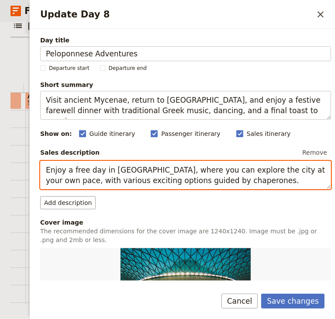
drag, startPoint x: 47, startPoint y: 170, endPoint x: 212, endPoint y: 185, distance: 165.1
click at [212, 185] on textarea "Enjoy a free day in London, where you can explore the city at your own pace, wi…" at bounding box center [185, 175] width 291 height 29
paste textarea "Visit ancient Mycenae, return to Athens, and enjoy a festive farewell dinner wi…"
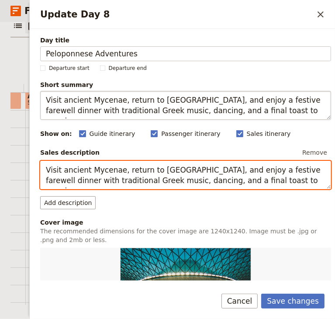
scroll to position [44, 0]
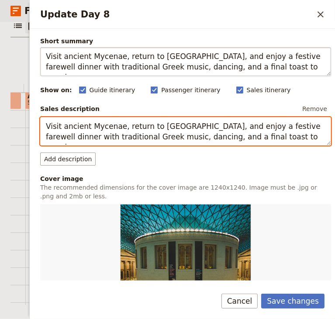
type textarea "Visit ancient Mycenae, return to Athens, and enjoy a festive farewell dinner wi…"
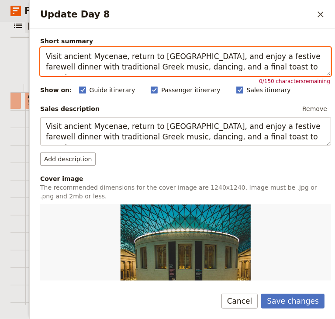
drag, startPoint x: 88, startPoint y: 56, endPoint x: 116, endPoint y: 57, distance: 27.6
click at [116, 57] on textarea "Visit ancient Mycenae, return to Athens, and enjoy a festive farewell dinner wi…" at bounding box center [185, 61] width 291 height 29
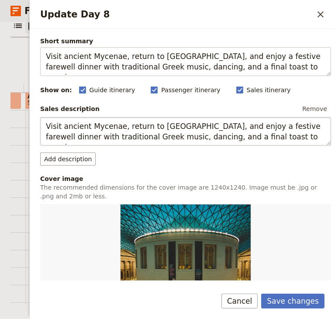
scroll to position [131, 0]
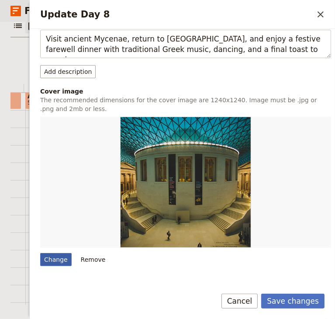
click at [55, 261] on div "Change" at bounding box center [55, 259] width 31 height 13
click at [40, 253] on input "Change" at bounding box center [40, 253] width 0 height 0
type input "C:\fakepath\mycenae-499183_640.jpg"
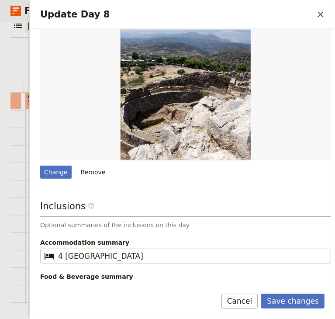
scroll to position [235, 0]
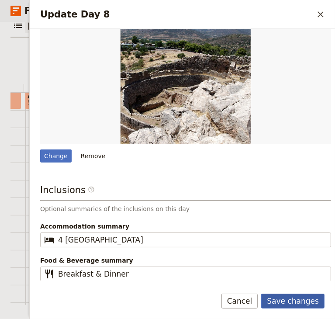
drag, startPoint x: 299, startPoint y: 299, endPoint x: 308, endPoint y: 299, distance: 8.3
click at [299, 299] on button "Save changes" at bounding box center [292, 301] width 63 height 15
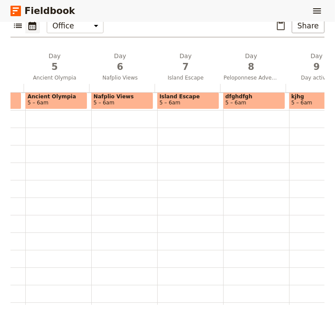
click at [244, 100] on span "5 – 6am" at bounding box center [255, 103] width 58 height 6
select select "8"
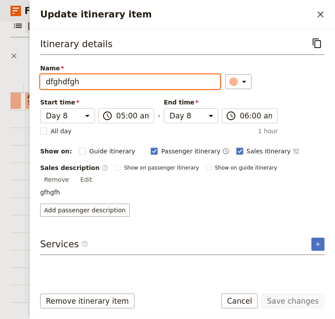
drag, startPoint x: 95, startPoint y: 80, endPoint x: 16, endPoint y: 80, distance: 78.7
click at [17, 80] on div "C: Amazing Greece Tour ​ 15 days / 14 nights 26 – 45 passengers Information Iti…" at bounding box center [167, 170] width 335 height 297
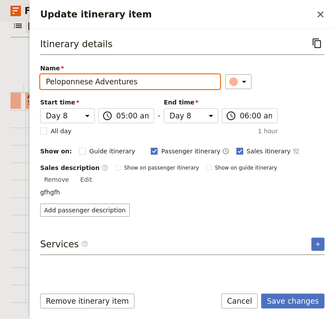
type input "Peloponnese Adventures"
drag, startPoint x: 132, startPoint y: 81, endPoint x: 41, endPoint y: 84, distance: 90.6
click at [41, 84] on input "Peloponnese Adventures" at bounding box center [130, 81] width 180 height 15
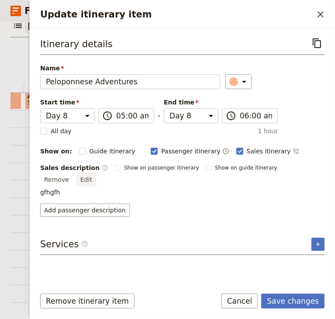
click at [96, 173] on button "Edit" at bounding box center [87, 179] width 20 height 13
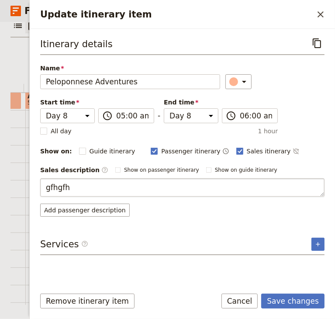
drag, startPoint x: 77, startPoint y: 189, endPoint x: 40, endPoint y: 189, distance: 36.7
click at [40, 189] on textarea "gfhgfh" at bounding box center [182, 187] width 285 height 18
type textarea "Embark on a journey northward as we leave the coast behind and venture into the…"
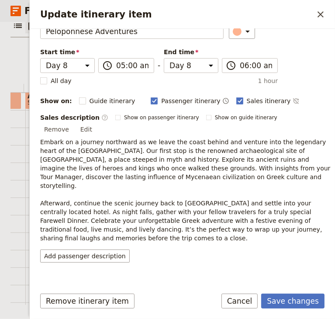
scroll to position [7, 0]
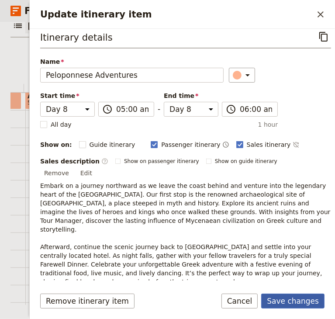
click at [292, 301] on button "Save changes" at bounding box center [292, 301] width 63 height 15
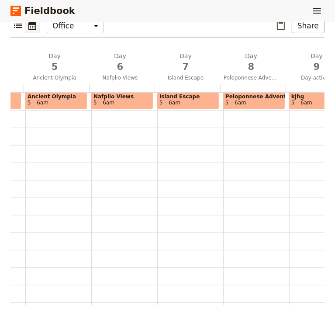
scroll to position [44, 0]
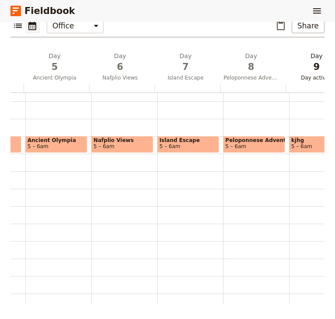
click at [306, 76] on span "Day activity" at bounding box center [317, 77] width 62 height 7
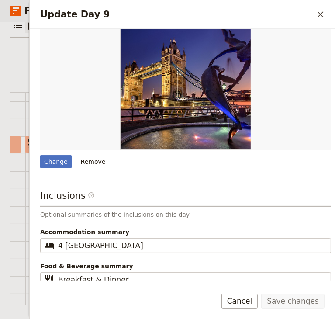
scroll to position [87, 0]
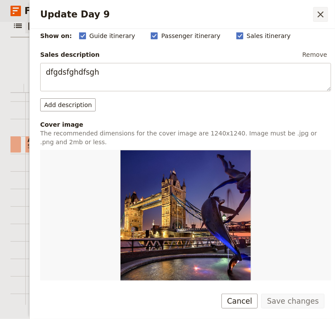
click at [319, 10] on icon "Close drawer" at bounding box center [321, 14] width 10 height 10
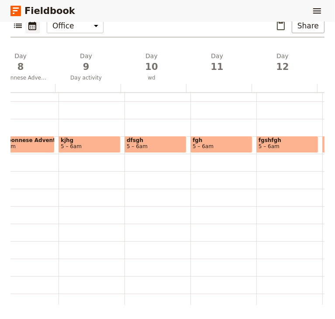
scroll to position [0, 504]
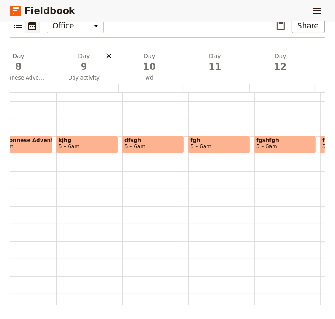
click at [110, 56] on icon "Delete day Day activity" at bounding box center [108, 56] width 9 height 9
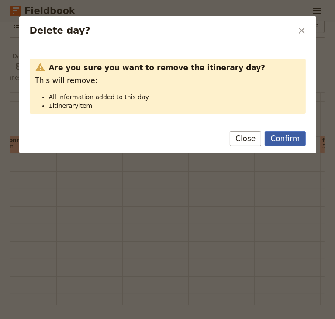
click at [278, 137] on button "Confirm" at bounding box center [285, 138] width 41 height 15
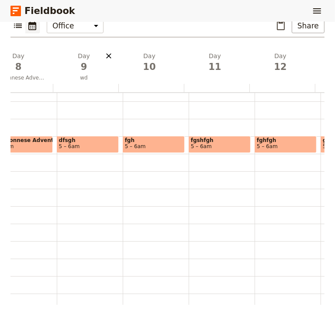
click at [109, 53] on icon "Delete day wd" at bounding box center [108, 56] width 9 height 9
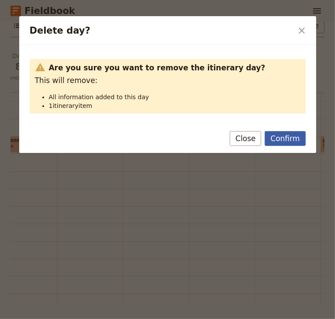
click at [279, 138] on button "Confirm" at bounding box center [285, 138] width 41 height 15
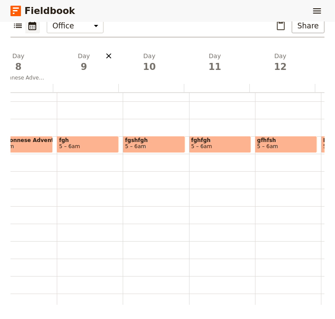
click at [108, 55] on icon "Delete day" at bounding box center [108, 56] width 9 height 9
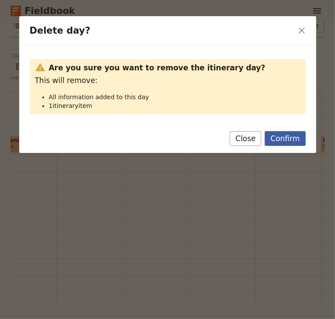
click at [282, 138] on button "Confirm" at bounding box center [285, 138] width 41 height 15
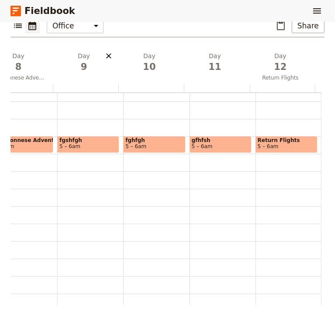
click at [106, 56] on icon "Delete day" at bounding box center [108, 56] width 9 height 9
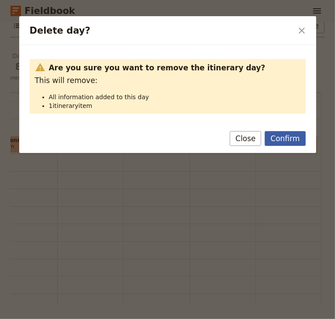
click at [282, 140] on button "Confirm" at bounding box center [285, 138] width 41 height 15
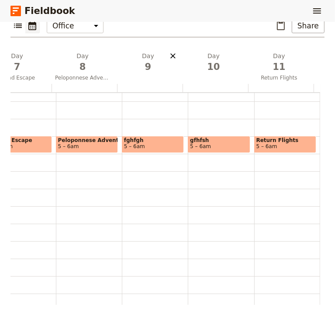
click at [169, 56] on icon "Delete day" at bounding box center [173, 56] width 9 height 9
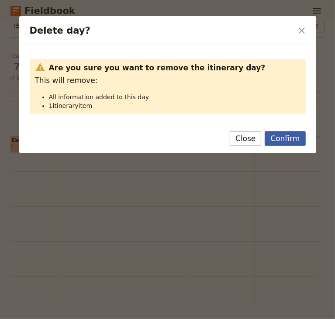
click at [271, 135] on button "Confirm" at bounding box center [285, 138] width 41 height 15
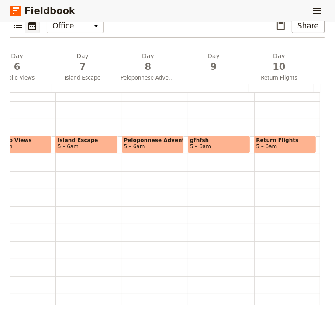
scroll to position [0, 381]
click at [236, 55] on icon "Delete day" at bounding box center [238, 55] width 5 height 5
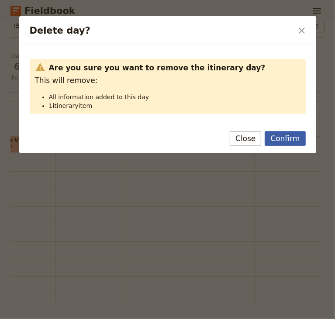
click at [295, 139] on button "Confirm" at bounding box center [285, 138] width 41 height 15
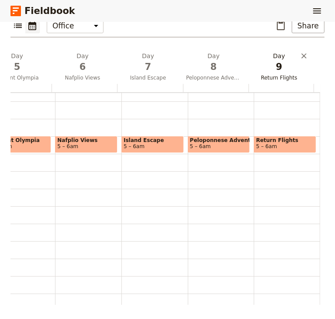
click at [280, 70] on span "9" at bounding box center [279, 66] width 55 height 13
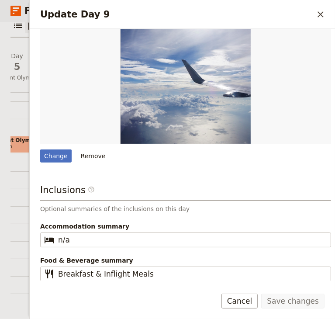
scroll to position [0, 0]
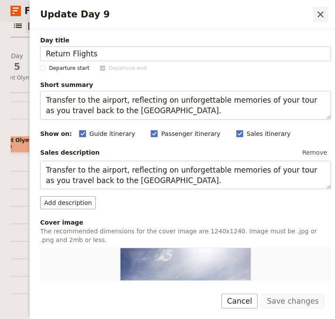
click at [317, 14] on icon "Close drawer" at bounding box center [321, 14] width 10 height 10
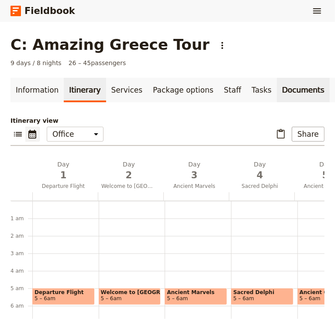
click at [277, 90] on link "Documents" at bounding box center [303, 90] width 53 height 24
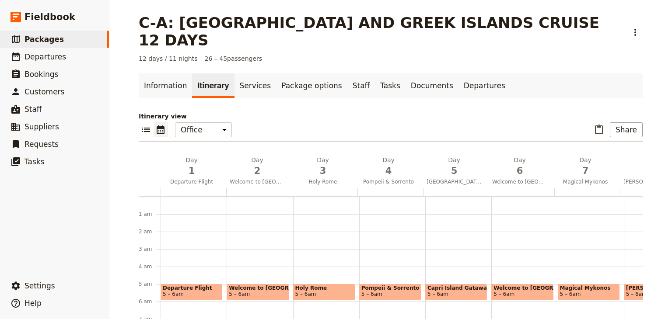
scroll to position [79, 0]
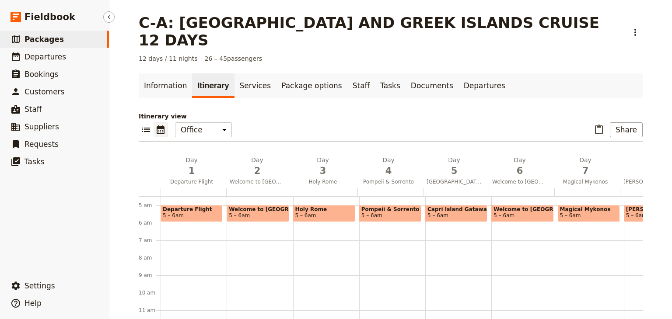
click at [41, 42] on span "Packages" at bounding box center [43, 39] width 39 height 9
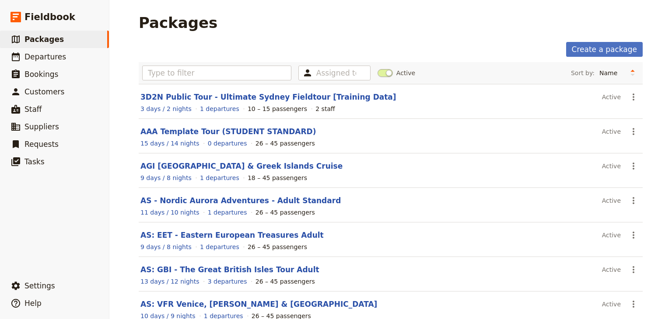
scroll to position [152, 0]
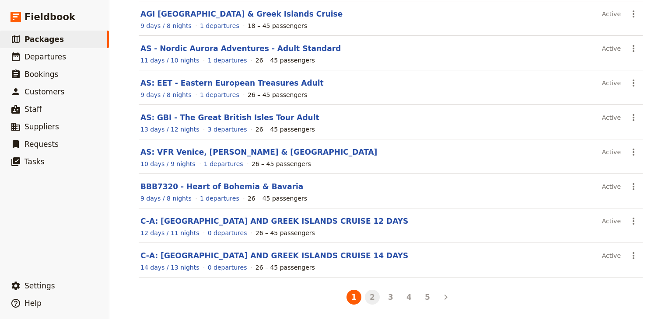
click at [371, 298] on button "2" at bounding box center [372, 297] width 15 height 15
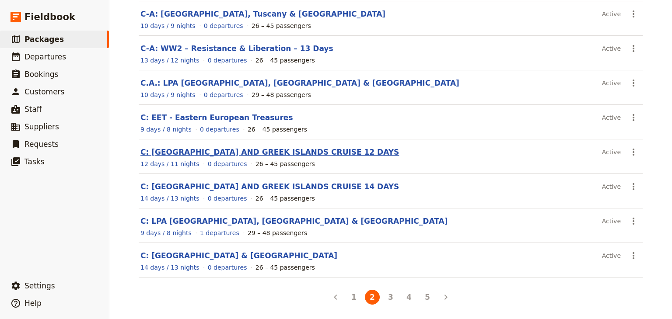
click at [188, 148] on link "C: [GEOGRAPHIC_DATA] AND GREEK ISLANDS CRUISE 12 DAYS" at bounding box center [269, 152] width 258 height 9
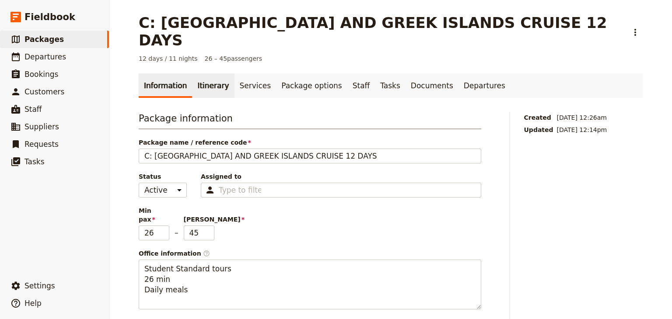
click at [199, 73] on link "Itinerary" at bounding box center [213, 85] width 42 height 24
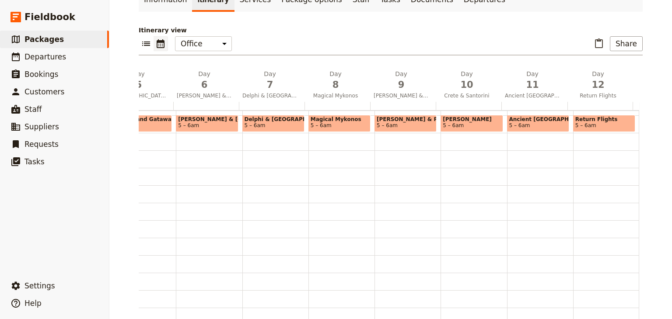
scroll to position [0, 316]
click at [398, 122] on span "5 – 6am" at bounding box center [405, 125] width 58 height 6
select select "9"
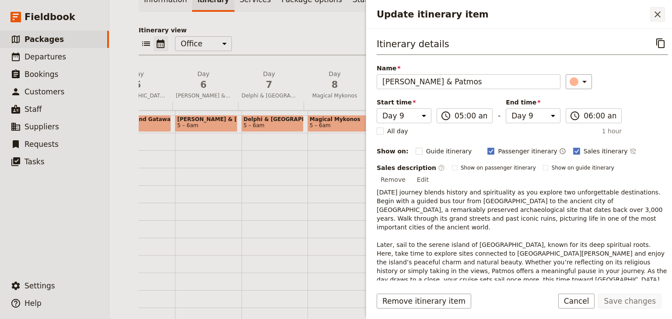
click at [654, 12] on icon "Close drawer" at bounding box center [657, 14] width 6 height 6
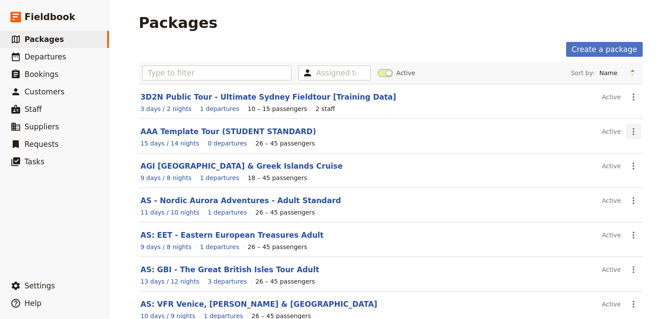
click at [628, 128] on icon "Actions" at bounding box center [633, 131] width 10 height 10
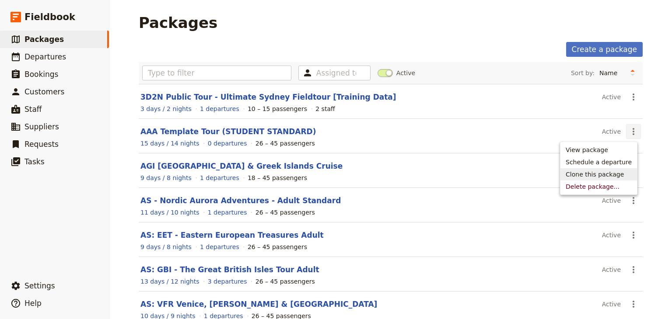
click at [598, 177] on span "Clone this package" at bounding box center [594, 174] width 58 height 9
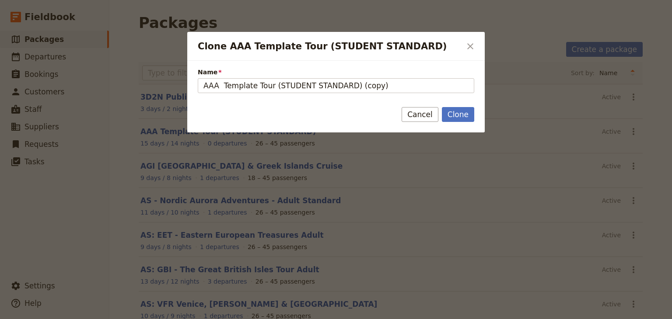
drag, startPoint x: 374, startPoint y: 86, endPoint x: 154, endPoint y: 83, distance: 220.4
click at [154, 319] on div "Clone AAA Template Tour (STUDENT STANDARD) ​ Name AAA Template Tour (STUDENT ST…" at bounding box center [336, 319] width 672 height 0
type input "C-A: Amazing Greece Tour"
click at [455, 115] on button "Clone" at bounding box center [458, 114] width 32 height 15
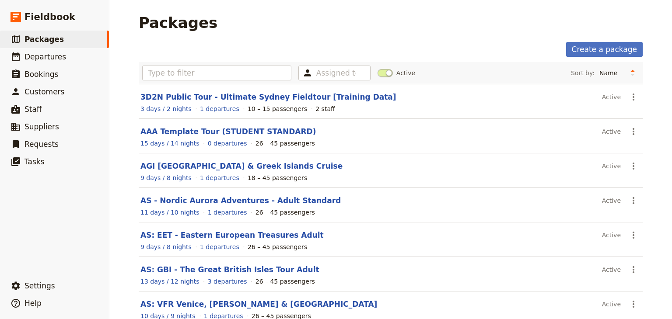
scroll to position [152, 0]
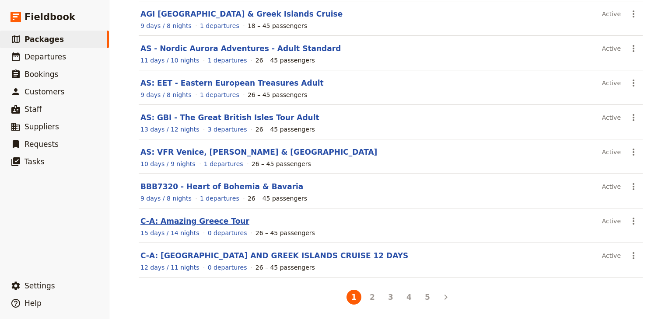
click at [185, 221] on link "C-A: Amazing Greece Tour" at bounding box center [194, 221] width 109 height 9
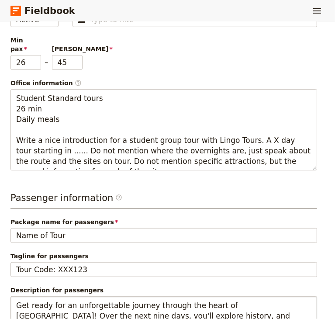
scroll to position [262, 0]
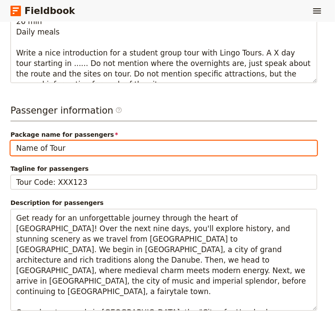
drag, startPoint x: 66, startPoint y: 141, endPoint x: 9, endPoint y: 141, distance: 56.4
click at [10, 141] on div "Package information Package name / reference code C-A: Amazing Greece Tour Stat…" at bounding box center [167, 163] width 314 height 620
type input "Amazing Greece Tour"
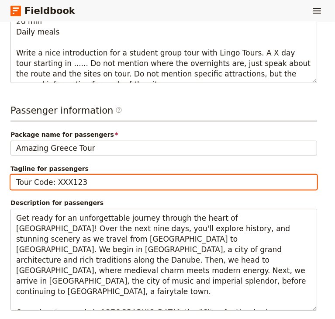
drag, startPoint x: 85, startPoint y: 171, endPoint x: 54, endPoint y: 179, distance: 31.9
click at [54, 179] on input "Tour Code: XXX123" at bounding box center [163, 182] width 307 height 15
paste input "https://app.fieldbook.com/packages"
click at [81, 177] on input "Tour Code: XXX123" at bounding box center [163, 182] width 307 height 15
drag, startPoint x: 84, startPoint y: 177, endPoint x: 52, endPoint y: 179, distance: 31.5
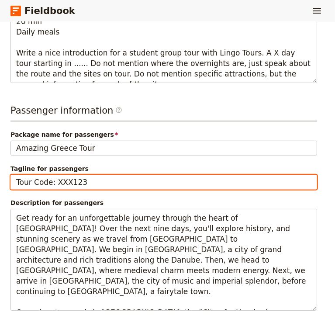
click at [52, 179] on input "Tour Code: XXX123" at bounding box center [163, 182] width 307 height 15
paste input "AGT5307"
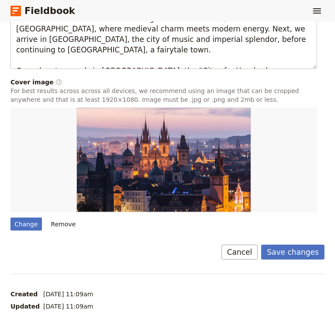
scroll to position [373, 0]
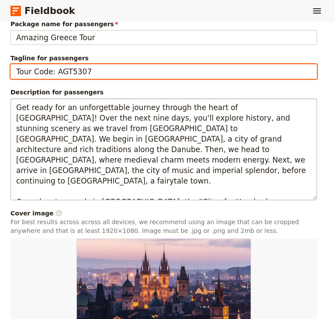
type input "Tour Code: AGT5307"
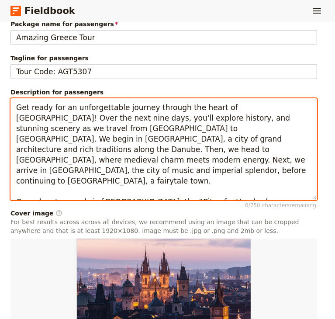
scroll to position [21, 0]
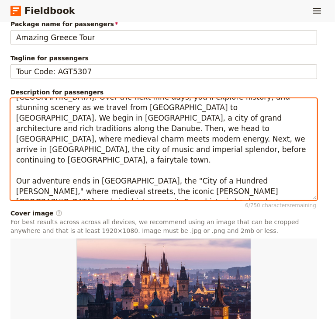
drag, startPoint x: 17, startPoint y: 104, endPoint x: 126, endPoint y: 187, distance: 137.2
click at [126, 187] on textarea "Get ready for an unforgettable journey through the heart of [GEOGRAPHIC_DATA]! …" at bounding box center [163, 149] width 307 height 102
paste textarea "Embark on an unforgettable 9-day journey through the wonders of Ancient and Mod…"
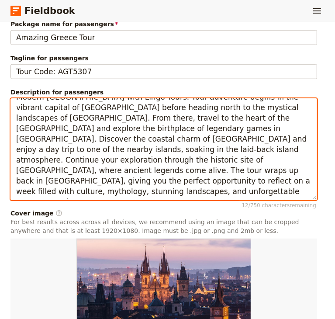
scroll to position [0, 0]
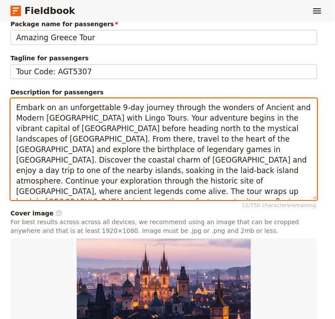
drag, startPoint x: 154, startPoint y: 133, endPoint x: 176, endPoint y: 129, distance: 22.6
click at [154, 133] on textarea "Embark on an unforgettable 9-day journey through the wonders of Ancient and Mod…" at bounding box center [163, 149] width 307 height 102
click at [111, 154] on textarea "Embark on an unforgettable 9-day journey through the wonders of Ancient and Mod…" at bounding box center [163, 149] width 307 height 102
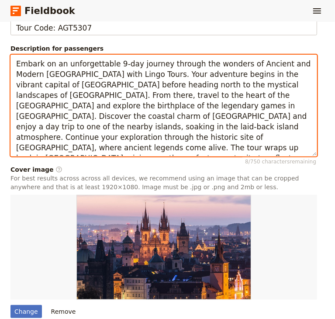
scroll to position [373, 0]
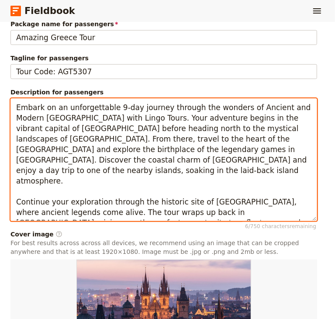
type textarea "Embark on an unforgettable 9-day journey through the wonders of Ancient and Mod…"
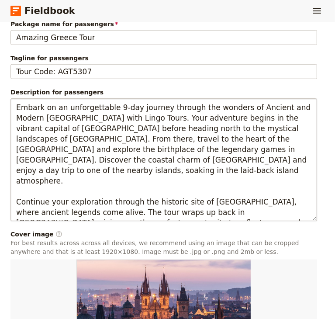
scroll to position [504, 0]
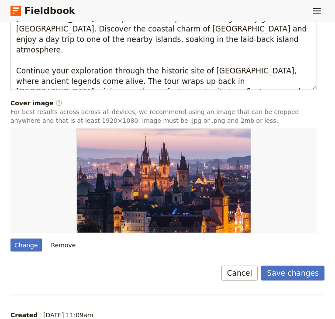
click at [24, 239] on div "Change" at bounding box center [25, 245] width 31 height 13
click at [10, 238] on input "Change" at bounding box center [10, 238] width 0 height 0
type input "C:\fakepath\athens sunset acropolis-7402123_640.jpg"
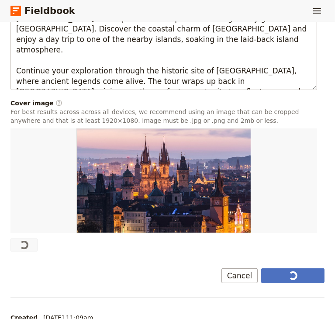
type input "Name of Tour"
type input "Tour Code: XXX123"
type textarea "Get ready for an unforgettable journey through the heart of [GEOGRAPHIC_DATA]! …"
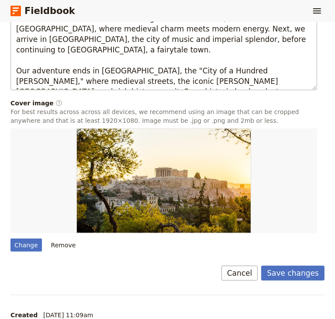
scroll to position [373, 0]
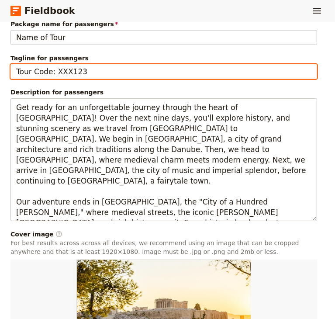
drag, startPoint x: 78, startPoint y: 65, endPoint x: 53, endPoint y: 68, distance: 25.5
click at [53, 68] on input "Tour Code: XXX123" at bounding box center [163, 71] width 307 height 15
paste input "AGT5307"
type input "Tour Code: AGT5307"
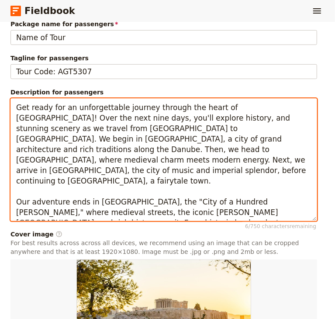
drag, startPoint x: 18, startPoint y: 101, endPoint x: 61, endPoint y: 206, distance: 114.1
click at [61, 206] on textarea "Get ready for an unforgettable journey through the heart of [GEOGRAPHIC_DATA]! …" at bounding box center [163, 159] width 307 height 123
paste textarea "Embark on an unforgettable 9-day journey through the wonders of Ancient and Mod…"
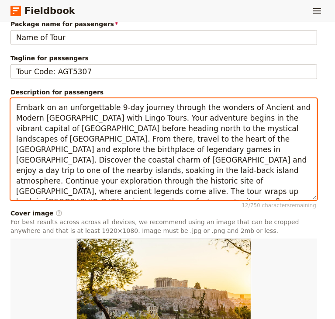
click at [251, 135] on textarea "Embark on an unforgettable 9-day journey through the wonders of Ancient and Mod…" at bounding box center [163, 149] width 307 height 102
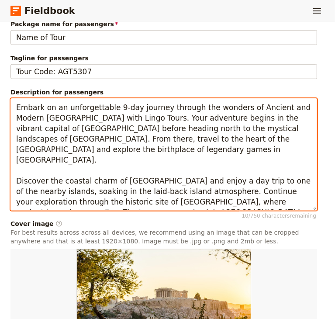
click at [154, 134] on textarea "Embark on an unforgettable 9-day journey through the wonders of Ancient and Mod…" at bounding box center [163, 154] width 307 height 113
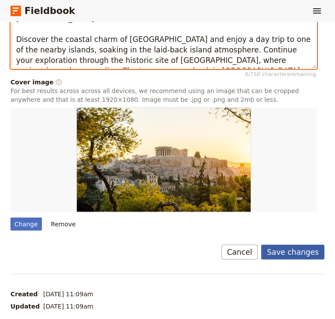
type textarea "Embark on an unforgettable 9-day journey through the wonders of Ancient and Mod…"
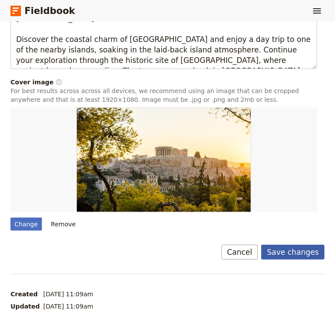
click at [288, 245] on button "Save changes" at bounding box center [292, 252] width 63 height 15
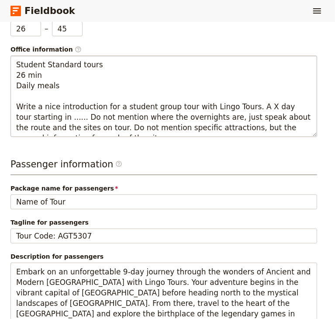
scroll to position [34, 0]
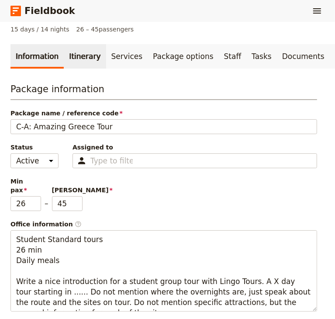
click at [65, 55] on link "Itinerary" at bounding box center [85, 56] width 42 height 24
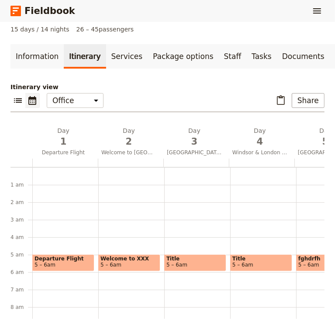
scroll to position [79, 0]
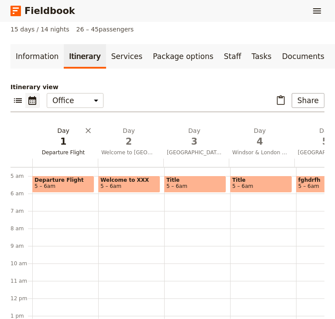
click at [69, 141] on span "1" at bounding box center [63, 141] width 55 height 13
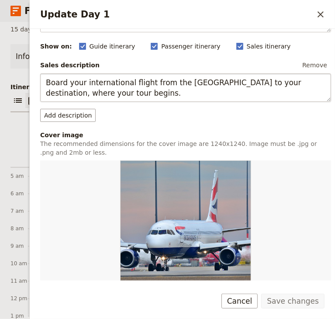
scroll to position [0, 0]
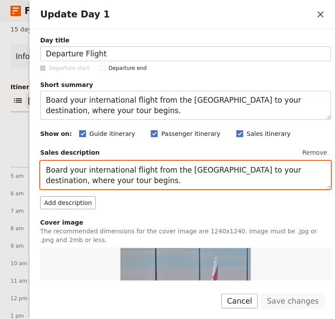
click at [194, 171] on textarea "Board your international flight from the USA to your destination, where your to…" at bounding box center [185, 175] width 291 height 29
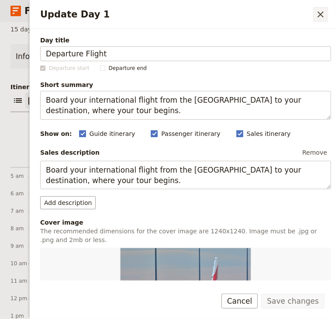
click at [318, 14] on icon "Close drawer" at bounding box center [321, 14] width 10 height 10
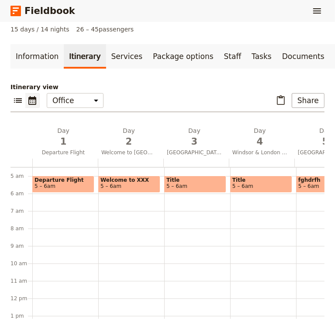
click at [121, 188] on span "5 – 6am" at bounding box center [130, 186] width 58 height 6
select select "2"
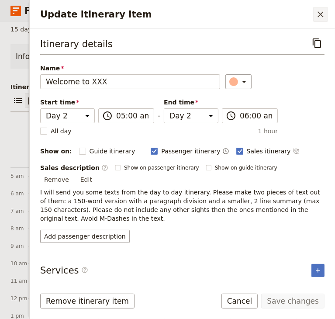
click at [325, 11] on icon "Close drawer" at bounding box center [321, 14] width 10 height 10
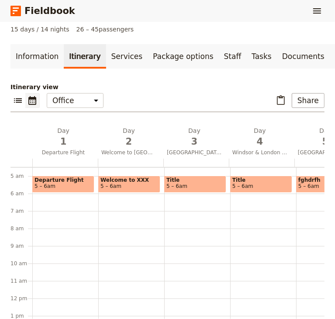
click at [65, 192] on span at bounding box center [63, 190] width 61 height 3
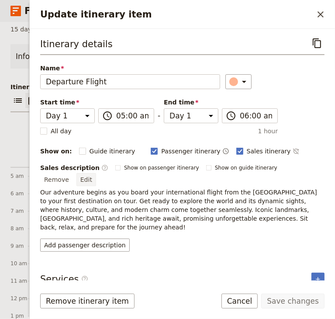
click at [96, 173] on button "Edit" at bounding box center [87, 179] width 20 height 13
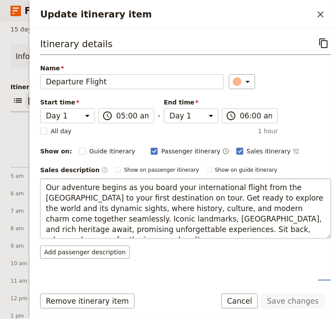
click at [122, 197] on textarea "Our adventure begins as you board your international flight from the USA to you…" at bounding box center [185, 208] width 291 height 60
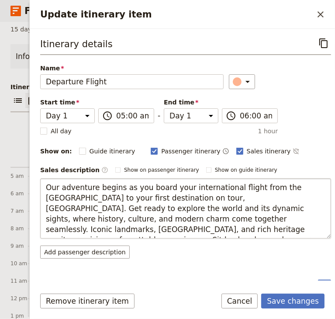
type textarea "Our adventure begins as you board your international flight from the USA to you…"
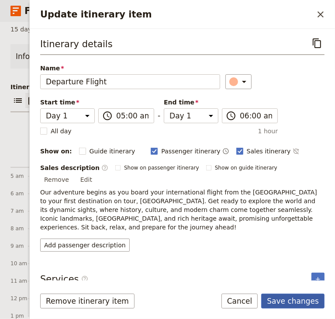
click at [287, 301] on button "Save changes" at bounding box center [292, 301] width 63 height 15
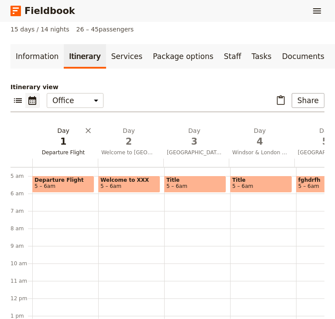
click at [54, 145] on span "1" at bounding box center [63, 141] width 55 height 13
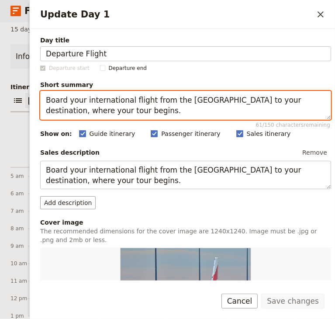
drag, startPoint x: 252, startPoint y: 100, endPoint x: 217, endPoint y: 100, distance: 34.5
click at [217, 100] on textarea "Board your international flight from the USA to your destination, where your to…" at bounding box center [185, 105] width 291 height 29
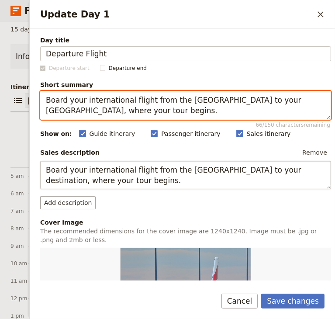
type textarea "Board your international flight from the USA to your Athens, where your tour be…"
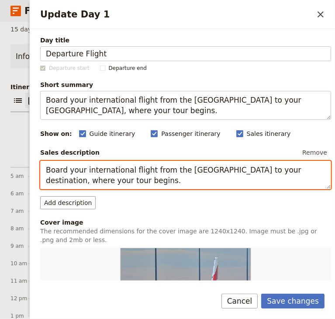
drag, startPoint x: 252, startPoint y: 171, endPoint x: 217, endPoint y: 171, distance: 35.0
click at [218, 171] on textarea "Board your international flight from the USA to your destination, where your to…" at bounding box center [185, 175] width 291 height 29
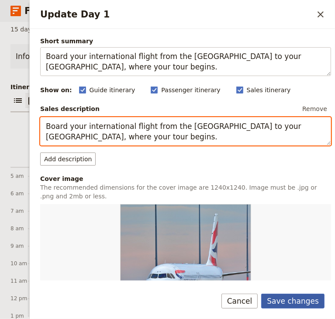
type textarea "Board your international flight from the USA to your Athens, where your tour be…"
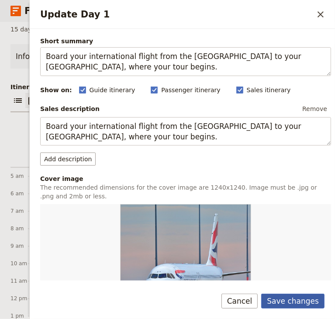
click at [298, 299] on button "Save changes" at bounding box center [292, 301] width 63 height 15
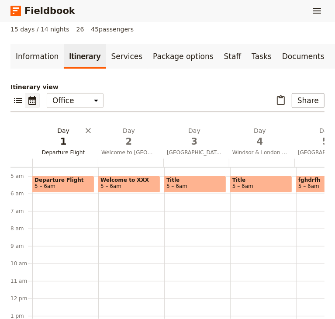
click at [59, 156] on span "Departure Flight" at bounding box center [63, 152] width 62 height 7
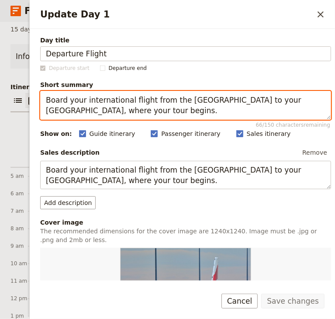
click at [214, 99] on textarea "Board your international flight from the USA to your Athens, where your tour be…" at bounding box center [185, 105] width 291 height 29
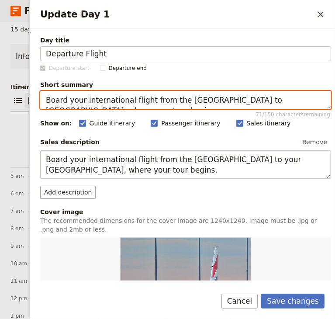
type textarea "Board your international flight from the USA to Athens, where your tour begins."
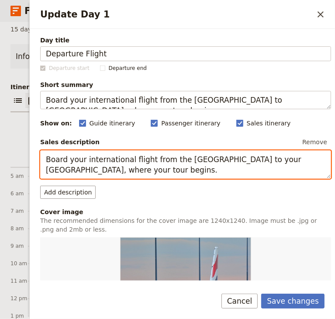
click at [215, 158] on textarea "Board your international flight from the USA to your Athens, where your tour be…" at bounding box center [185, 164] width 291 height 29
type textarea "Board your international flight from the USA to Athens, where your tour begins."
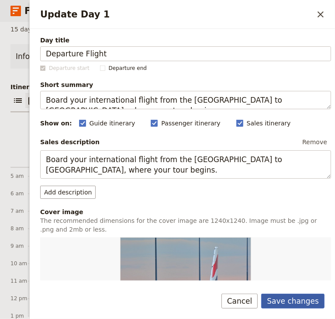
click at [295, 299] on button "Save changes" at bounding box center [292, 301] width 63 height 15
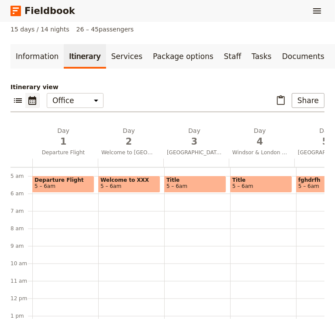
click at [133, 189] on span "5 – 6am" at bounding box center [130, 186] width 58 height 6
select select "2"
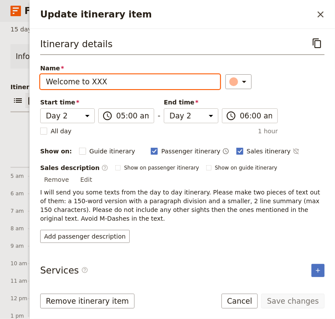
drag, startPoint x: 107, startPoint y: 82, endPoint x: 87, endPoint y: 86, distance: 20.5
click at [87, 86] on input "Welcome to XXX" at bounding box center [130, 81] width 180 height 15
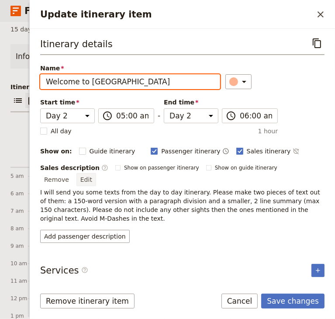
type input "Welcome to Athens"
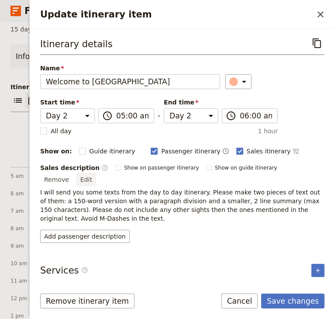
click at [96, 173] on button "Edit" at bounding box center [87, 179] width 20 height 13
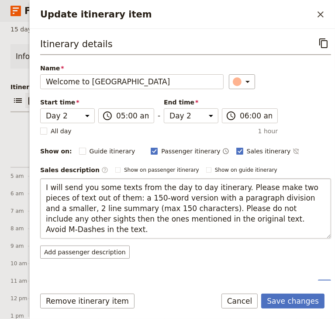
drag, startPoint x: 44, startPoint y: 186, endPoint x: 247, endPoint y: 217, distance: 205.7
click at [247, 217] on textarea "I will send you some texts from the day to day itinerary. Please make two piece…" at bounding box center [185, 208] width 291 height 60
type textarea "Upon arrival in Athens, Greece, you’ll be warmly greeted by your dedicated Tour…"
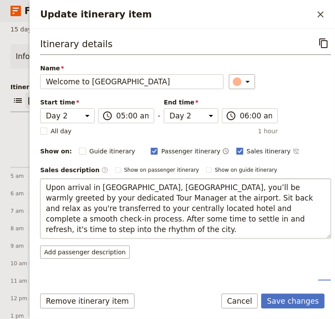
scroll to position [16, 0]
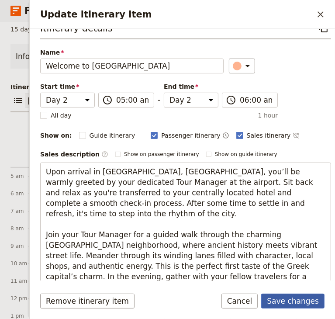
click at [302, 296] on button "Save changes" at bounding box center [292, 301] width 63 height 15
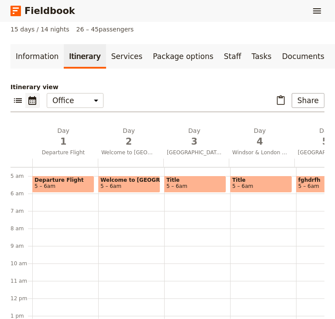
click at [129, 182] on span "Welcome to Athens" at bounding box center [130, 180] width 58 height 6
select select "2"
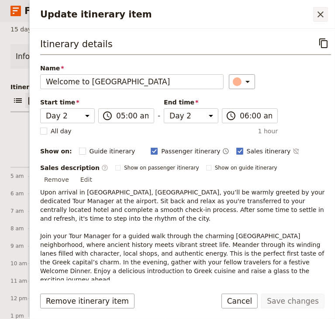
click at [325, 15] on icon "Close drawer" at bounding box center [321, 14] width 10 height 10
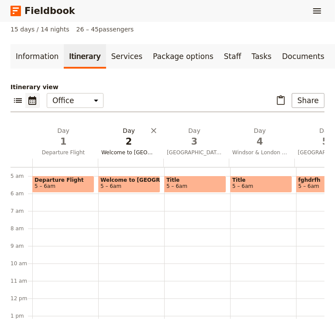
click at [113, 155] on span "Welcome to London" at bounding box center [129, 152] width 62 height 7
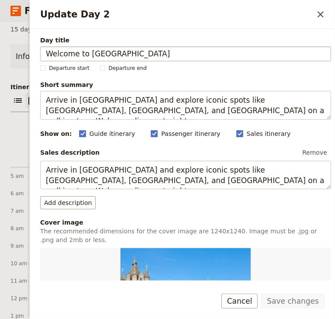
drag, startPoint x: 114, startPoint y: 54, endPoint x: 87, endPoint y: 56, distance: 26.7
click at [87, 56] on input "Welcome to London" at bounding box center [185, 53] width 291 height 15
drag, startPoint x: 111, startPoint y: 53, endPoint x: 88, endPoint y: 55, distance: 22.8
click at [88, 55] on input "Welcome to London" at bounding box center [185, 53] width 291 height 15
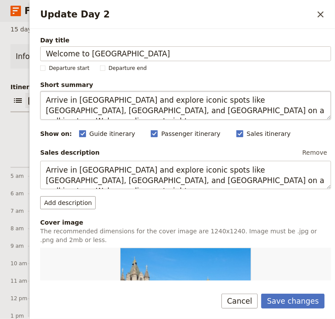
type input "Welcome to Athens"
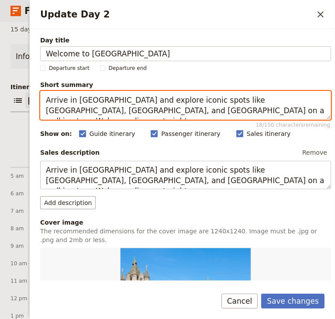
drag, startPoint x: 214, startPoint y: 111, endPoint x: 42, endPoint y: 103, distance: 172.0
click at [42, 103] on textarea "Arrive in London and explore iconic spots like Soho, Covent Garden, and Trafalg…" at bounding box center [185, 105] width 291 height 29
paste textarea "Athens, stroll through the historic Plaka district, and enjoy a festive Welcome…"
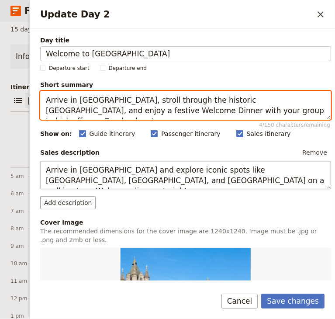
type textarea "Arrive in Athens, stroll through the historic Plaka district, and enjoy a festi…"
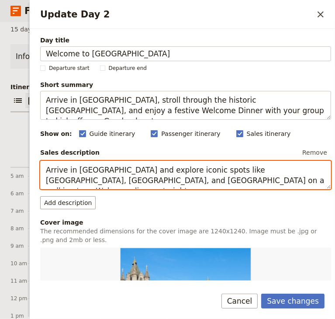
drag, startPoint x: 215, startPoint y: 182, endPoint x: 45, endPoint y: 172, distance: 170.8
click at [45, 172] on textarea "Arrive in London and explore iconic spots like Soho, Covent Garden, and Trafalg…" at bounding box center [185, 175] width 291 height 29
paste textarea "Athens, stroll through the historic Plaka district, and enjoy a festive Welcome…"
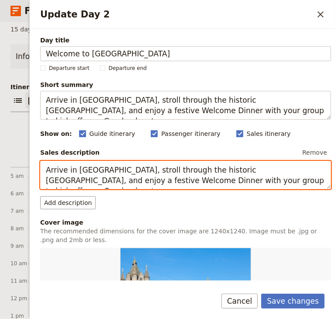
scroll to position [235, 0]
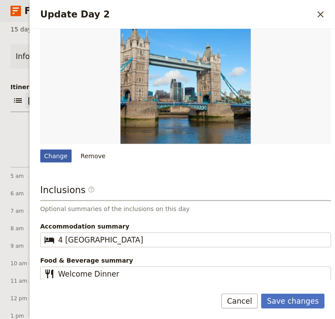
type textarea "Arrive in Athens, stroll through the historic Plaka district, and enjoy a festi…"
click at [63, 153] on div "Change" at bounding box center [55, 156] width 31 height 13
click at [40, 150] on input "Change" at bounding box center [40, 149] width 0 height 0
type input "C:\fakepath\Athens.jpg"
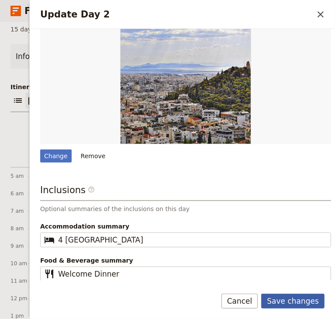
click at [293, 296] on button "Save changes" at bounding box center [292, 301] width 63 height 15
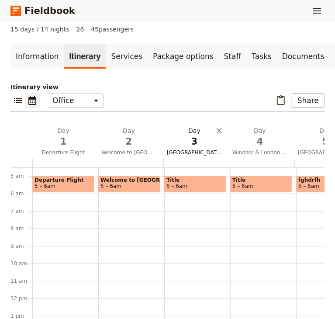
click at [192, 156] on span "Dover Castle" at bounding box center [195, 152] width 62 height 7
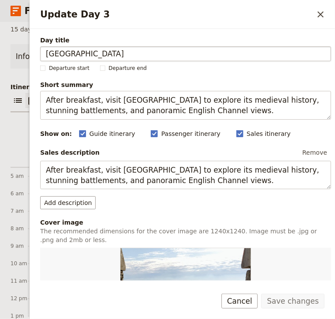
drag, startPoint x: 89, startPoint y: 53, endPoint x: 45, endPoint y: 55, distance: 44.2
click at [45, 55] on input "Dover Castle" at bounding box center [185, 53] width 291 height 15
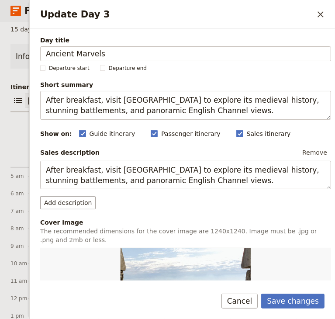
type input "Ancient Marvels"
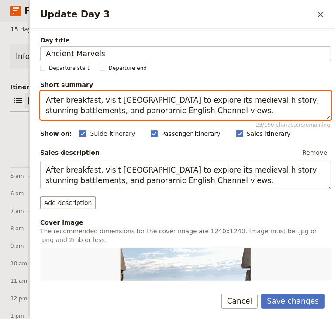
drag, startPoint x: 222, startPoint y: 112, endPoint x: 45, endPoint y: 104, distance: 176.8
click at [45, 104] on textarea "After breakfast, visit Dover Castle to explore its medieval history, stunning b…" at bounding box center [185, 105] width 291 height 29
paste textarea "Explore Athens on a guided tour with Acropolis entrance, then enjoy a free even…"
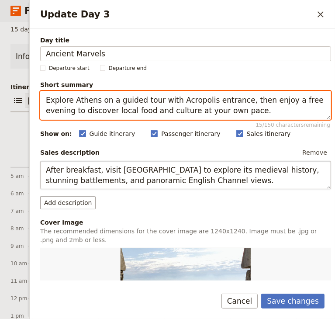
type textarea "Explore Athens on a guided tour with Acropolis entrance, then enjoy a free even…"
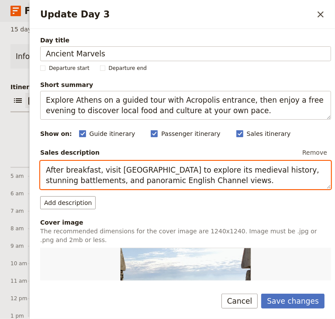
drag, startPoint x: 215, startPoint y: 181, endPoint x: 35, endPoint y: 164, distance: 181.0
click at [35, 164] on div "Day title Ancient Marvels Departure start Departure end Short summary Explore A…" at bounding box center [183, 155] width 306 height 252
paste textarea "Explore Athens on a guided tour with Acropolis entrance, then enjoy a free even…"
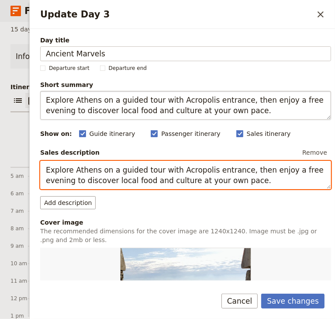
type textarea "Explore Athens on a guided tour with Acropolis entrance, then enjoy a free even…"
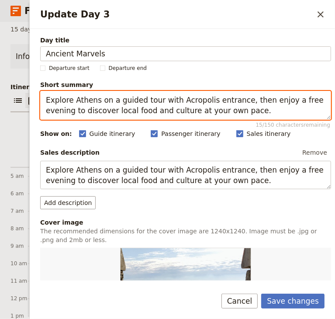
click at [227, 100] on textarea "Explore Athens on a guided tour with Acropolis entrance, then enjoy a free even…" at bounding box center [185, 105] width 291 height 29
drag, startPoint x: 166, startPoint y: 100, endPoint x: 154, endPoint y: 99, distance: 12.2
click at [154, 99] on textarea "Explore Athens on a guided tour with Acropolis entrance, then enjoy a free even…" at bounding box center [185, 105] width 291 height 29
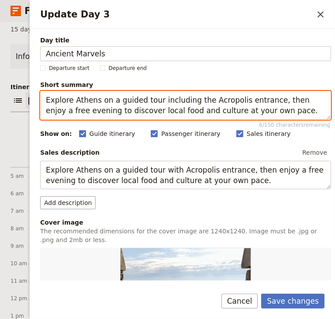
click at [256, 103] on textarea "Explore Athens on a guided tour including the Acropolis entrance, then enjoy a …" at bounding box center [185, 105] width 291 height 29
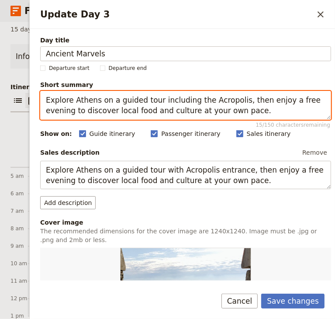
drag, startPoint x: 151, startPoint y: 100, endPoint x: 184, endPoint y: 101, distance: 33.2
click at [185, 101] on textarea "Explore Athens on a guided tour including the Acropolis, then enjoy a free even…" at bounding box center [185, 105] width 291 height 29
type textarea "Explore Athens on a guided tour including the Acropolis, then enjoy a free even…"
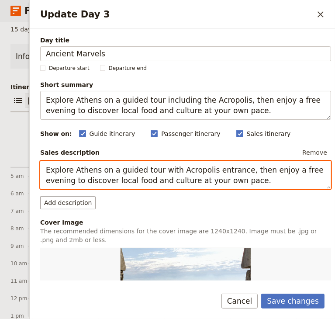
drag, startPoint x: 167, startPoint y: 170, endPoint x: 152, endPoint y: 170, distance: 14.4
click at [152, 170] on textarea "Explore Athens on a guided tour with Acropolis entrance, then enjoy a free even…" at bounding box center [185, 175] width 291 height 29
paste textarea "including"
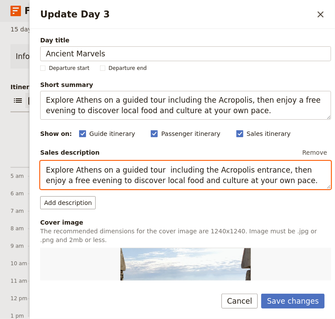
click at [259, 172] on textarea "Explore Athens on a guided tour including the Acropolis entrance, then enjoy a …" at bounding box center [185, 175] width 291 height 29
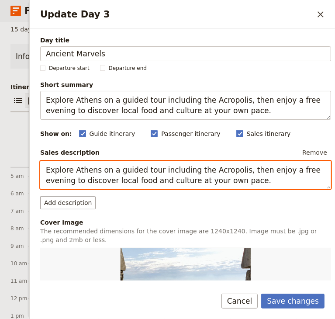
scroll to position [175, 0]
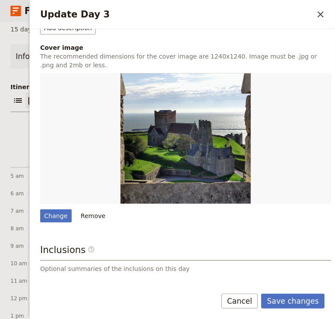
type textarea "Explore Athens on a guided tour including the Acropolis, then enjoy a free even…"
click at [63, 216] on div "Change" at bounding box center [55, 215] width 31 height 13
click at [40, 209] on input "Change" at bounding box center [40, 209] width 0 height 0
click at [51, 216] on div "Change" at bounding box center [55, 215] width 31 height 13
click at [40, 209] on input "Change" at bounding box center [40, 209] width 0 height 0
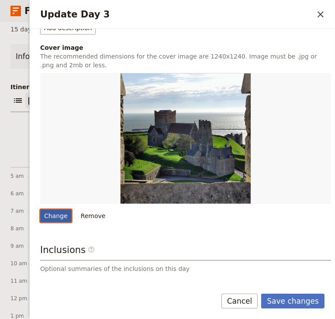
type input "C:\fakepath\greek-theater-2144095_640.jpg"
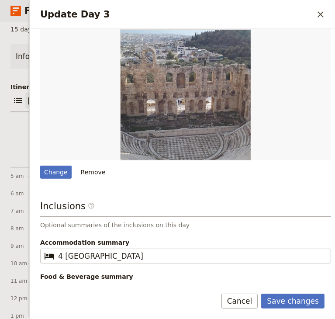
scroll to position [235, 0]
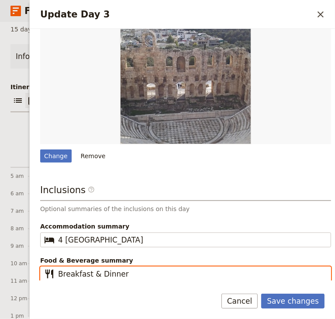
drag, startPoint x: 122, startPoint y: 271, endPoint x: 92, endPoint y: 275, distance: 30.4
click at [92, 275] on input "Breakfast & Dinner" at bounding box center [192, 274] width 268 height 10
type input "Breakfast"
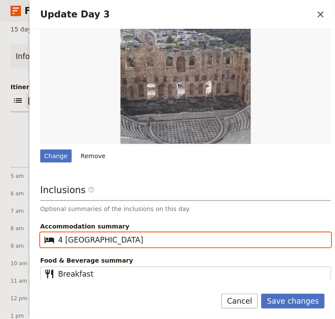
click at [127, 236] on input "4 Star Hotel" at bounding box center [192, 240] width 268 height 10
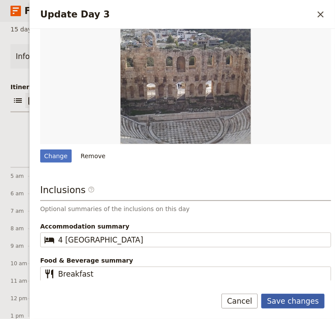
click at [282, 301] on button "Save changes" at bounding box center [292, 301] width 63 height 15
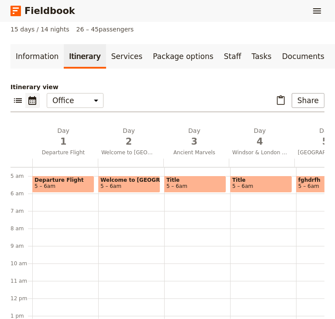
click at [190, 189] on span "5 – 6am" at bounding box center [196, 186] width 58 height 6
select select "3"
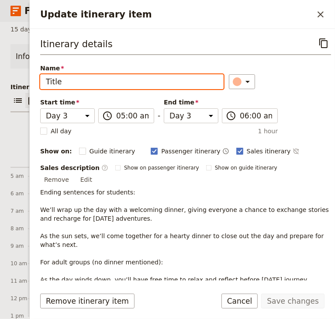
drag, startPoint x: 65, startPoint y: 81, endPoint x: 39, endPoint y: 78, distance: 25.5
click at [39, 78] on div "Itinerary details ​ Name Title ​ Start time Day 1 Day 2 Day 3 Day 4 Day 5 Day 6…" at bounding box center [183, 155] width 306 height 252
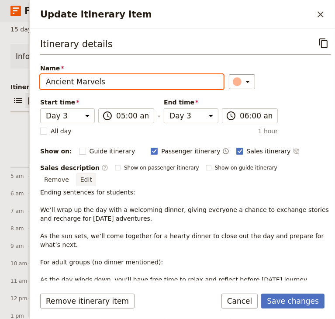
type input "Ancient Marvels"
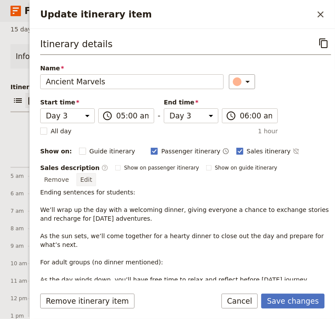
click at [96, 173] on button "Edit" at bounding box center [87, 179] width 20 height 13
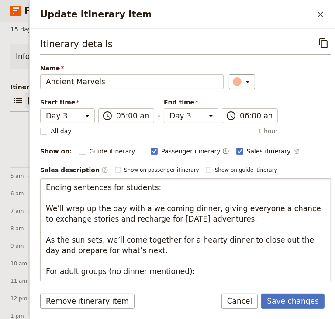
drag, startPoint x: 48, startPoint y: 186, endPoint x: 165, endPoint y: 205, distance: 118.7
click at [165, 205] on textarea "Ending sentences for students: We’ll wrap up the day with a welcoming dinner, g…" at bounding box center [185, 266] width 291 height 176
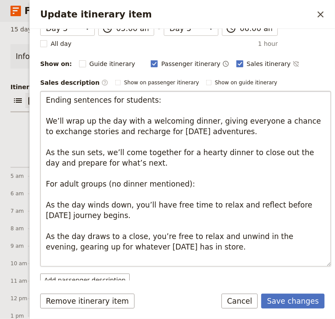
drag, startPoint x: 46, startPoint y: 186, endPoint x: 213, endPoint y: 264, distance: 184.4
click at [213, 264] on textarea "Ending sentences for students: We’ll wrap up the day with a welcoming dinner, g…" at bounding box center [185, 179] width 291 height 176
type textarea "Immerse yourself in the rich history and captivating beauty of Athens with a gu…"
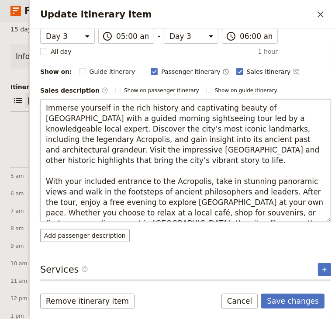
scroll to position [77, 0]
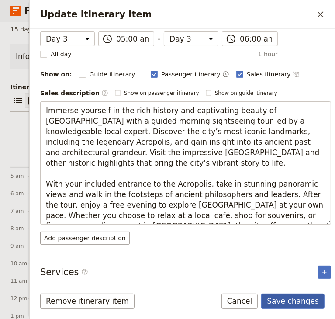
click at [291, 300] on button "Save changes" at bounding box center [292, 301] width 63 height 15
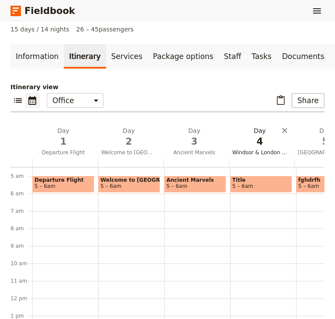
click at [250, 152] on button "Day 4 Windsor & London Sightseeing" at bounding box center [262, 142] width 66 height 32
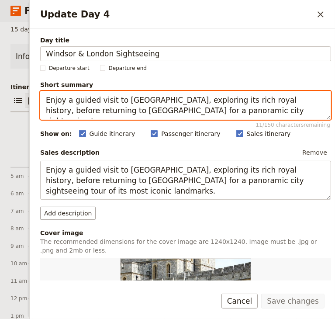
drag, startPoint x: 219, startPoint y: 111, endPoint x: 32, endPoint y: 101, distance: 187.4
click at [32, 101] on div "Day title Windsor & London Sightseeing Departure start Departure end Short summ…" at bounding box center [183, 155] width 306 height 252
paste textarea "Travel to Delphi for a guided visit, enjoy lunch and coastal views on the route…"
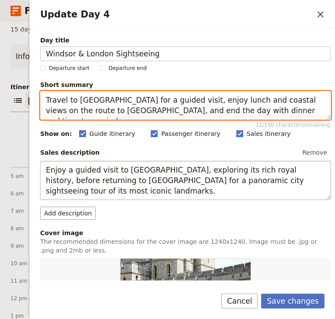
type textarea "Travel to Delphi for a guided visit, enjoy lunch and coastal views on the route…"
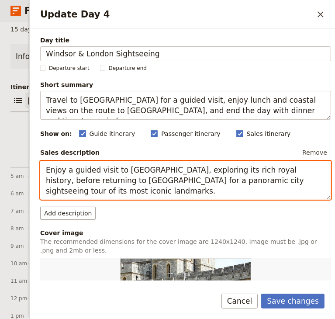
drag, startPoint x: 88, startPoint y: 194, endPoint x: 45, endPoint y: 170, distance: 48.5
click at [45, 170] on textarea "Enjoy a guided visit to Windsor Castle, exploring its rich royal history, befor…" at bounding box center [185, 180] width 291 height 39
paste textarea "Travel to Delphi for a guided visit, enjoy lunch and coastal views on the route…"
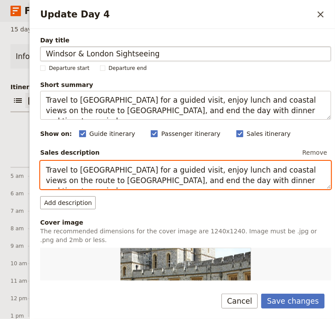
type textarea "Travel to Delphi for a guided visit, enjoy lunch and coastal views on the route…"
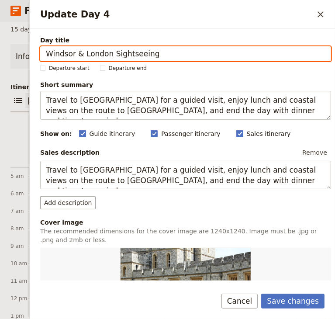
drag, startPoint x: 150, startPoint y: 54, endPoint x: 37, endPoint y: 54, distance: 113.7
click at [37, 54] on div "Day title Windsor & London Sightseeing Departure start Departure end Short summ…" at bounding box center [183, 155] width 306 height 252
type input "Sacred Delphi"
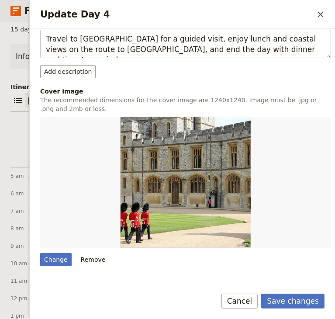
scroll to position [175, 0]
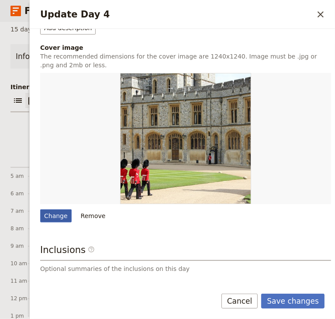
click at [56, 216] on div "Change" at bounding box center [55, 215] width 31 height 13
click at [40, 209] on input "Change" at bounding box center [40, 209] width 0 height 0
type input "C:\fakepath\ruins Greece.jpg"
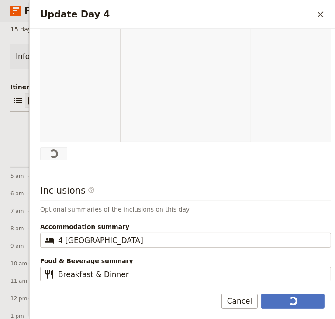
scroll to position [0, 0]
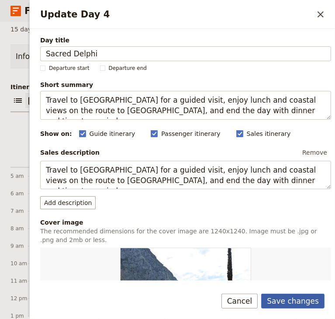
click at [289, 302] on button "Save changes" at bounding box center [292, 301] width 63 height 15
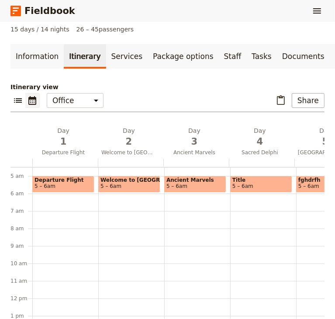
click at [290, 183] on div "Title 5 – 6am" at bounding box center [261, 184] width 62 height 17
select select "4"
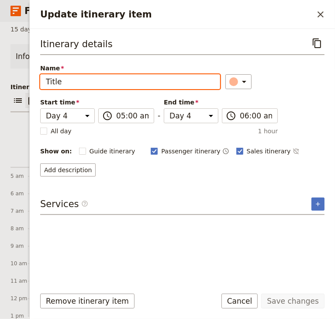
drag, startPoint x: 69, startPoint y: 83, endPoint x: 19, endPoint y: 79, distance: 49.6
click at [19, 79] on div "C-A: Amazing Greece Tour ​ 15 days / 14 nights 26 – 45 passengers Information I…" at bounding box center [167, 170] width 335 height 297
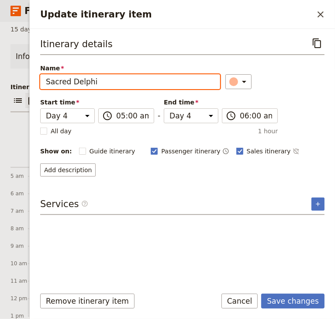
type input "Sacred Delphi"
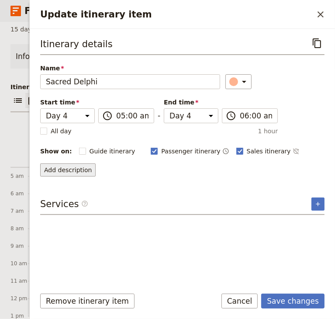
click at [77, 168] on button "Add description" at bounding box center [68, 170] width 56 height 13
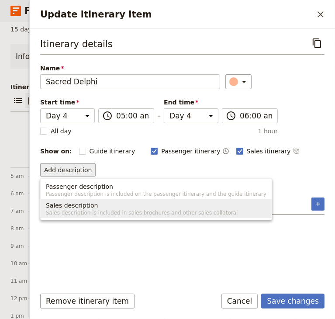
click at [85, 205] on span "Sales description" at bounding box center [72, 205] width 52 height 9
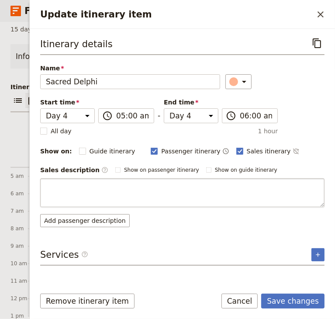
type textarea "It’s time to explore the classics of Greece! Begin your day traveling to Delphi…"
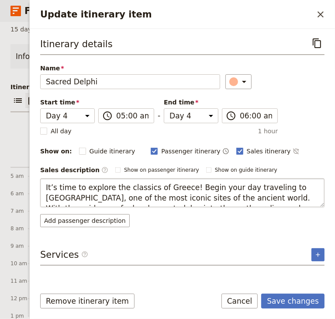
scroll to position [26, 0]
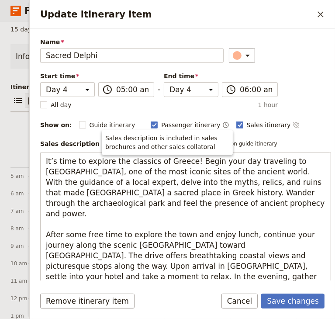
click at [108, 144] on div "Sales description is included in sales brochures and other sales collatoral" at bounding box center [167, 142] width 131 height 24
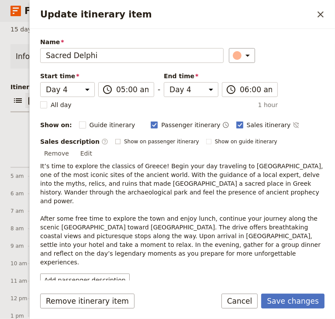
click at [115, 142] on rect "Update itinerary item" at bounding box center [117, 141] width 5 height 5
click at [115, 138] on input "Show on passenger itinerary" at bounding box center [115, 138] width 0 height 0
checkbox input "true"
click at [206, 142] on rect "Update itinerary item" at bounding box center [208, 141] width 5 height 5
click at [206, 138] on input "Show on guide itinerary" at bounding box center [206, 138] width 0 height 0
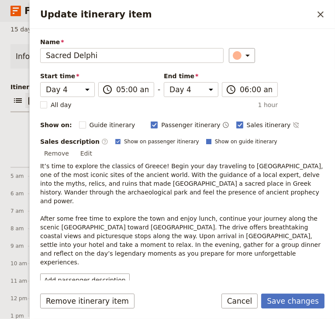
checkbox input "true"
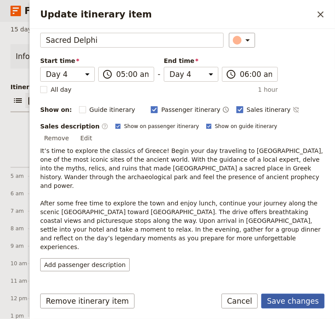
click at [287, 300] on button "Save changes" at bounding box center [292, 301] width 63 height 15
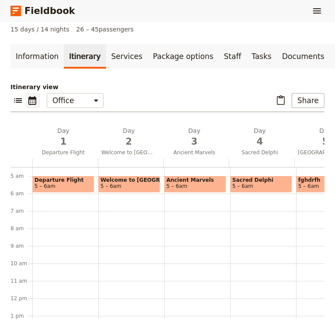
click at [264, 192] on span at bounding box center [261, 190] width 61 height 3
select select "4"
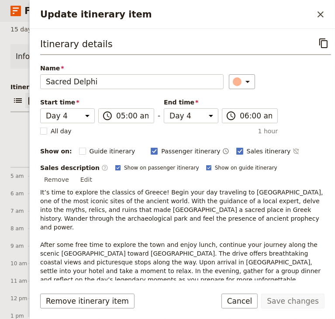
drag, startPoint x: 106, startPoint y: 167, endPoint x: 153, endPoint y: 172, distance: 46.6
click at [115, 167] on rect "Update itinerary item" at bounding box center [117, 167] width 5 height 5
click at [115, 164] on input "Show on passenger itinerary" at bounding box center [115, 164] width 0 height 0
checkbox input "false"
click at [206, 170] on rect "Update itinerary item" at bounding box center [208, 167] width 5 height 5
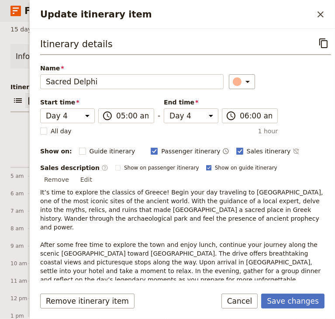
click at [206, 164] on input "Show on guide itinerary" at bounding box center [206, 164] width 0 height 0
checkbox input "false"
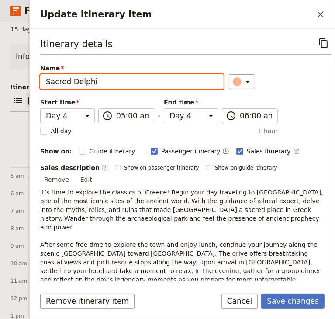
click at [105, 81] on input "Sacred Delphi" at bounding box center [132, 81] width 184 height 15
click at [14, 37] on main "C-A: Amazing Greece Tour ​ 15 days / 14 nights 26 – 45 passengers Information I…" at bounding box center [167, 191] width 335 height 406
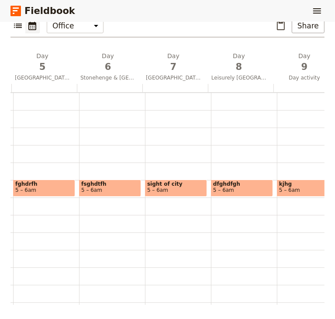
scroll to position [87, 0]
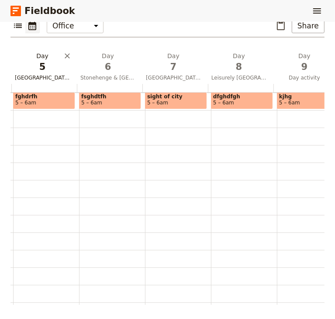
click at [43, 70] on span "5" at bounding box center [42, 66] width 55 height 13
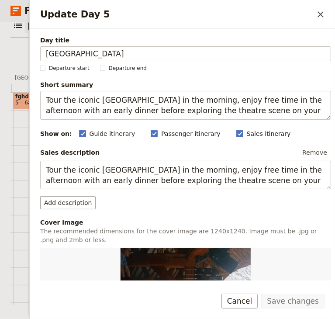
drag, startPoint x: 102, startPoint y: 51, endPoint x: 30, endPoint y: 53, distance: 72.2
click at [30, 53] on div "Day title Globe Theatre Departure start Departure end Short summary Tour the ic…" at bounding box center [183, 155] width 306 height 252
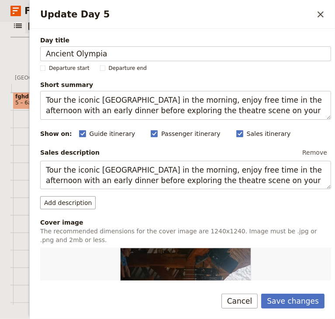
type input "Ancient Olympia"
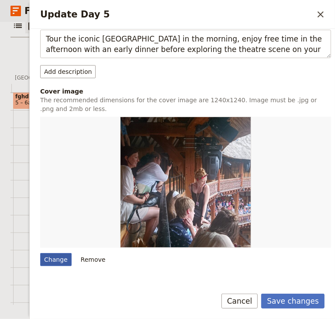
click at [56, 260] on div "Change" at bounding box center [55, 259] width 31 height 13
click at [40, 253] on input "Change" at bounding box center [40, 253] width 0 height 0
type input "C:\fakepath\Olympia greece-2721244_1280.jpg"
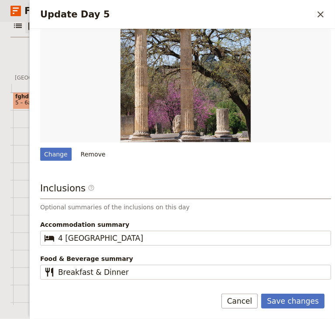
scroll to position [235, 0]
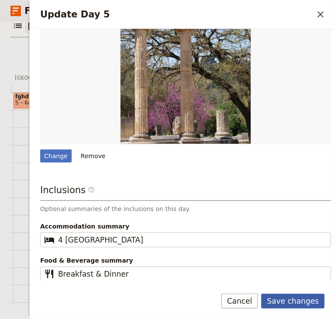
click at [313, 302] on button "Save changes" at bounding box center [292, 301] width 63 height 15
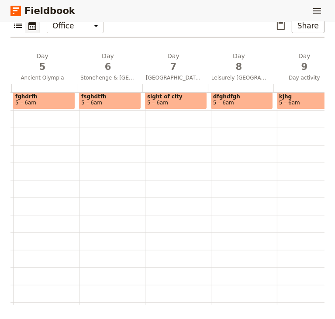
click at [60, 98] on span "fghdrfh" at bounding box center [44, 97] width 58 height 6
select select "5"
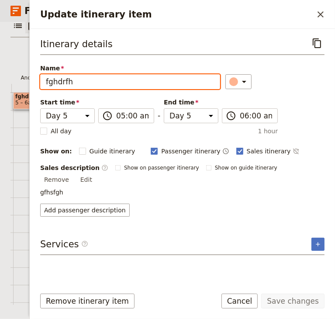
drag, startPoint x: 77, startPoint y: 80, endPoint x: 17, endPoint y: 79, distance: 59.0
click at [17, 79] on div "C-A: Amazing Greece Tour ​ 15 days / 14 nights 26 – 45 passengers Information I…" at bounding box center [167, 170] width 335 height 297
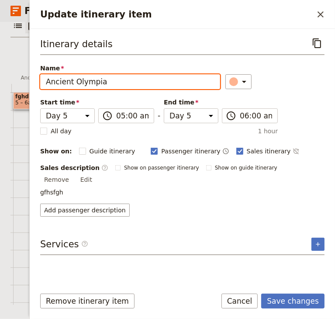
type input "Ancient Olympia"
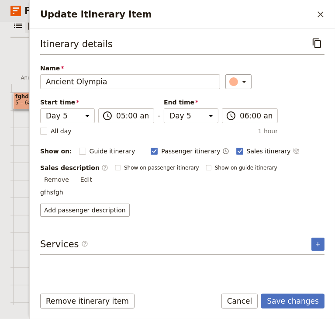
click at [78, 188] on p "gfhsfgh" at bounding box center [182, 192] width 285 height 9
click at [59, 188] on p "gfhsfgh" at bounding box center [182, 192] width 285 height 9
click at [96, 173] on button "Edit" at bounding box center [87, 179] width 20 height 13
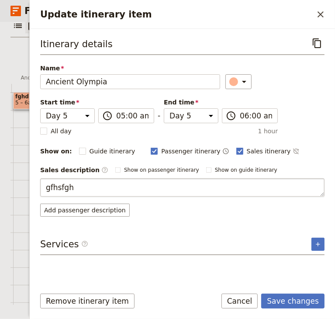
drag, startPoint x: 76, startPoint y: 188, endPoint x: 44, endPoint y: 186, distance: 32.4
click at [44, 186] on textarea "gfhsfgh" at bounding box center [182, 187] width 285 height 18
type textarea "Begin the day with a journey into the heart of ancient athleticism as you explo…"
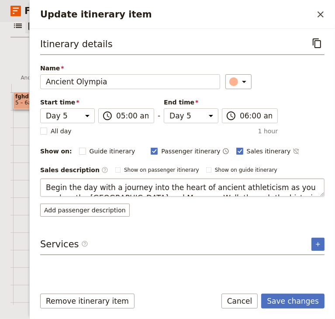
scroll to position [37, 0]
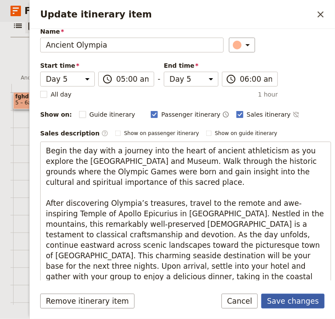
click at [289, 299] on button "Save changes" at bounding box center [292, 301] width 63 height 15
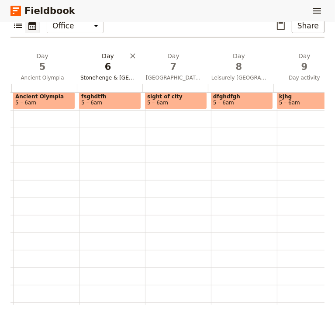
click at [101, 73] on button "Day 6 Stonehenge & Oxford" at bounding box center [110, 68] width 66 height 32
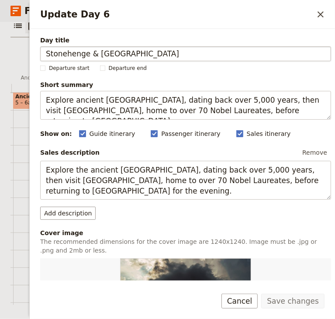
drag, startPoint x: 97, startPoint y: 52, endPoint x: 41, endPoint y: 53, distance: 56.8
click at [41, 53] on input "Stonehenge & Oxford" at bounding box center [185, 53] width 291 height 15
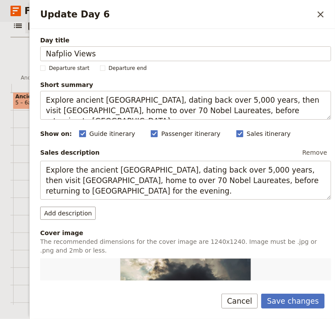
type input "Nafplio Views"
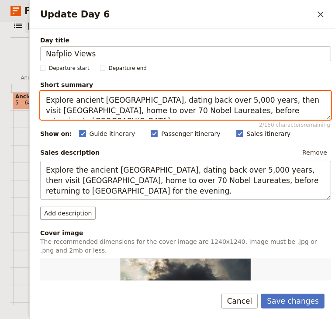
drag, startPoint x: 288, startPoint y: 111, endPoint x: 45, endPoint y: 99, distance: 243.3
click at [45, 99] on textarea "Explore ancient Stonehenge, dating back over 5,000 years, then visit Oxford Uni…" at bounding box center [185, 105] width 291 height 29
click at [290, 112] on textarea "Explore ancient Stonehenge, dating back over 5,000 years, then visit Oxford Uni…" at bounding box center [185, 105] width 291 height 29
paste textarea "Visit Bourtzi, explore Nafplio’s old town, and enjoy a free evening to relax or…"
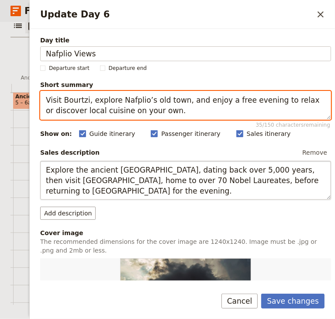
type textarea "Visit Bourtzi, explore Nafplio’s old town, and enjoy a free evening to relax or…"
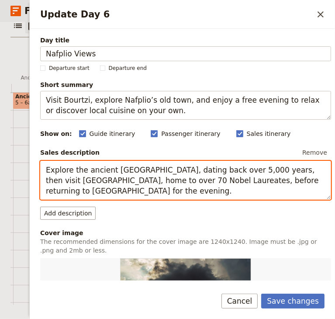
drag, startPoint x: 79, startPoint y: 191, endPoint x: 36, endPoint y: 174, distance: 46.1
click at [36, 174] on div "Day title Nafplio Views Departure start Departure end Short summary Visit Bourt…" at bounding box center [183, 155] width 306 height 252
paste textarea "Visit Bourtzi, explore Nafplio’s old town, and enjoy a free evening to relax or…"
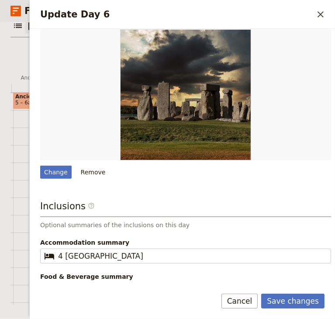
scroll to position [235, 0]
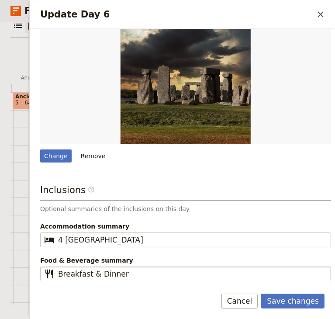
type textarea "Visit Bourtzi, explore Nafplio’s old town, and enjoy a free evening to relax or…"
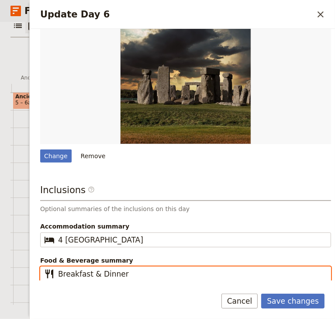
drag, startPoint x: 129, startPoint y: 272, endPoint x: 87, endPoint y: 272, distance: 42.4
click at [87, 272] on input "Breakfast & Dinner" at bounding box center [192, 274] width 268 height 10
type input "Breakfast"
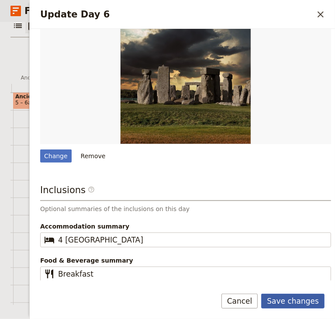
click at [311, 302] on button "Save changes" at bounding box center [292, 301] width 63 height 15
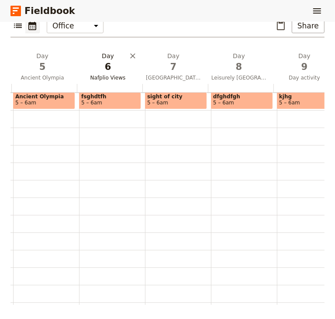
click at [109, 75] on span "Nafplio Views" at bounding box center [108, 77] width 62 height 7
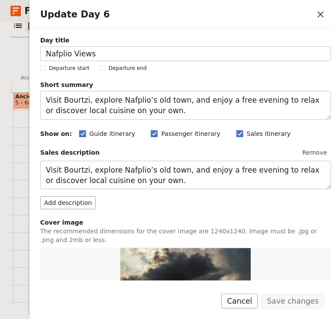
scroll to position [219, 0]
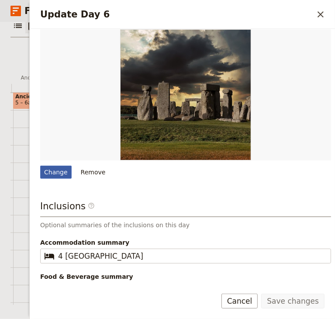
click at [60, 174] on div "Change" at bounding box center [55, 172] width 31 height 13
click at [40, 166] on input "Change" at bounding box center [40, 165] width 0 height 0
type input "C:\fakepath\Nafplio-382583_640.jpg"
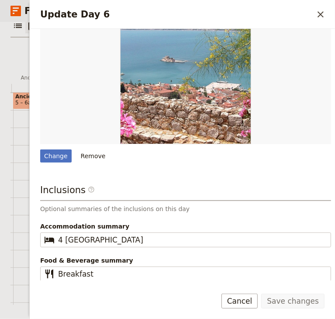
scroll to position [0, 0]
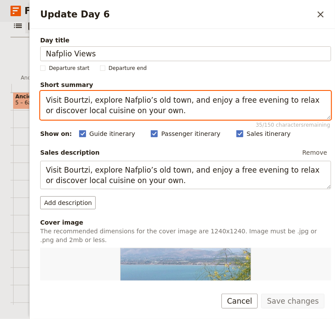
click at [170, 114] on textarea "Visit Bourtzi, explore Nafplio’s old town, and enjoy a free evening to relax or…" at bounding box center [185, 105] width 291 height 29
type textarea "Visit Bourtzi, explore Nafplio’s old town, and enjoy a free evening to relax or…"
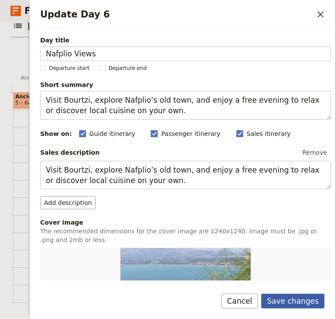
click at [288, 301] on button "Save changes" at bounding box center [292, 301] width 63 height 15
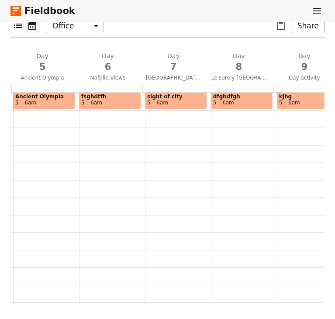
click at [97, 102] on span "5 – 6am" at bounding box center [110, 103] width 58 height 6
select select "6"
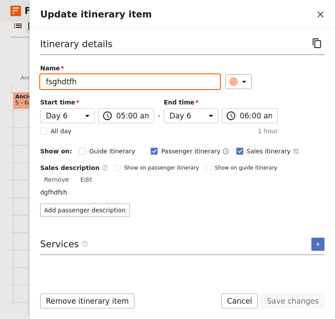
drag, startPoint x: 73, startPoint y: 80, endPoint x: 31, endPoint y: 81, distance: 42.0
click at [31, 81] on div "Itinerary details ​ Name fsghdtfh ​ Start time Day 1 Day 2 Day 3 Day 4 Day 5 Da…" at bounding box center [183, 155] width 306 height 252
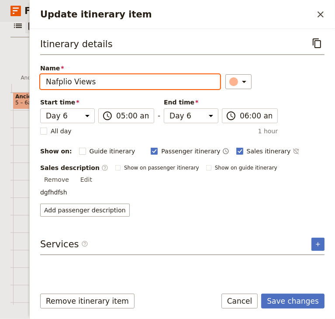
type input "Nafplio Views"
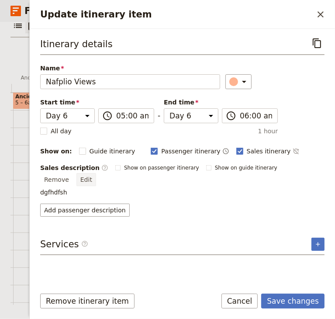
click at [96, 173] on button "Edit" at bounding box center [87, 179] width 20 height 13
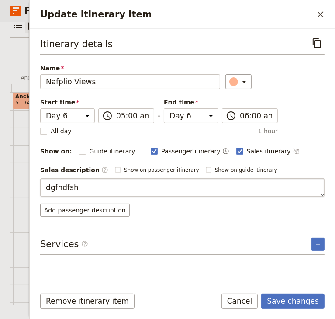
drag, startPoint x: 86, startPoint y: 186, endPoint x: 44, endPoint y: 188, distance: 42.0
click at [44, 188] on textarea "dgfhdfsh" at bounding box center [182, 187] width 285 height 18
type textarea "Get out on the water and experience the serene beauty of Nafplio from a unique …"
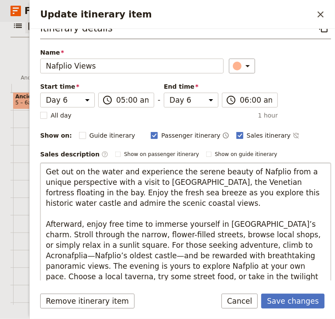
scroll to position [59, 0]
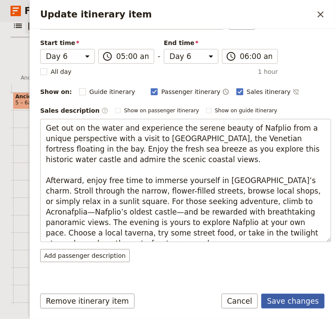
click at [289, 303] on button "Save changes" at bounding box center [292, 301] width 63 height 15
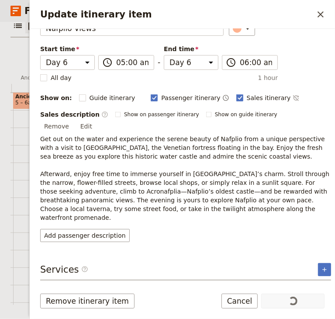
scroll to position [33, 0]
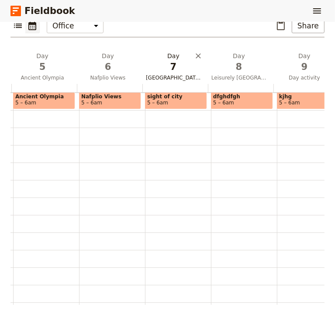
click at [168, 73] on button "Day 7 Tower of London" at bounding box center [176, 68] width 66 height 32
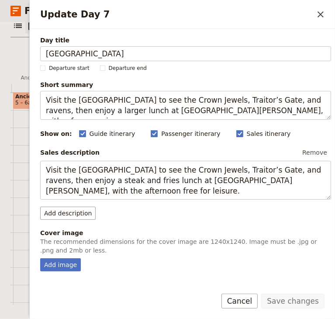
drag, startPoint x: 100, startPoint y: 53, endPoint x: 35, endPoint y: 53, distance: 64.7
click at [35, 53] on div "Day title Tower of London Departure start Departure end Short summary Visit the…" at bounding box center [183, 155] width 306 height 252
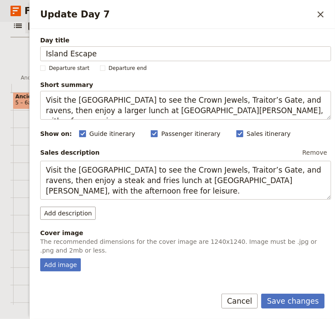
scroll to position [44, 0]
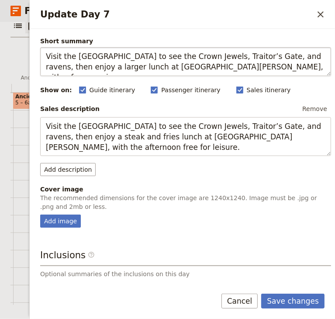
type input "Island Escape"
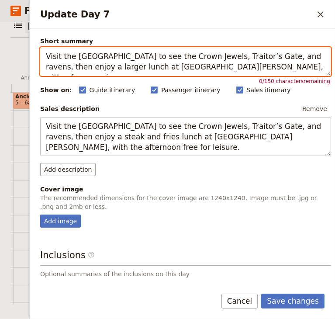
drag, startPoint x: 261, startPoint y: 69, endPoint x: 39, endPoint y: 59, distance: 222.3
click at [39, 59] on div "Day title Island Escape Departure start Departure end Short summary Visit the T…" at bounding box center [183, 155] width 306 height 252
click at [263, 70] on textarea "Visit the Tower of London to see the Crown Jewels, Traitor’s Gate, and ravens, …" at bounding box center [185, 61] width 291 height 29
drag, startPoint x: 256, startPoint y: 67, endPoint x: 45, endPoint y: 56, distance: 210.6
click at [45, 56] on textarea "Visit the Tower of London to see the Crown Jewels, Traitor’s Gate, and ravens, …" at bounding box center [185, 61] width 291 height 29
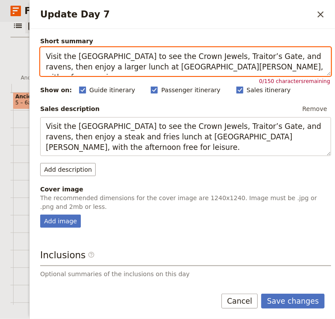
paste textarea "Island-hop from Nafplio, enjoy a relaxed day exploring and dining by the sea, t…"
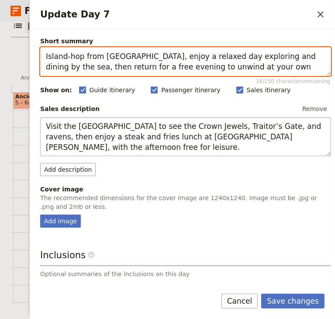
type textarea "Island-hop from Nafplio, enjoy a relaxed day exploring and dining by the sea, t…"
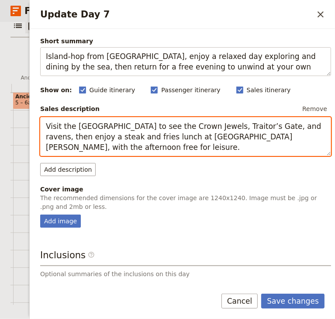
drag, startPoint x: 74, startPoint y: 149, endPoint x: 47, endPoint y: 129, distance: 33.8
click at [48, 131] on textarea "Visit the Tower of London to see the Crown Jewels, Traitor’s Gate, and ravens, …" at bounding box center [185, 136] width 291 height 39
click at [46, 128] on textarea "Visit the Tower of London to see the Crown Jewels, Traitor’s Gate, and ravens, …" at bounding box center [185, 136] width 291 height 39
drag, startPoint x: 46, startPoint y: 126, endPoint x: 73, endPoint y: 145, distance: 33.0
click at [73, 145] on textarea "Visit the Tower of London to see the Crown Jewels, Traitor’s Gate, and ravens, …" at bounding box center [185, 136] width 291 height 39
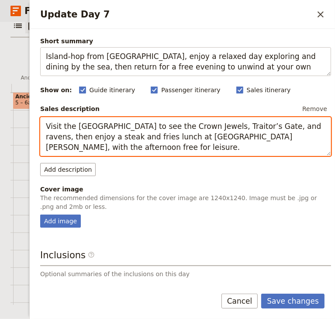
paste textarea "Island-hop from Nafplio, enjoy a relaxed day exploring and dining by the sea, t…"
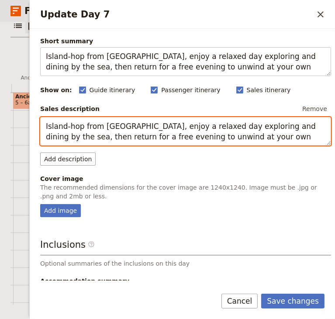
type textarea "Island-hop from Nafplio, enjoy a relaxed day exploring and dining by the sea, t…"
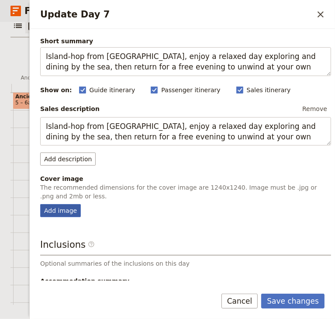
click at [52, 210] on div "Add image" at bounding box center [60, 210] width 41 height 13
click at [40, 204] on input "Add image" at bounding box center [40, 204] width 0 height 0
type input "C:\fakepath\tavern & Island vibe-7411977_640.jpg"
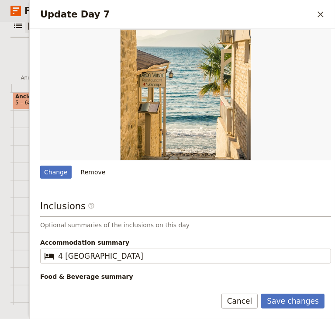
scroll to position [235, 0]
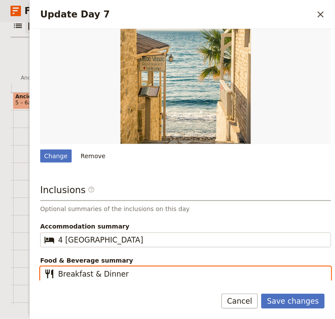
drag, startPoint x: 124, startPoint y: 273, endPoint x: 89, endPoint y: 274, distance: 35.4
click at [89, 274] on input "Breakfast & Dinner" at bounding box center [192, 274] width 268 height 10
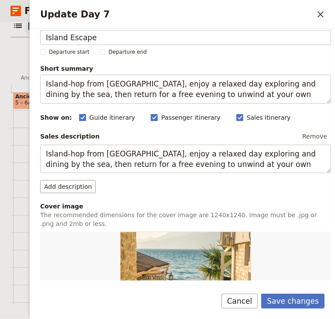
scroll to position [0, 0]
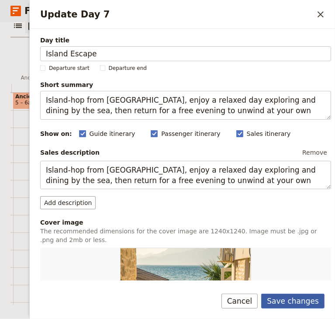
type input "Breakfast"
click at [300, 299] on button "Save changes" at bounding box center [292, 301] width 63 height 15
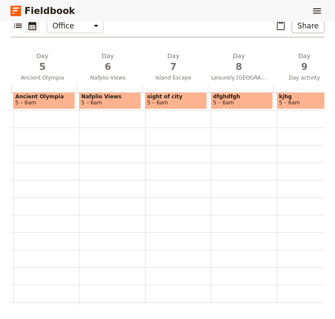
click at [183, 98] on span "sight of city" at bounding box center [176, 97] width 58 height 6
select select "7"
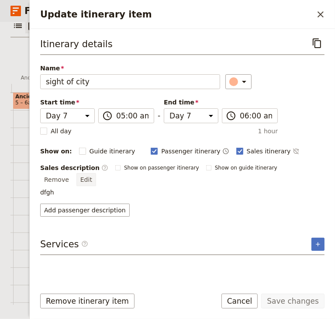
click at [96, 173] on button "Edit" at bounding box center [87, 179] width 20 height 13
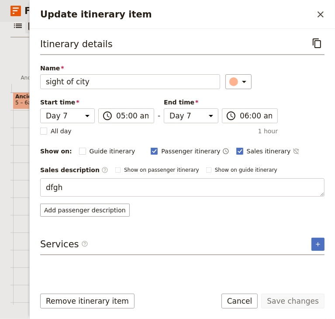
drag, startPoint x: 66, startPoint y: 186, endPoint x: 30, endPoint y: 186, distance: 36.3
click at [30, 186] on div "Itinerary details ​ Name sight of city ​ Start time Day 1 Day 2 Day 3 Day 4 Day…" at bounding box center [183, 155] width 306 height 252
type textarea "Embark on an adventure beyond Nafplio as we journey through the picturesque cou…"
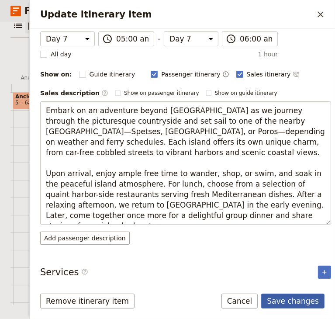
scroll to position [33, 0]
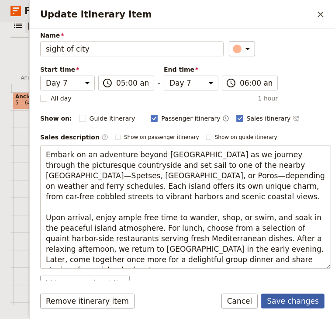
click at [292, 303] on button "Save changes" at bounding box center [292, 301] width 63 height 15
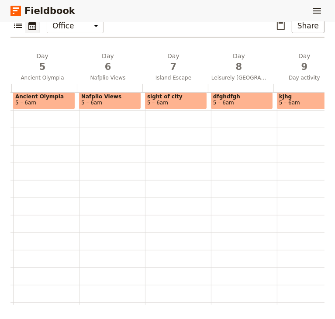
click at [160, 97] on span "sight of city" at bounding box center [176, 97] width 58 height 6
select select "7"
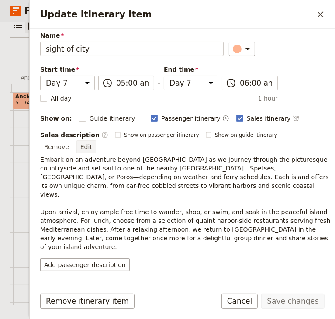
click at [96, 140] on button "Edit" at bounding box center [87, 146] width 20 height 13
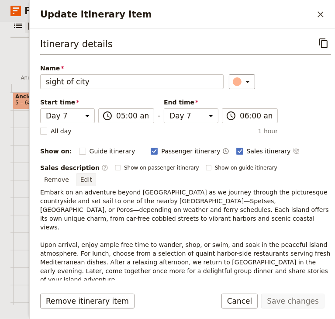
click at [96, 173] on button "Edit" at bounding box center [87, 179] width 20 height 13
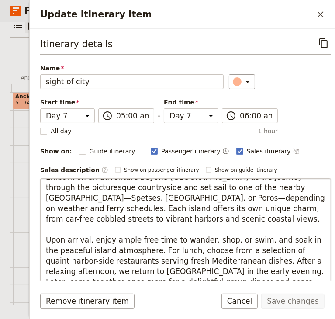
scroll to position [66, 0]
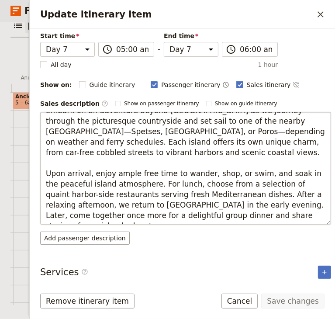
drag, startPoint x: 45, startPoint y: 187, endPoint x: 286, endPoint y: 215, distance: 242.1
click at [286, 215] on textarea "Embark on an adventure beyond Nafplio as we journey through the picturesque cou…" at bounding box center [185, 168] width 291 height 113
type textarea "Embark on an adventure beyond Nafplio as we journey through the picturesque cou…"
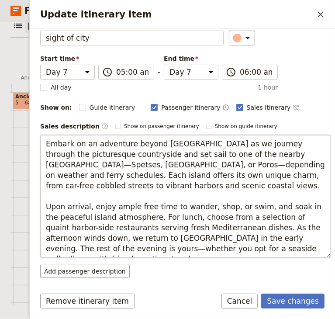
scroll to position [0, 0]
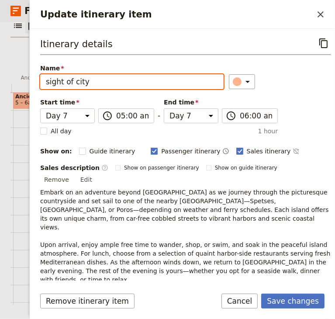
drag, startPoint x: 90, startPoint y: 81, endPoint x: 44, endPoint y: 81, distance: 45.9
click at [44, 81] on input "sight of city" at bounding box center [132, 81] width 184 height 15
type input "Island Escape"
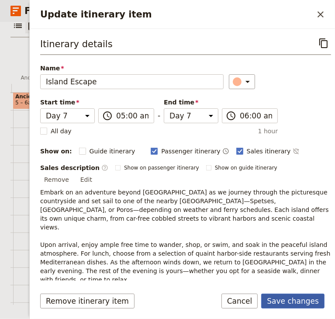
click at [296, 298] on button "Save changes" at bounding box center [292, 301] width 63 height 15
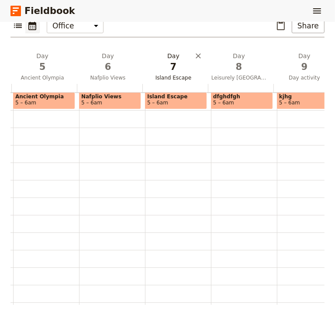
click at [169, 70] on span "7" at bounding box center [173, 66] width 55 height 13
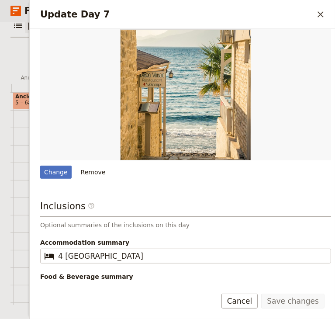
scroll to position [235, 0]
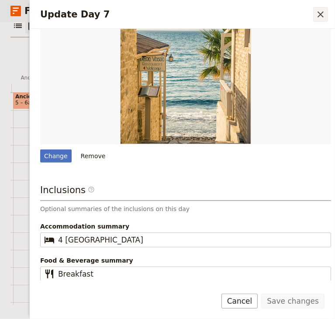
click at [321, 13] on icon "Close drawer" at bounding box center [321, 14] width 10 height 10
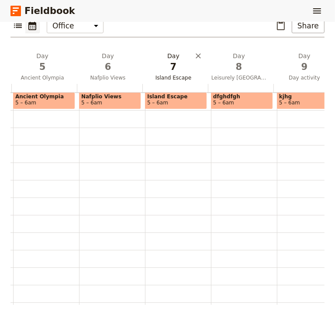
click at [170, 74] on span "Island Escape" at bounding box center [174, 77] width 62 height 7
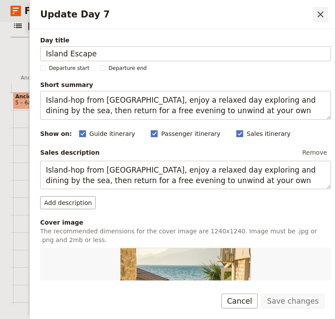
click at [322, 13] on icon "Close drawer" at bounding box center [321, 14] width 6 height 6
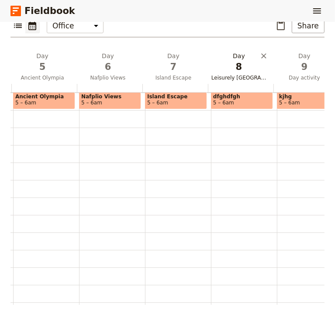
click at [236, 71] on span "8" at bounding box center [239, 66] width 55 height 13
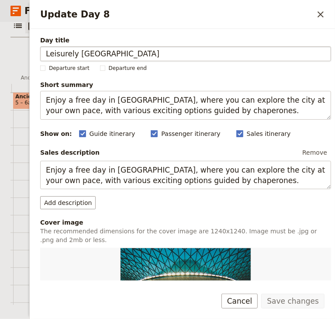
drag, startPoint x: 103, startPoint y: 52, endPoint x: 48, endPoint y: 53, distance: 55.5
click at [48, 53] on input "Leisurely London" at bounding box center [185, 53] width 291 height 15
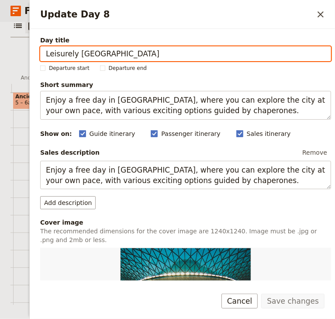
click at [105, 53] on input "Leisurely London" at bounding box center [185, 53] width 291 height 15
drag, startPoint x: 105, startPoint y: 53, endPoint x: 40, endPoint y: 52, distance: 65.2
click at [40, 52] on input "Leisurely London" at bounding box center [185, 53] width 291 height 15
paste input "Peloponnese Adventures"
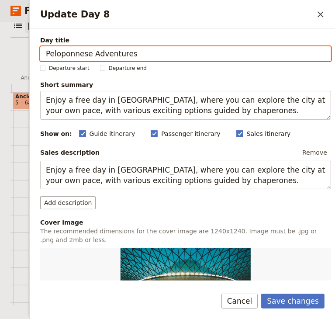
type input "Peloponnese Adventures"
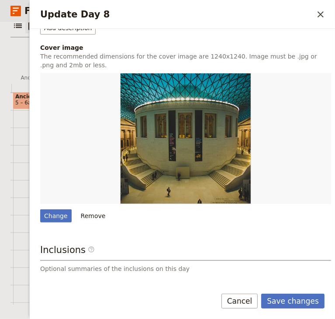
scroll to position [219, 0]
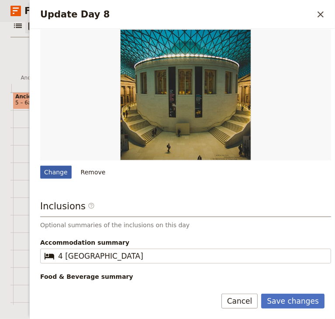
click at [58, 171] on div "Change" at bounding box center [55, 172] width 31 height 13
click at [40, 166] on input "Change" at bounding box center [40, 165] width 0 height 0
type input "C:\fakepath\mycenae-499183_640.jpg"
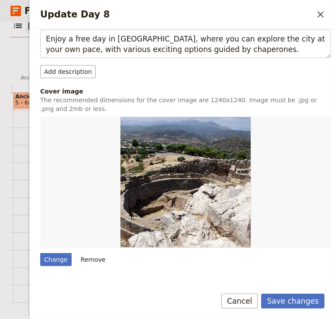
scroll to position [235, 0]
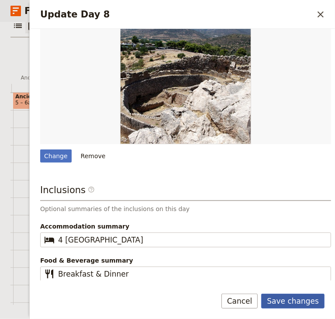
click at [287, 299] on button "Save changes" at bounding box center [292, 301] width 63 height 15
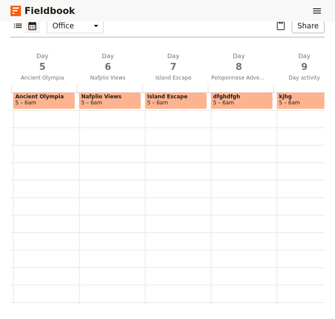
click at [233, 100] on span "5 – 6am" at bounding box center [242, 103] width 58 height 6
select select "8"
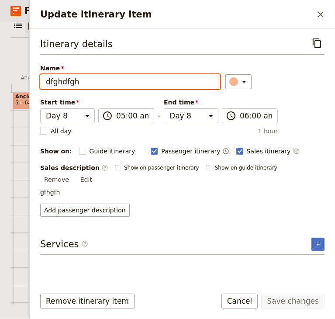
drag, startPoint x: 105, startPoint y: 80, endPoint x: 45, endPoint y: 79, distance: 59.5
click at [45, 79] on input "dfghdfgh" at bounding box center [130, 81] width 180 height 15
paste input "Peloponnese Adventures"
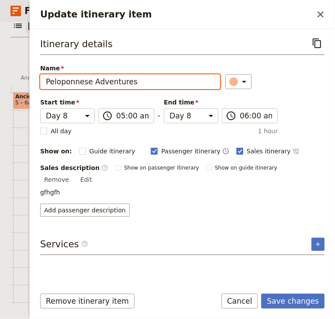
type input "Peloponnese Adventures"
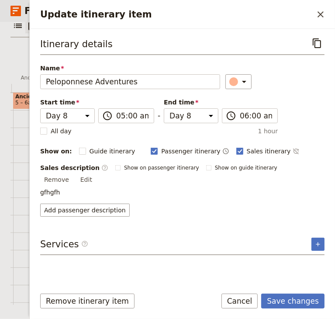
drag, startPoint x: 319, startPoint y: 168, endPoint x: 143, endPoint y: 205, distance: 179.5
click at [96, 173] on button "Edit" at bounding box center [87, 179] width 20 height 13
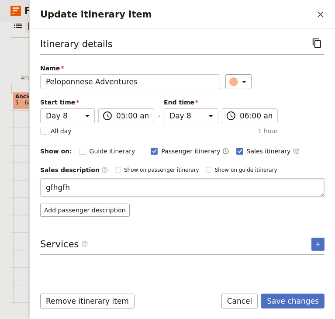
drag, startPoint x: 70, startPoint y: 187, endPoint x: 41, endPoint y: 187, distance: 28.9
click at [41, 187] on textarea "gfhgfh" at bounding box center [182, 187] width 285 height 18
type textarea "Embark on a journey northward as we leave the coast behind and venture into the…"
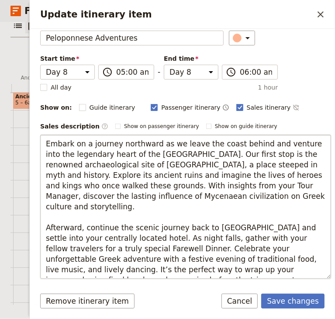
scroll to position [87, 0]
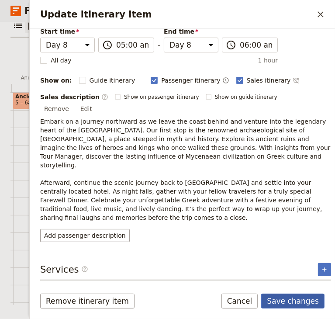
click at [282, 302] on button "Save changes" at bounding box center [292, 301] width 63 height 15
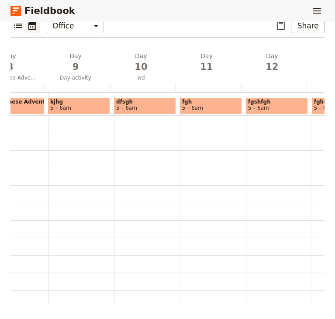
scroll to position [0, 513]
click at [99, 53] on icon "Delete day Day activity" at bounding box center [100, 56] width 9 height 9
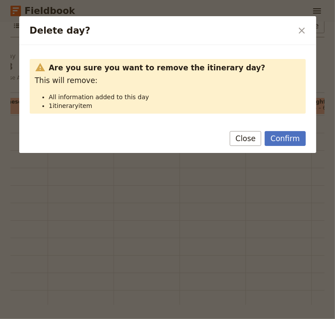
click at [295, 137] on button "Confirm" at bounding box center [285, 138] width 41 height 15
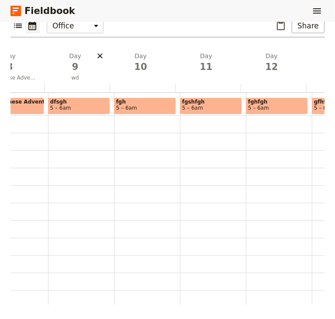
click at [101, 55] on icon "Delete day wd" at bounding box center [100, 56] width 9 height 9
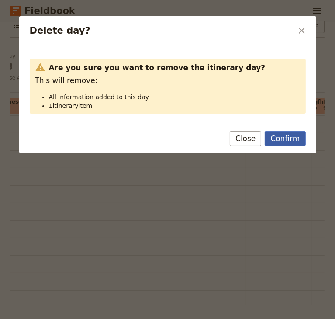
click at [280, 139] on button "Confirm" at bounding box center [285, 138] width 41 height 15
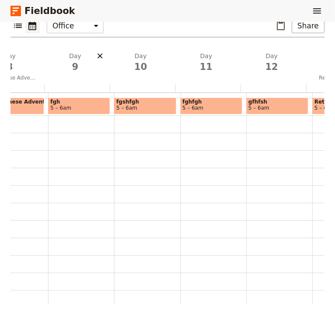
click at [100, 53] on icon "Delete day" at bounding box center [100, 56] width 9 height 9
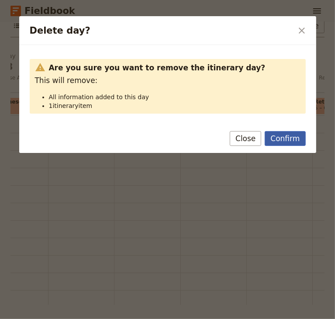
click at [285, 140] on button "Confirm" at bounding box center [285, 138] width 41 height 15
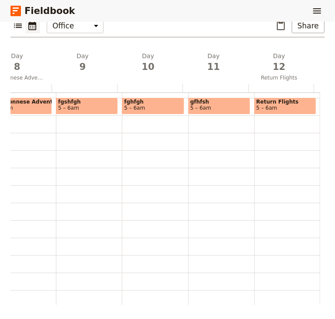
scroll to position [0, 512]
click at [105, 54] on icon "Delete day" at bounding box center [107, 55] width 5 height 5
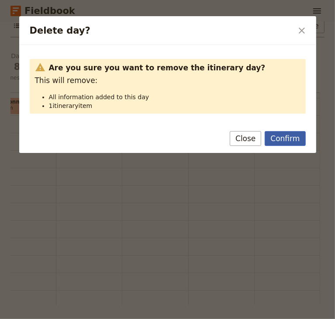
click at [273, 140] on button "Confirm" at bounding box center [285, 138] width 41 height 15
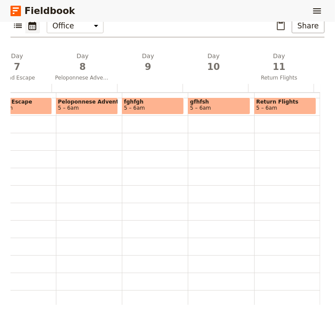
scroll to position [0, 446]
click at [171, 54] on icon "Delete day" at bounding box center [173, 55] width 5 height 5
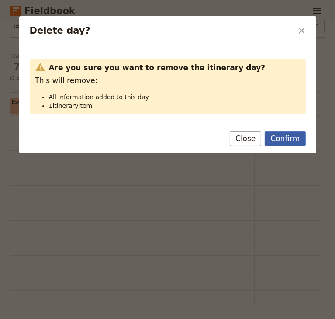
click at [275, 139] on button "Confirm" at bounding box center [285, 138] width 41 height 15
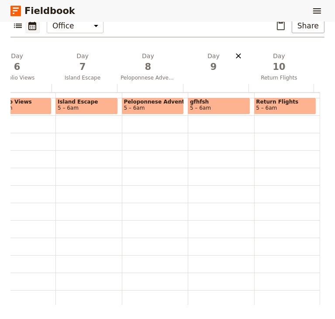
click at [234, 54] on icon "Delete day" at bounding box center [238, 56] width 9 height 9
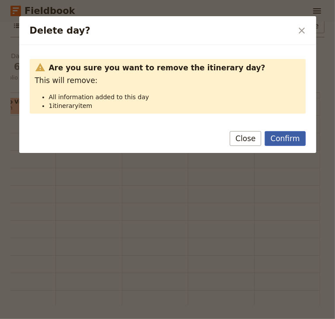
click at [289, 139] on button "Confirm" at bounding box center [285, 138] width 41 height 15
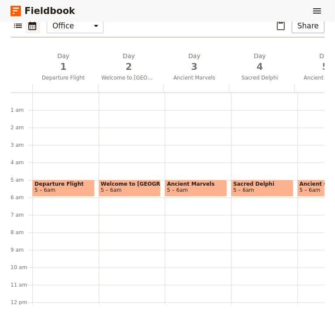
scroll to position [0, 0]
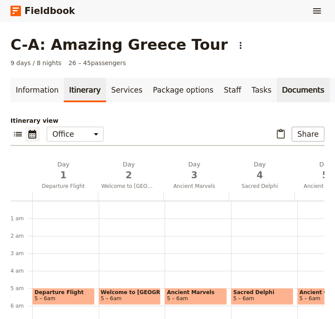
click at [277, 89] on link "Documents" at bounding box center [303, 90] width 53 height 24
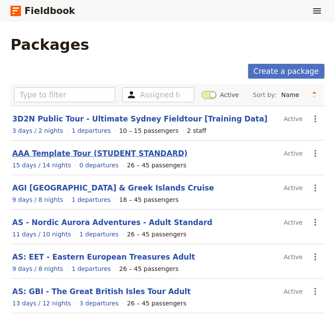
click at [69, 151] on link "AAA Template Tour (STUDENT STANDARD)" at bounding box center [99, 153] width 175 height 9
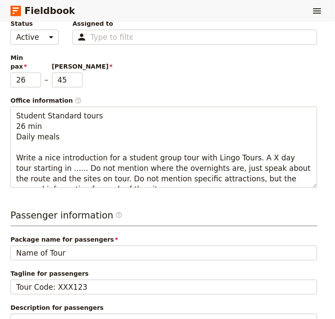
scroll to position [10, 0]
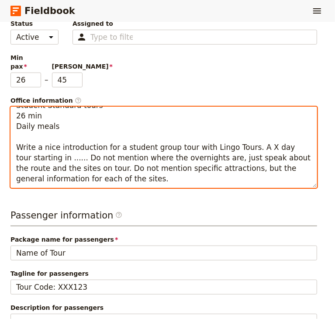
click at [57, 141] on textarea "Student Standard tours 26 min Daily meals Write a nice introduction for a stude…" at bounding box center [163, 147] width 307 height 81
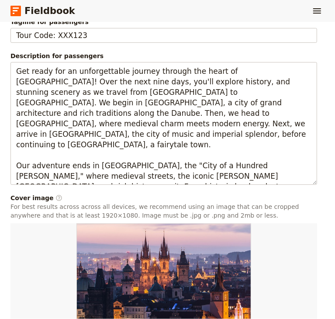
scroll to position [553, 0]
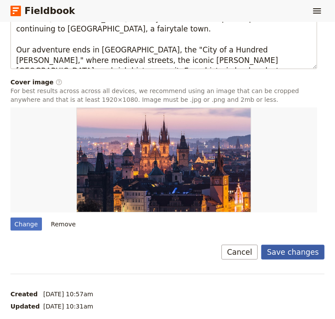
type textarea "Student Standard tours 26 min Daily meals Write a nice 750-character introducti…"
click at [285, 245] on button "Save changes" at bounding box center [292, 252] width 63 height 15
